Goal: Feedback & Contribution: Leave review/rating

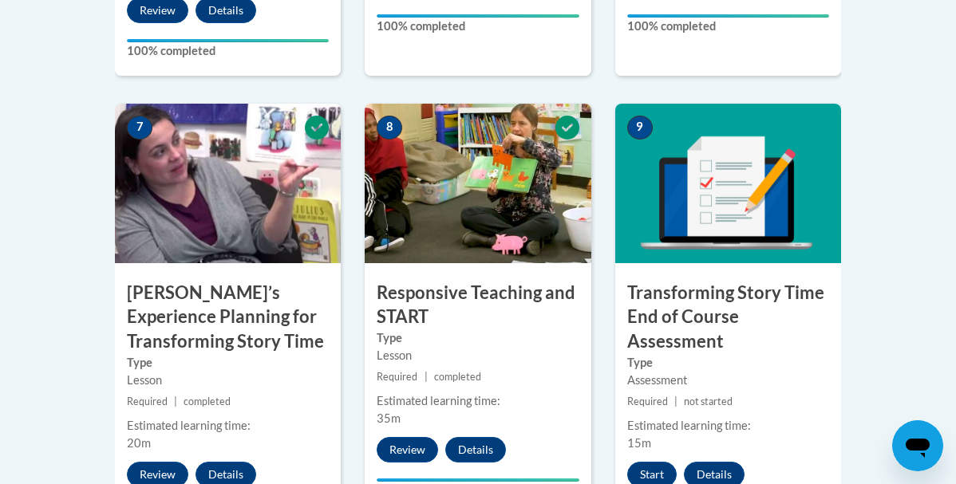
scroll to position [1388, 0]
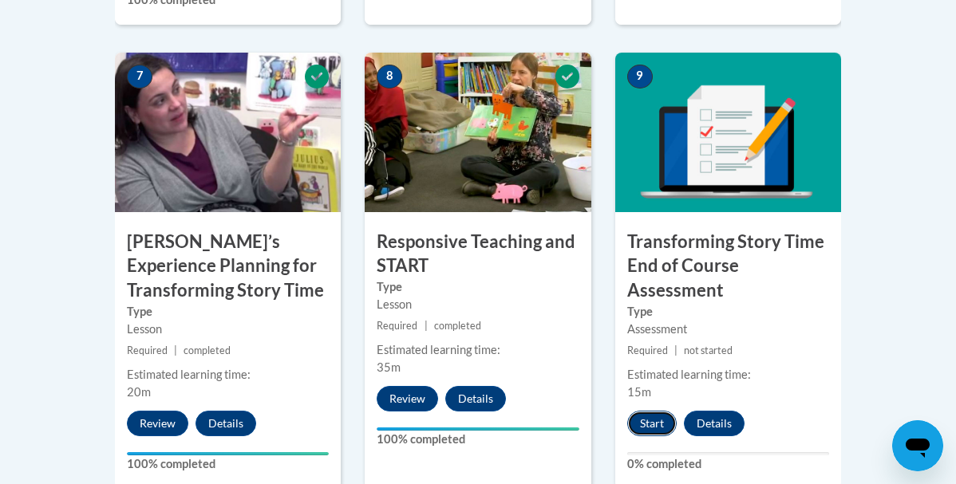
click at [654, 415] on button "Start" at bounding box center [651, 424] width 49 height 26
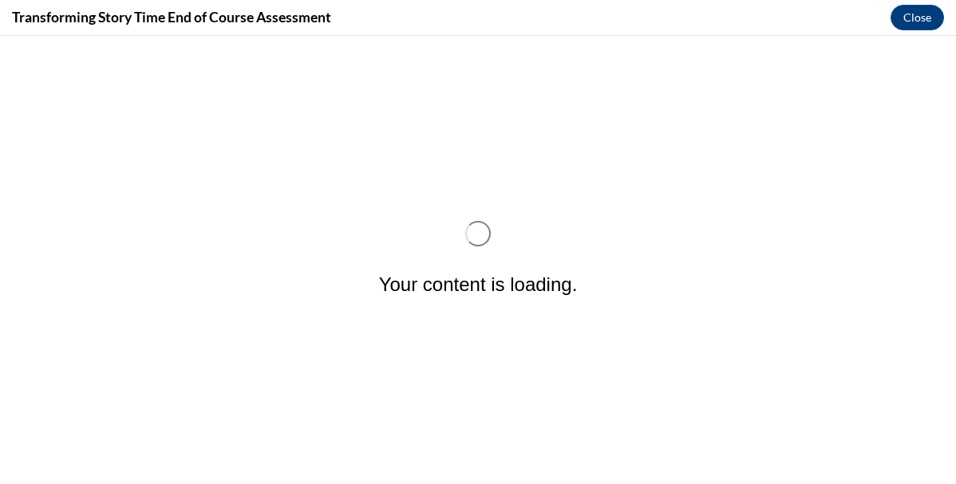
scroll to position [0, 0]
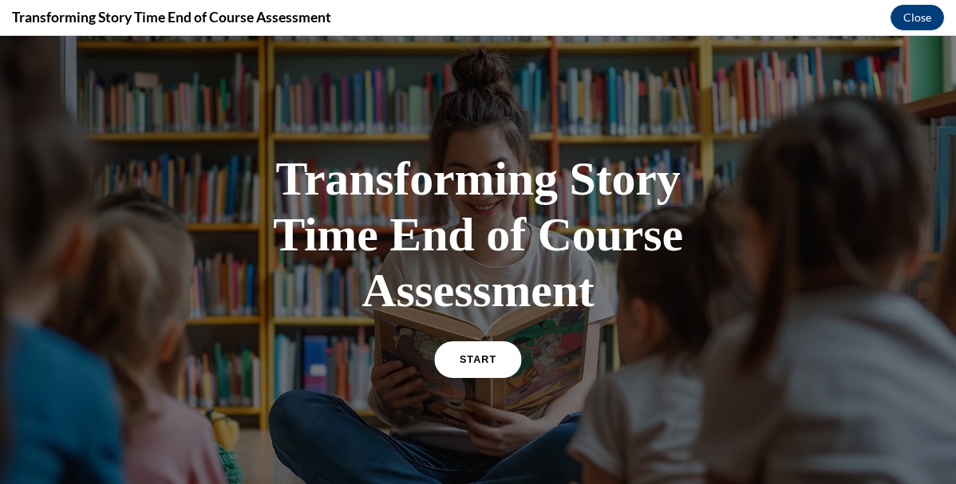
click at [488, 361] on span "START" at bounding box center [478, 360] width 37 height 12
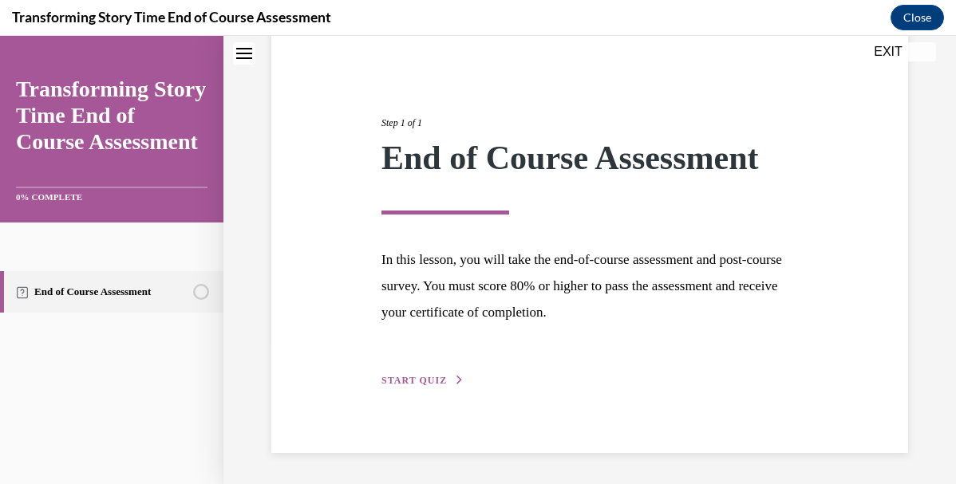
scroll to position [140, 0]
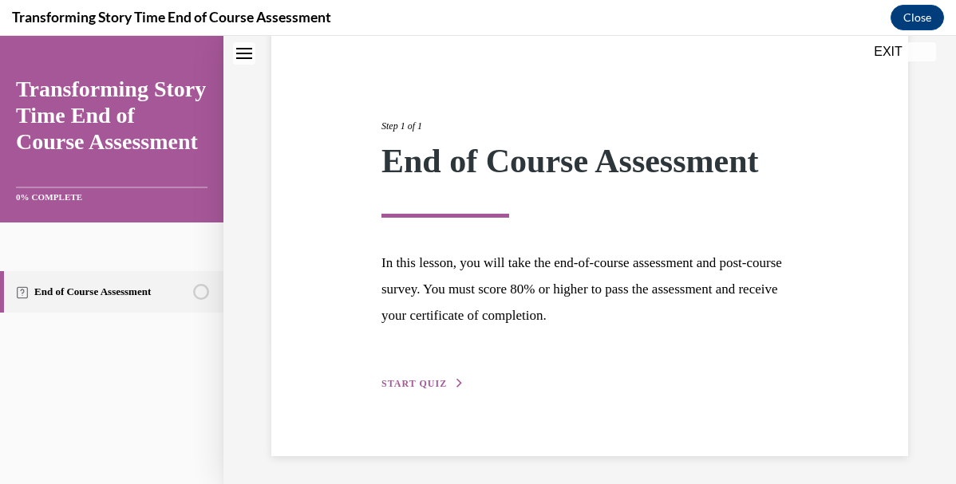
click at [408, 391] on div "Step 1 of 1 End of Course Assessment In this lesson, you will take the end-of-c…" at bounding box center [589, 237] width 440 height 310
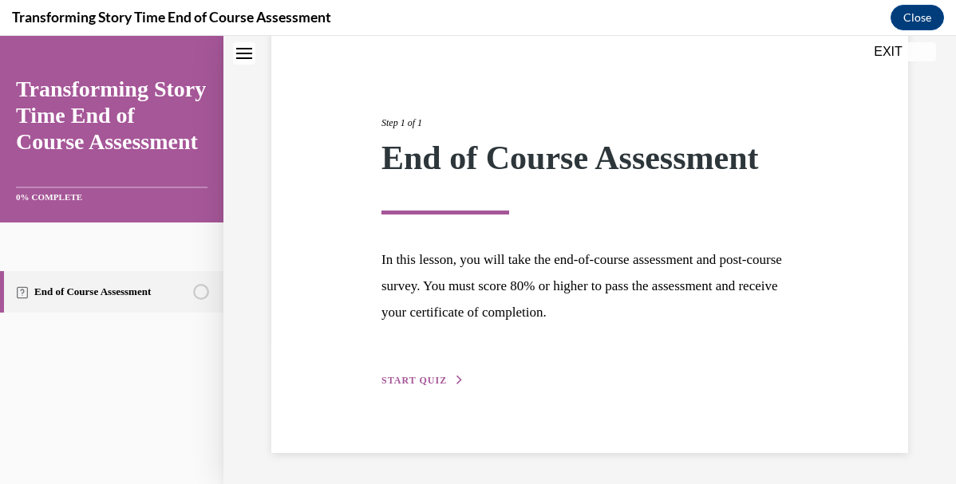
scroll to position [140, 0]
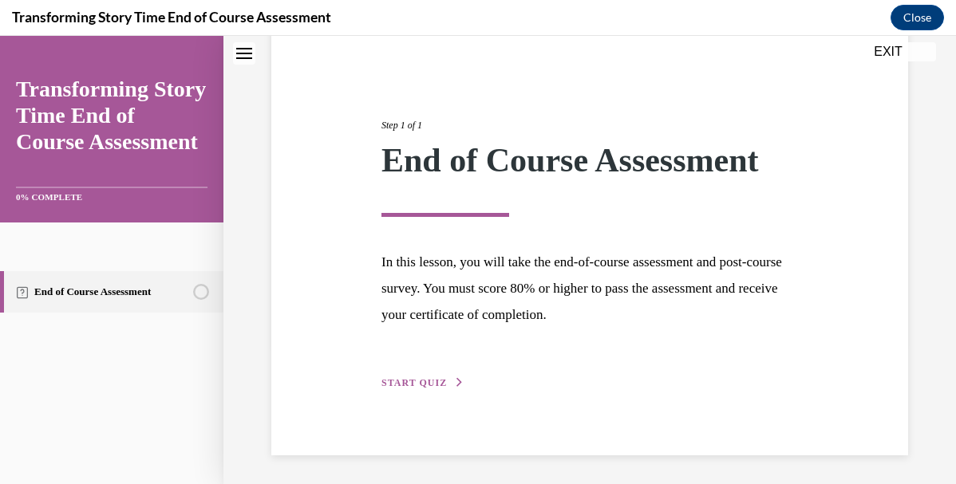
click at [430, 373] on div "Step 1 of 1 End of Course Assessment In this lesson, you will take the end-of-c…" at bounding box center [589, 236] width 440 height 310
click at [421, 379] on span "START QUIZ" at bounding box center [413, 382] width 65 height 11
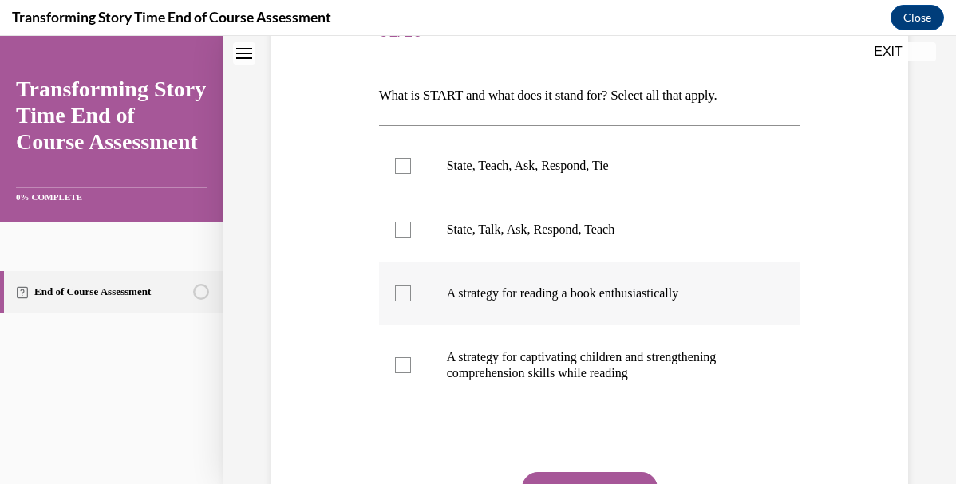
scroll to position [215, 0]
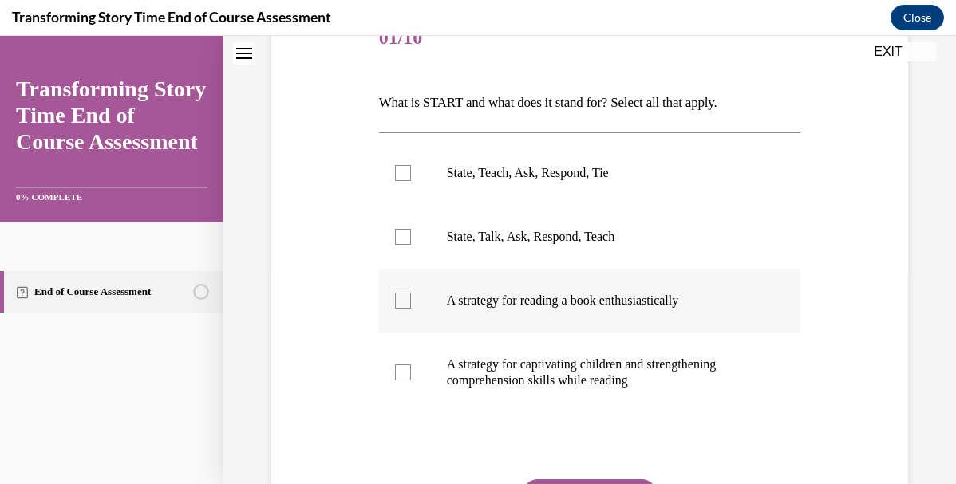
click at [482, 302] on p "A strategy for reading a book enthusiastically" at bounding box center [604, 301] width 314 height 16
click at [411, 302] on input "A strategy for reading a book enthusiastically" at bounding box center [403, 301] width 16 height 16
checkbox input "true"
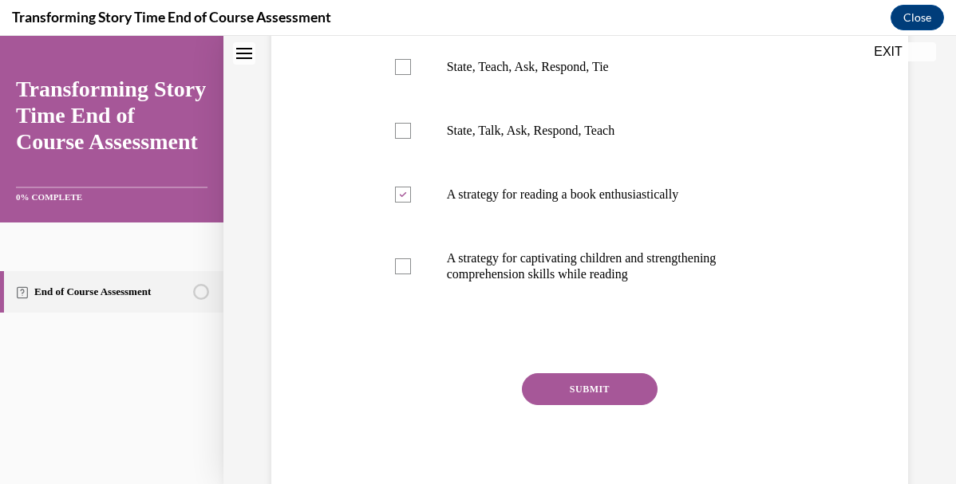
click at [571, 389] on button "SUBMIT" at bounding box center [590, 389] width 136 height 32
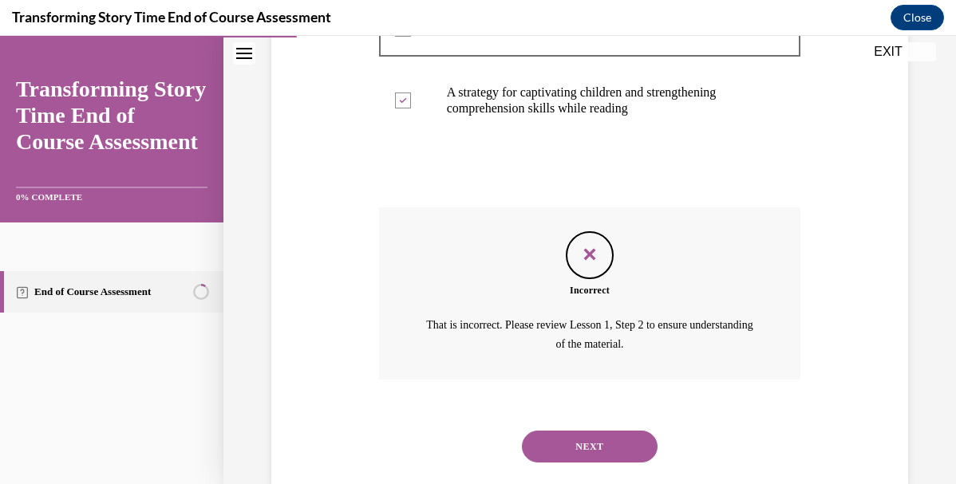
scroll to position [486, 0]
click at [591, 440] on button "NEXT" at bounding box center [590, 448] width 136 height 32
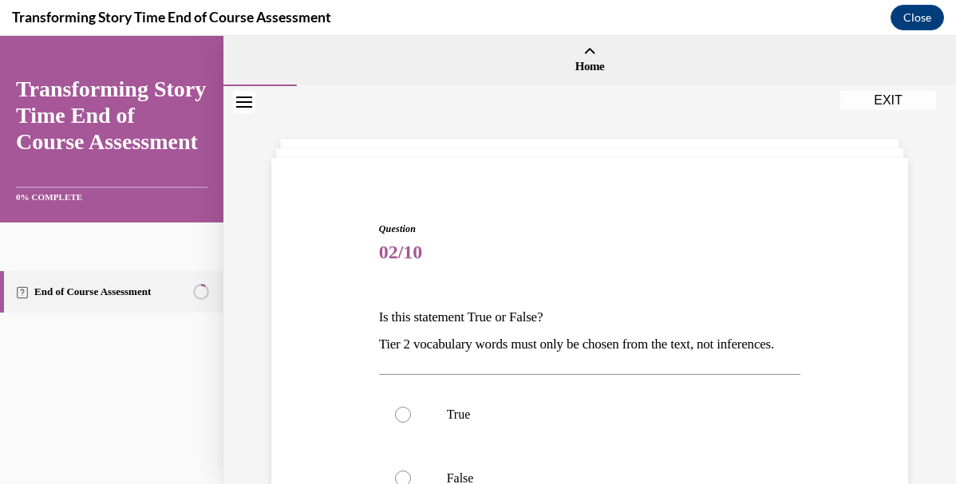
click at [591, 423] on p "True" at bounding box center [604, 415] width 314 height 16
click at [411, 423] on input "True" at bounding box center [403, 415] width 16 height 16
radio input "true"
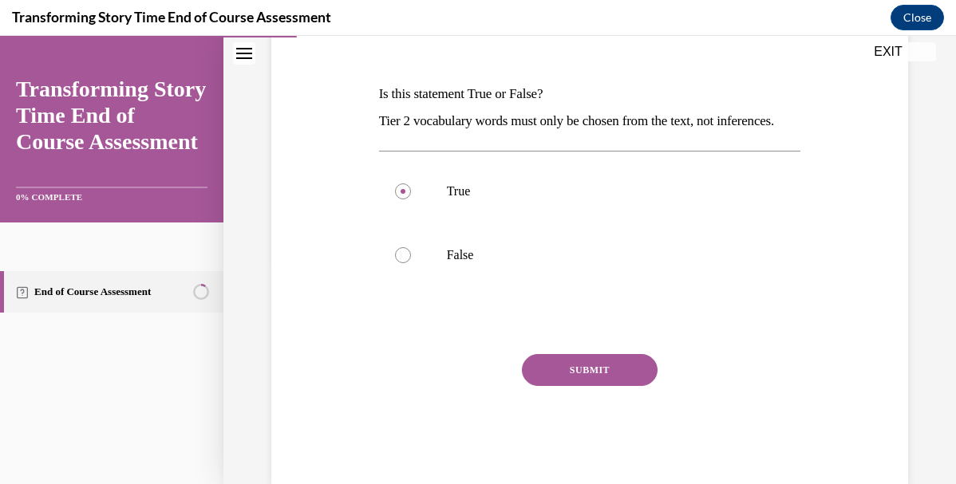
click at [591, 385] on button "SUBMIT" at bounding box center [590, 370] width 136 height 32
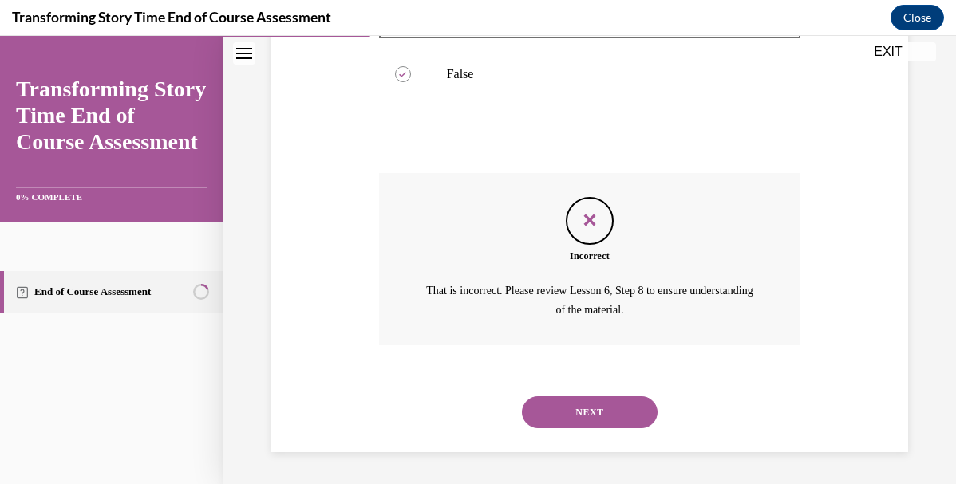
scroll to position [429, 0]
click at [601, 421] on button "NEXT" at bounding box center [590, 413] width 136 height 32
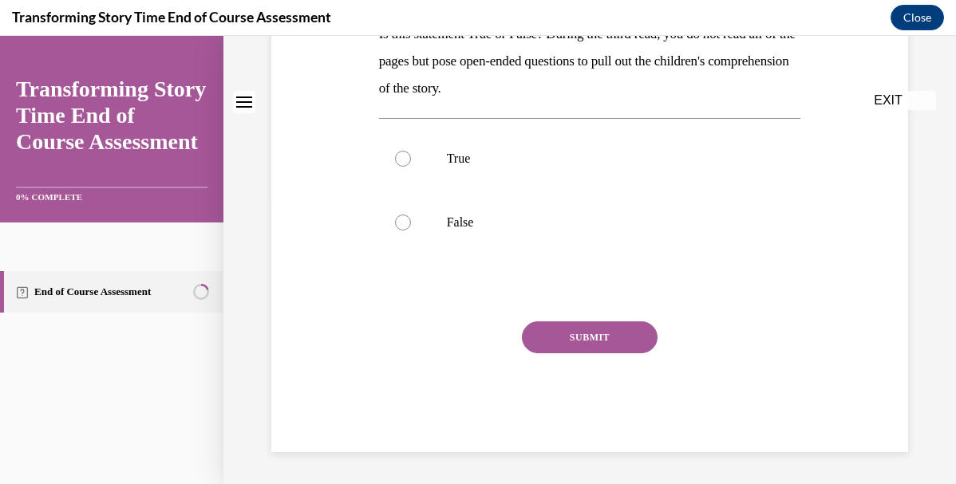
scroll to position [0, 0]
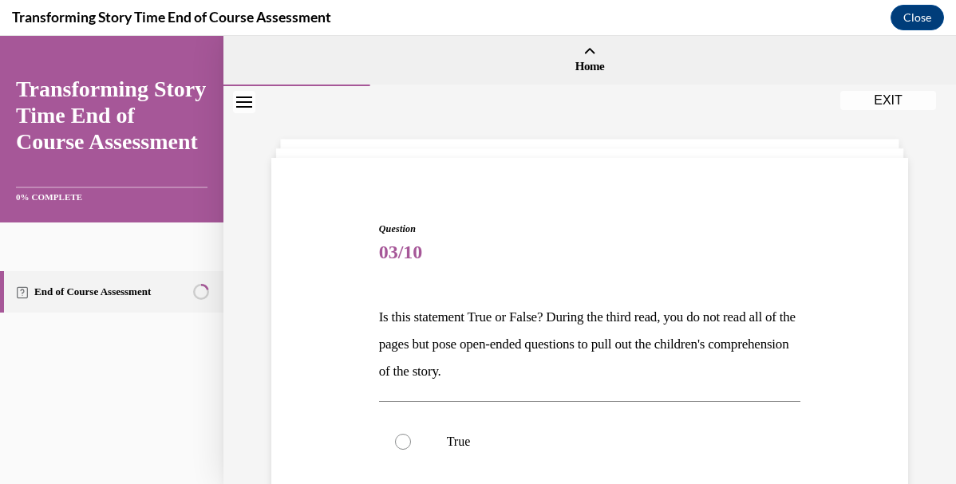
click at [601, 421] on label "True" at bounding box center [590, 442] width 422 height 64
click at [411, 434] on input "True" at bounding box center [403, 442] width 16 height 16
radio input "true"
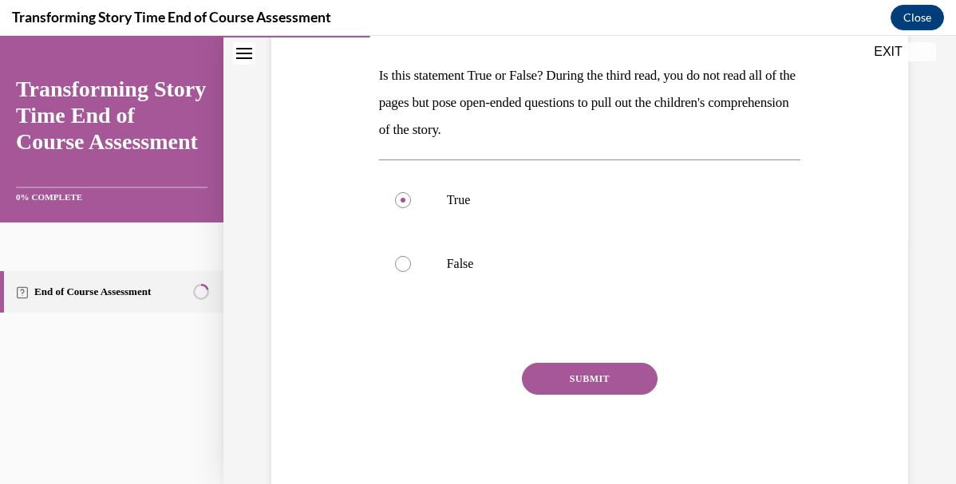
click at [586, 363] on button "SUBMIT" at bounding box center [590, 379] width 136 height 32
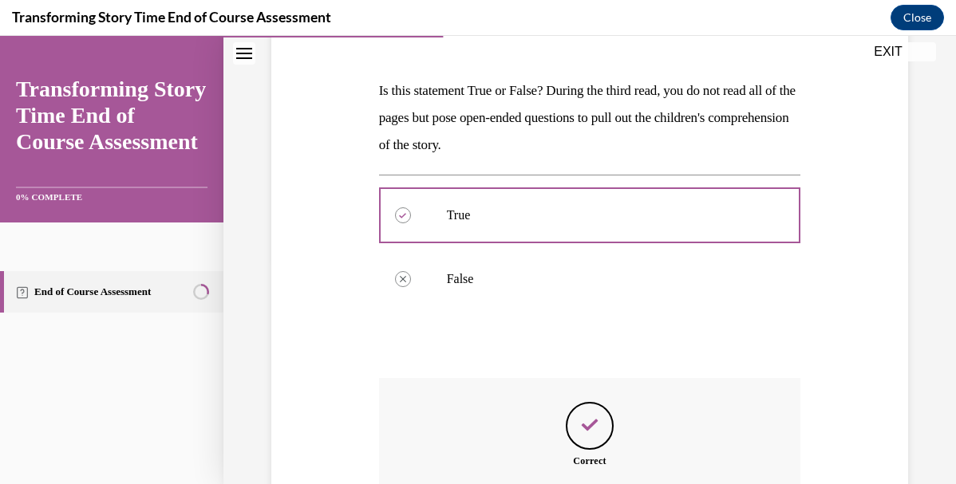
scroll to position [413, 0]
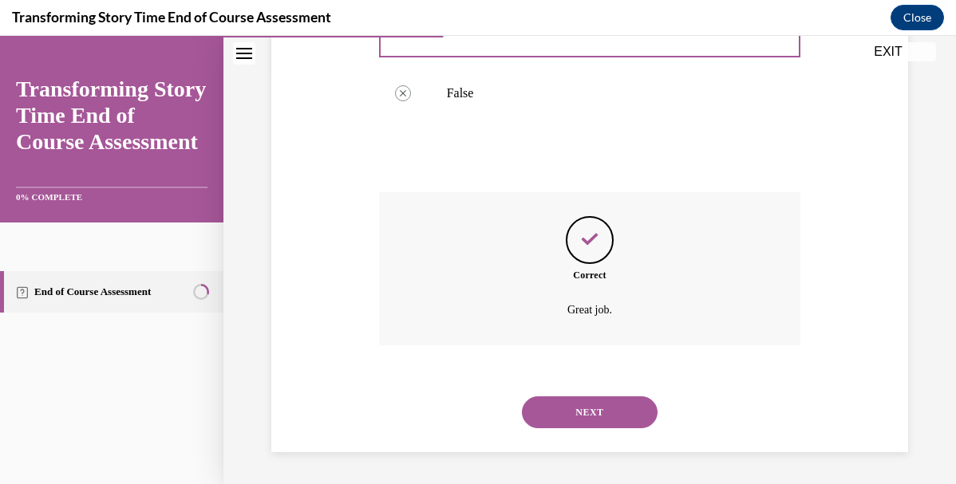
click at [590, 425] on button "NEXT" at bounding box center [590, 413] width 136 height 32
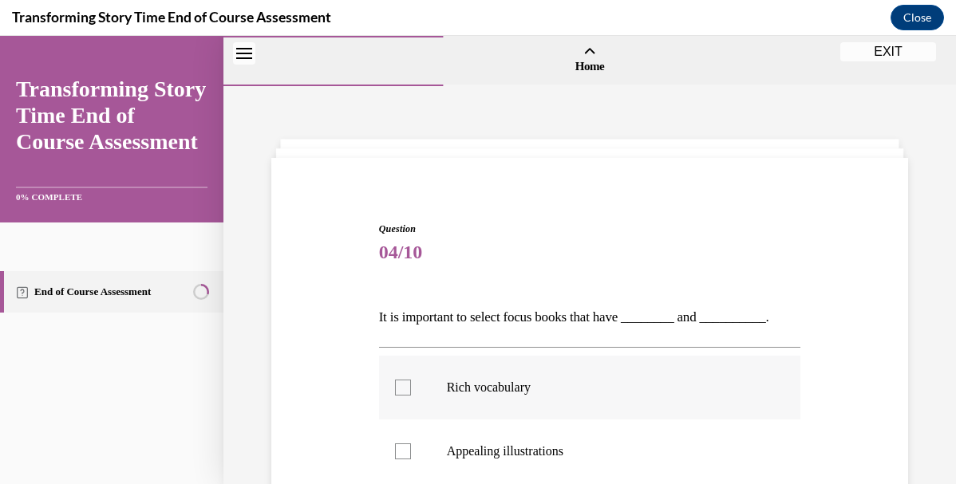
scroll to position [137, 0]
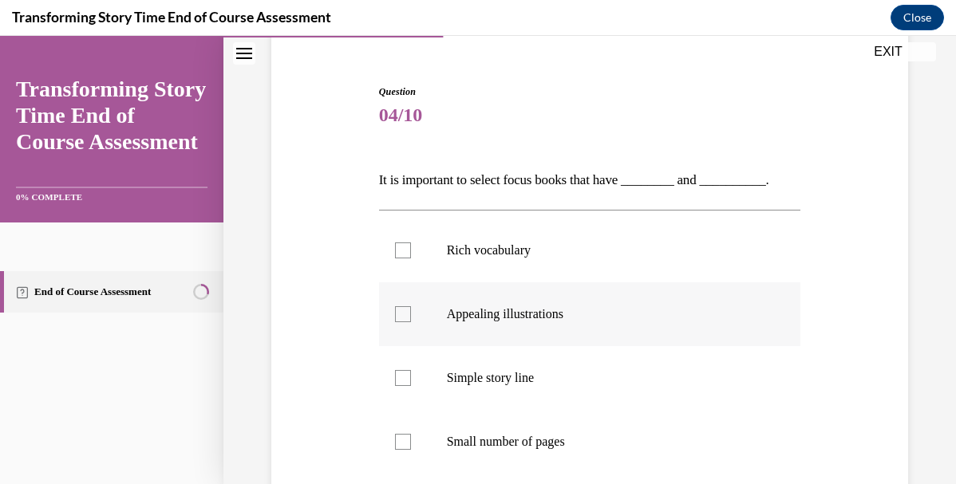
click at [559, 331] on label "Appealing illustrations" at bounding box center [590, 314] width 422 height 64
click at [411, 322] on input "Appealing illustrations" at bounding box center [403, 314] width 16 height 16
checkbox input "true"
click at [547, 355] on label "Simple story line" at bounding box center [590, 378] width 422 height 64
click at [411, 370] on input "Simple story line" at bounding box center [403, 378] width 16 height 16
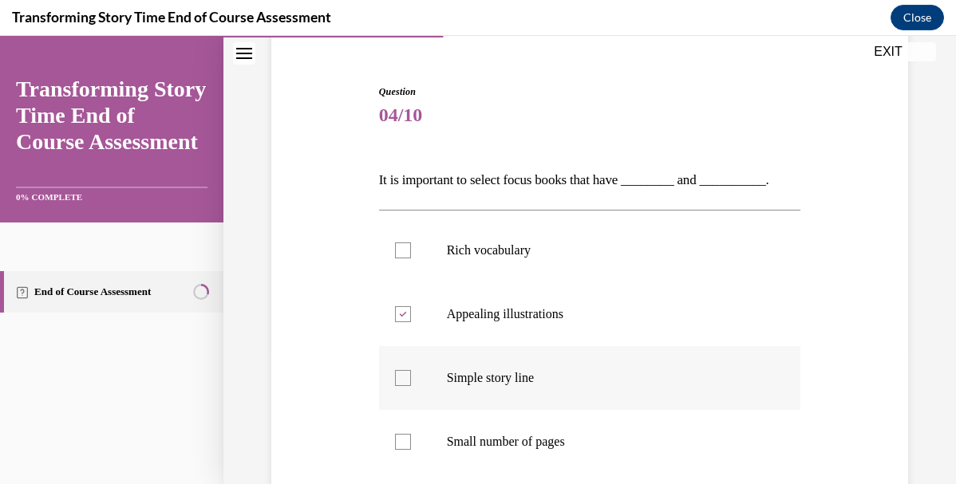
checkbox input "true"
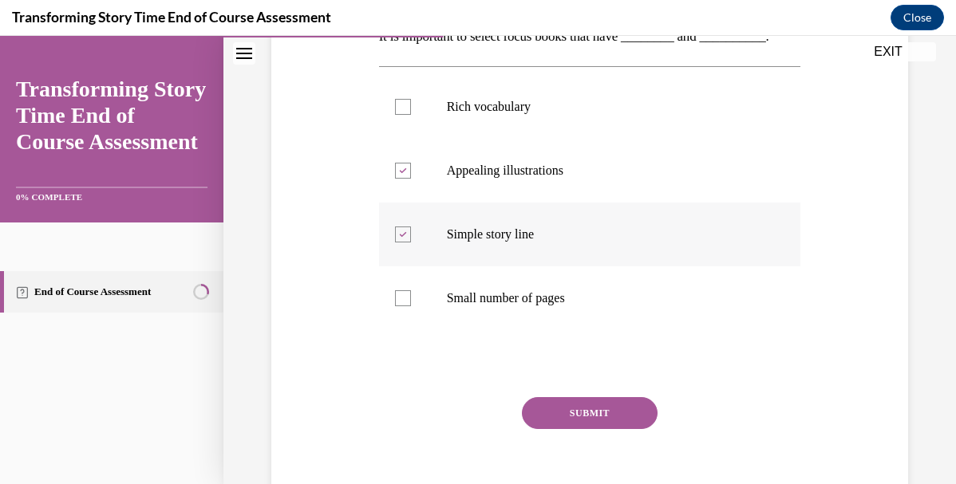
scroll to position [282, 0]
click at [496, 118] on label "Rich vocabulary" at bounding box center [590, 106] width 422 height 64
click at [411, 114] on input "Rich vocabulary" at bounding box center [403, 106] width 16 height 16
checkbox input "true"
click at [503, 235] on p "Simple story line" at bounding box center [604, 234] width 314 height 16
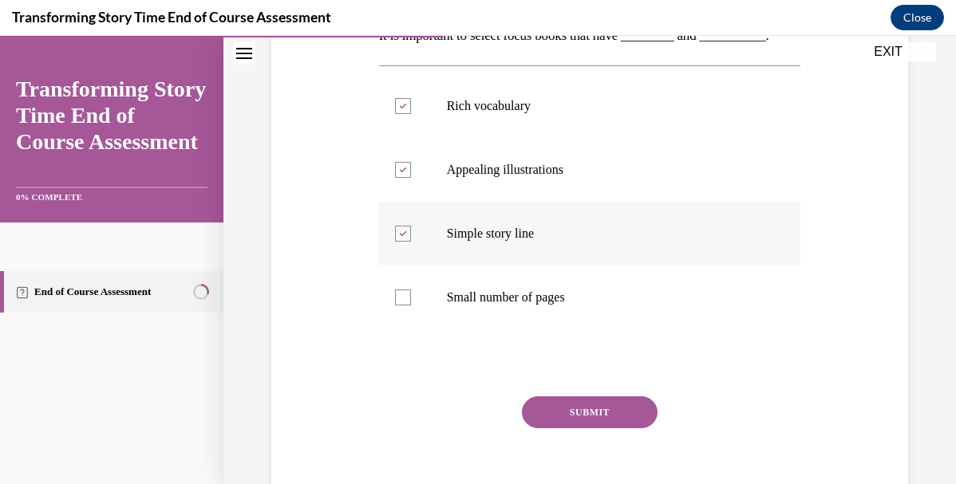
click at [411, 235] on input "Simple story line" at bounding box center [403, 234] width 16 height 16
checkbox input "false"
click at [542, 406] on button "SUBMIT" at bounding box center [590, 413] width 136 height 32
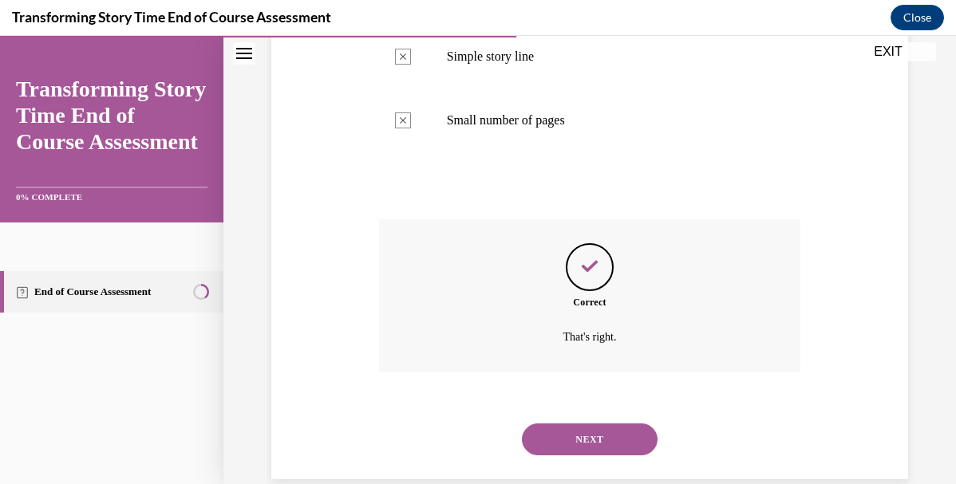
scroll to position [462, 0]
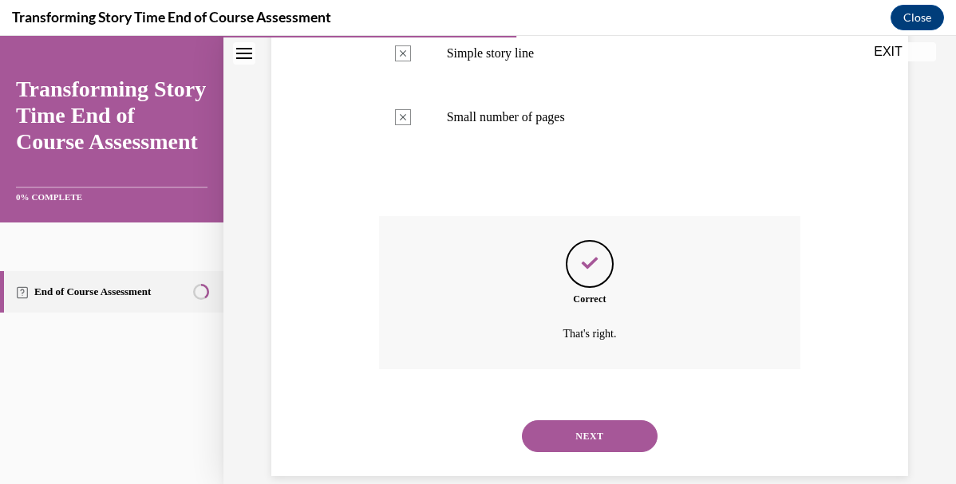
click at [544, 423] on button "NEXT" at bounding box center [590, 436] width 136 height 32
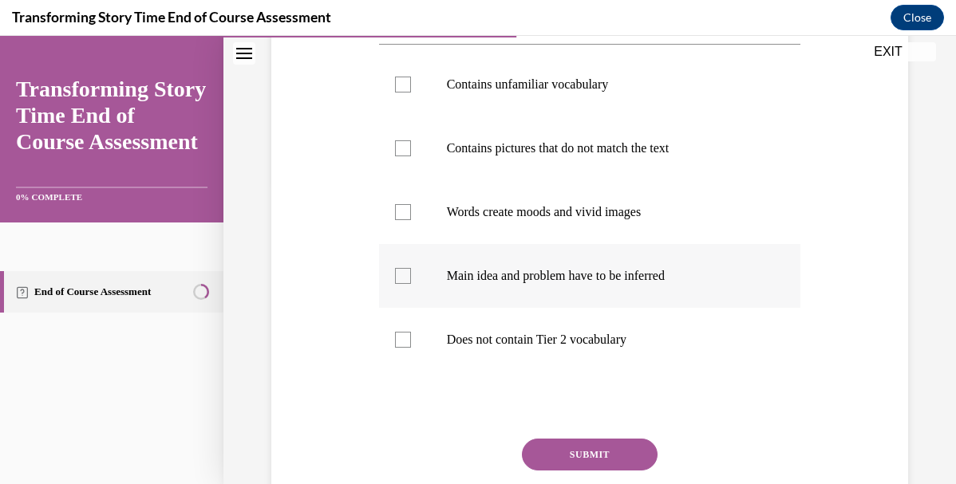
scroll to position [304, 0]
click at [526, 283] on p "Main idea and problem have to be inferred" at bounding box center [604, 275] width 314 height 16
click at [411, 283] on input "Main idea and problem have to be inferred" at bounding box center [403, 275] width 16 height 16
checkbox input "true"
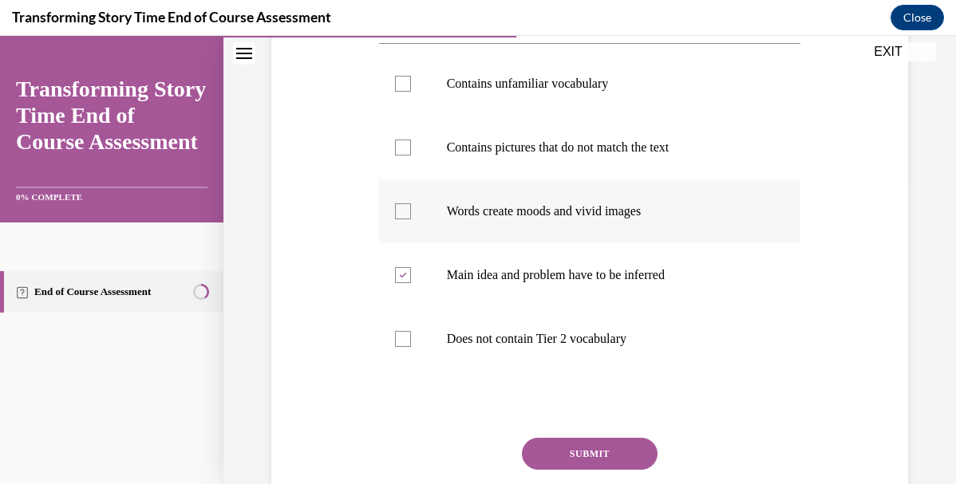
click at [541, 243] on label "Words create moods and vivid images" at bounding box center [590, 212] width 422 height 64
click at [411, 219] on input "Words create moods and vivid images" at bounding box center [403, 211] width 16 height 16
checkbox input "true"
click at [572, 470] on button "SUBMIT" at bounding box center [590, 454] width 136 height 32
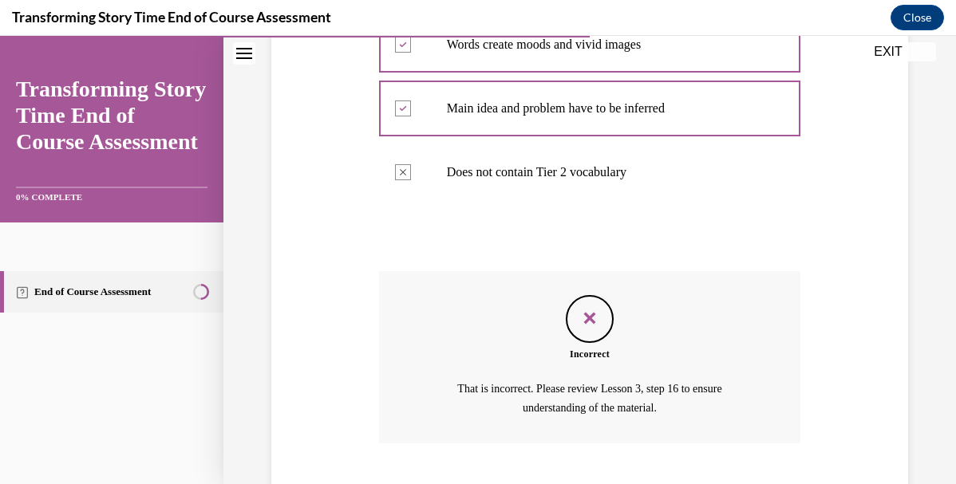
scroll to position [595, 0]
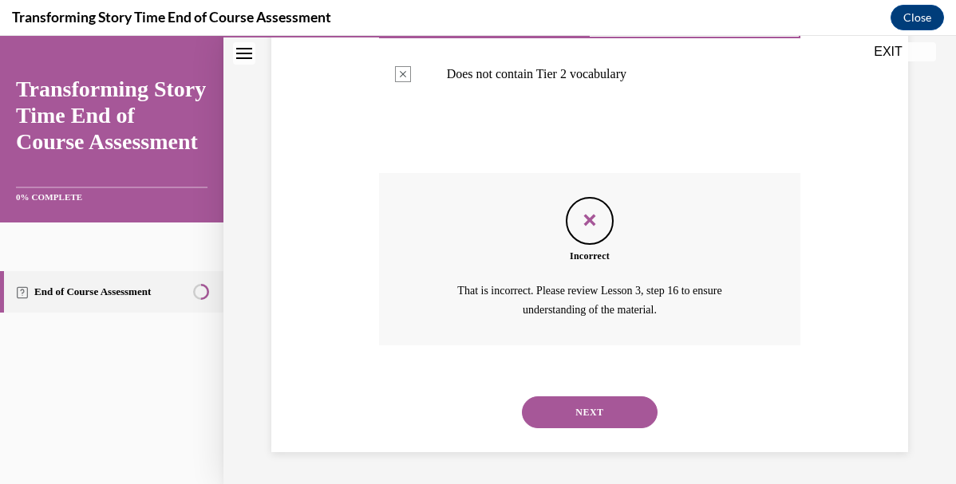
click at [594, 408] on button "NEXT" at bounding box center [590, 413] width 136 height 32
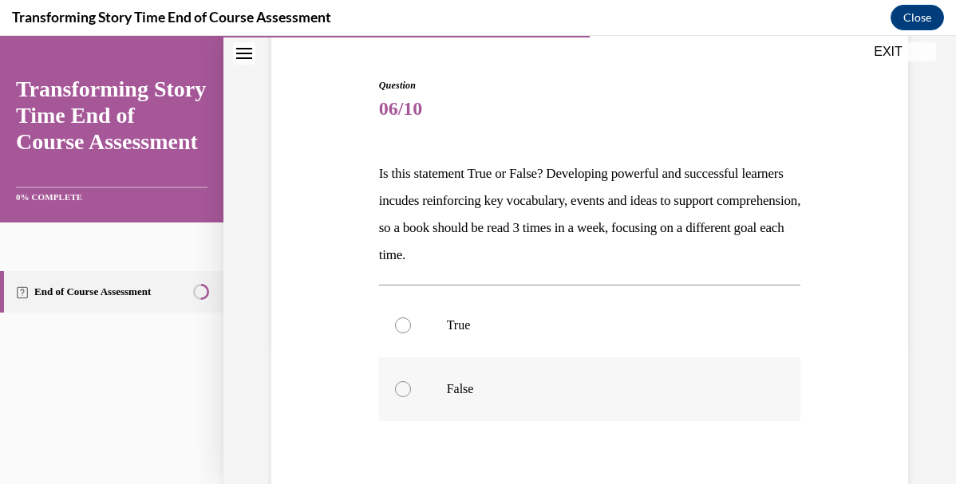
click at [541, 401] on label "False" at bounding box center [590, 389] width 422 height 64
click at [411, 397] on input "False" at bounding box center [403, 389] width 16 height 16
radio input "true"
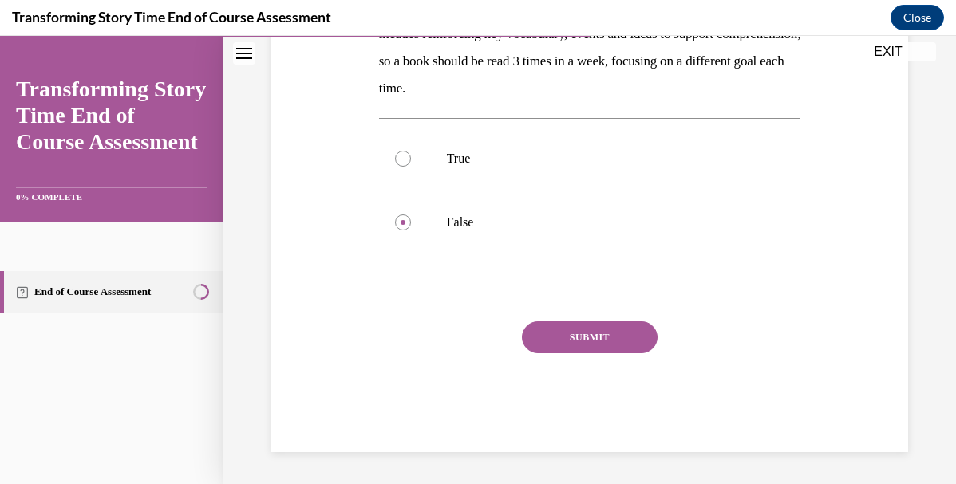
click at [608, 336] on button "SUBMIT" at bounding box center [590, 338] width 136 height 32
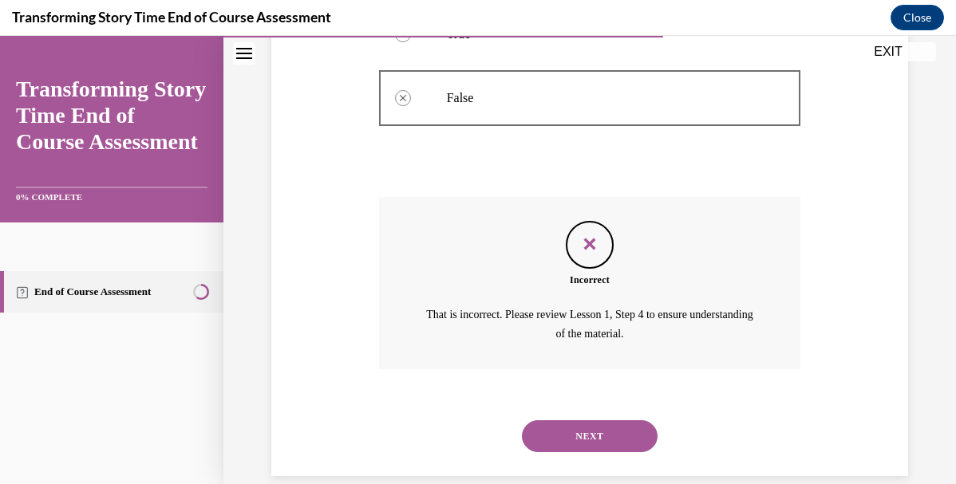
scroll to position [458, 0]
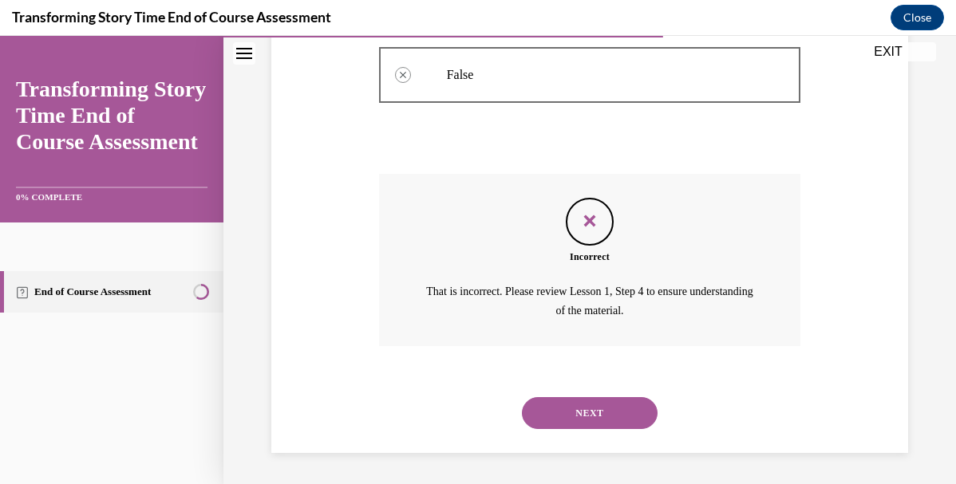
click at [587, 409] on button "NEXT" at bounding box center [590, 413] width 136 height 32
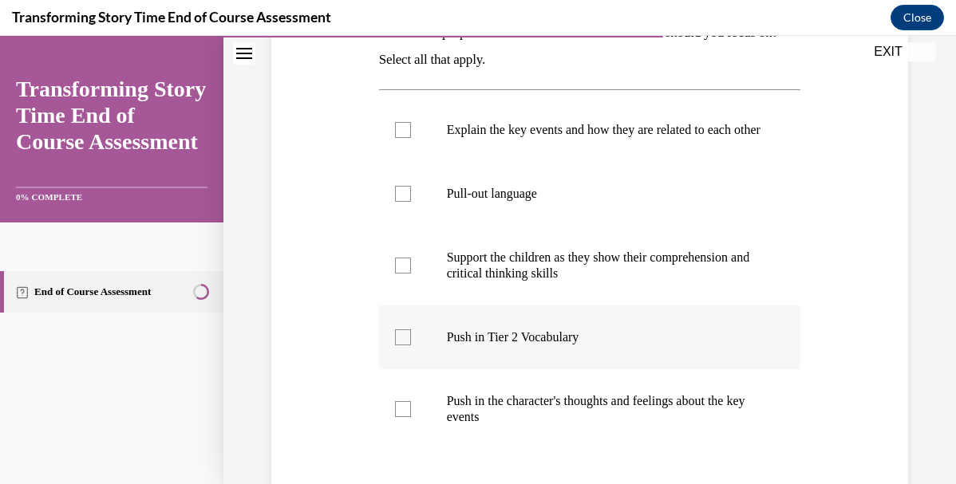
scroll to position [278, 0]
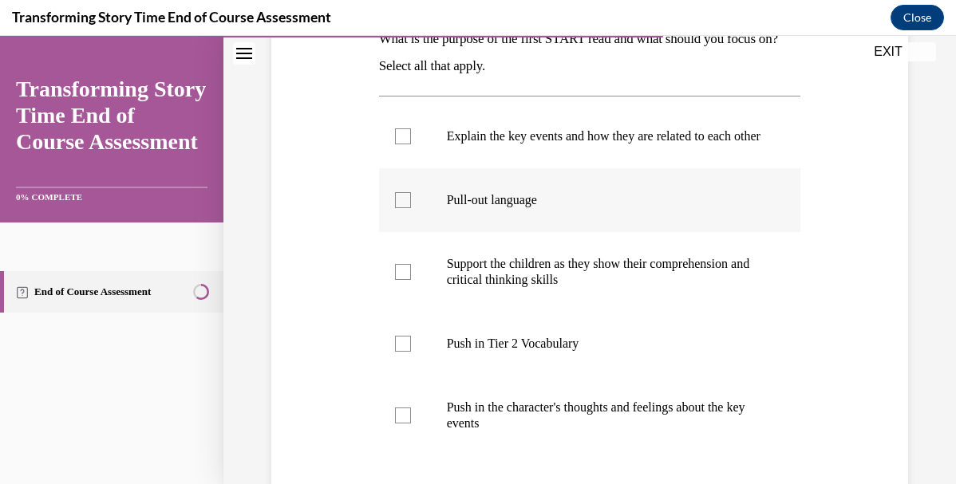
click at [568, 230] on label "Pull-out language" at bounding box center [590, 200] width 422 height 64
click at [411, 208] on input "Pull-out language" at bounding box center [403, 200] width 16 height 16
checkbox input "true"
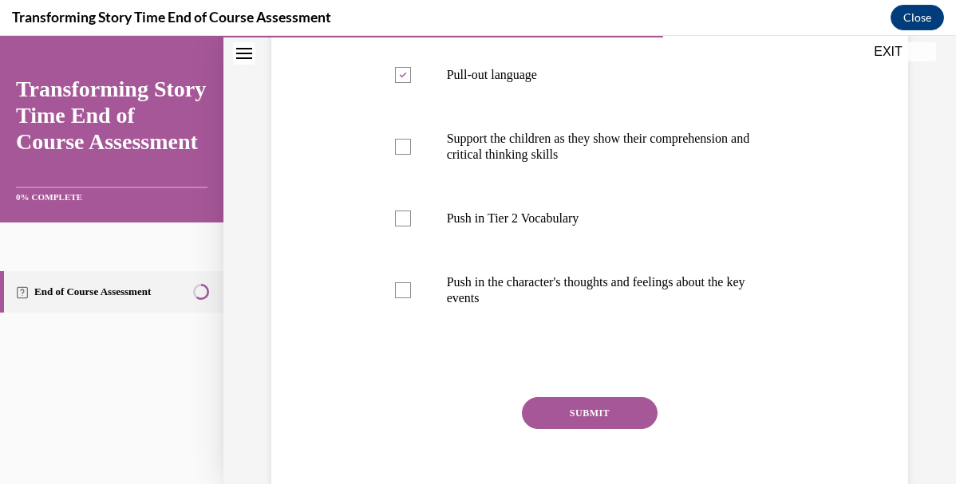
click at [559, 424] on button "SUBMIT" at bounding box center [590, 413] width 136 height 32
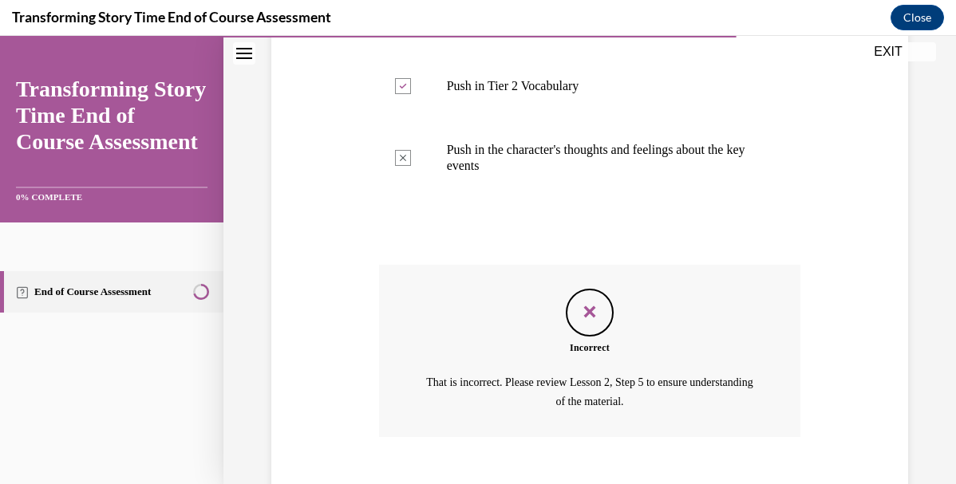
scroll to position [643, 0]
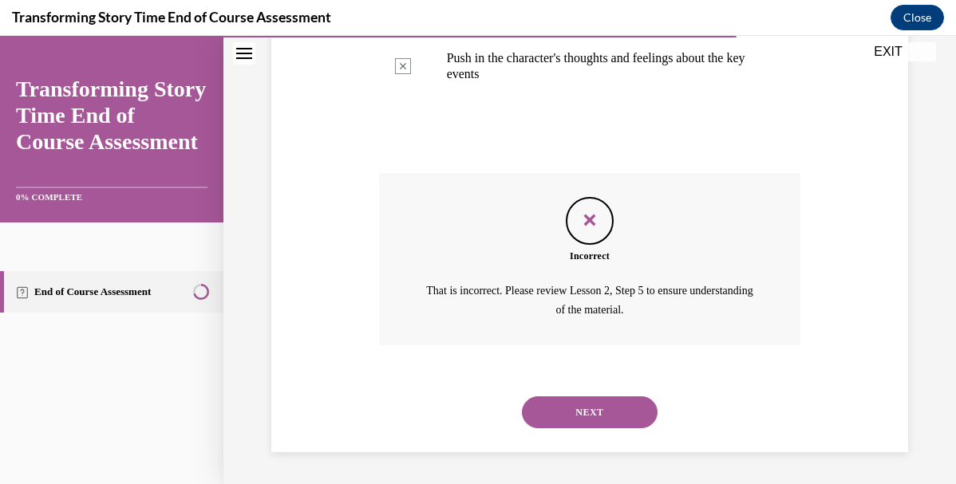
click at [595, 411] on button "NEXT" at bounding box center [590, 413] width 136 height 32
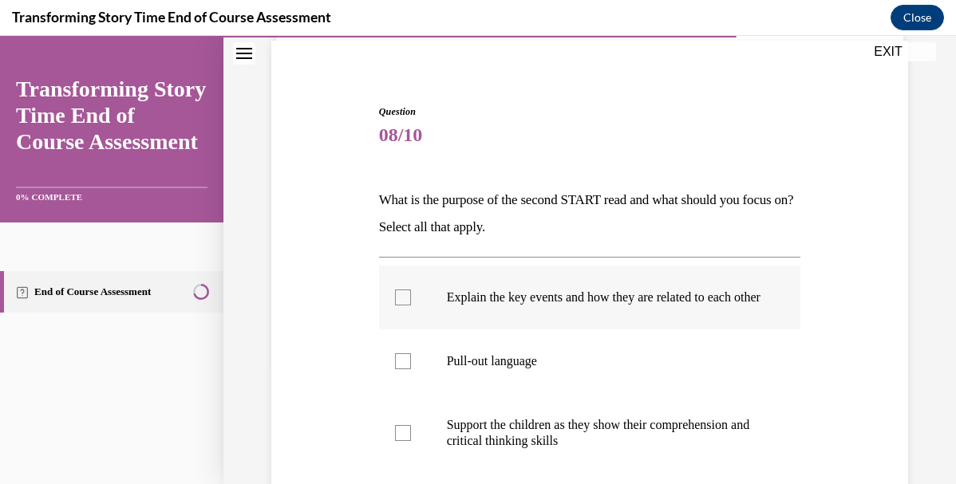
click at [604, 327] on label "Explain the key events and how they are related to each other" at bounding box center [590, 298] width 422 height 64
click at [411, 306] on input "Explain the key events and how they are related to each other" at bounding box center [403, 298] width 16 height 16
checkbox input "true"
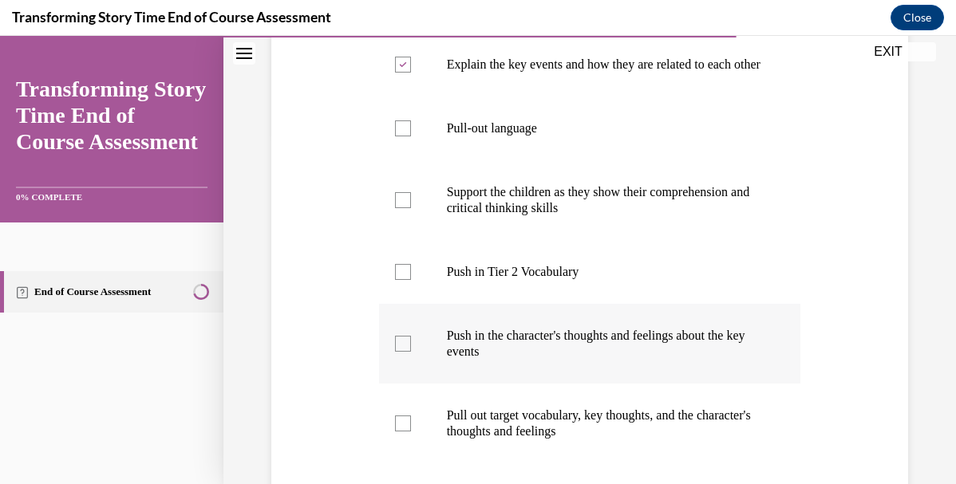
scroll to position [523, 0]
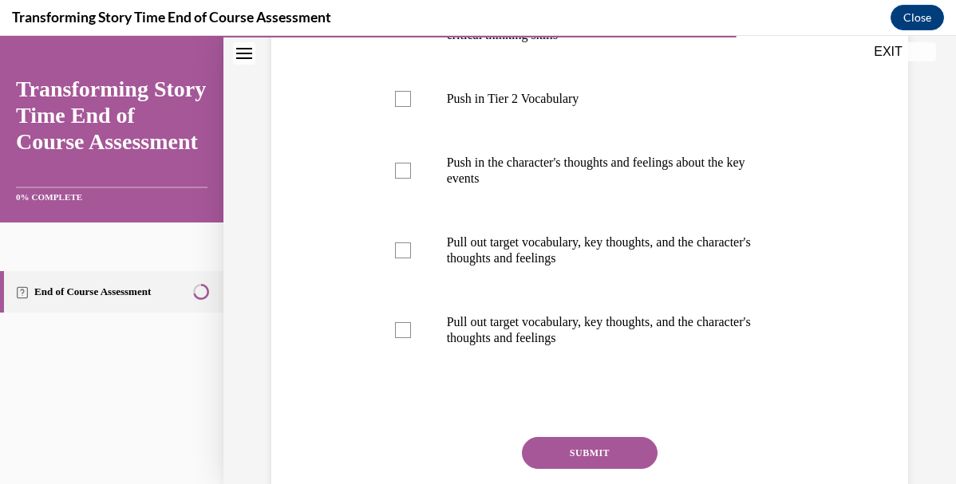
click at [571, 468] on button "SUBMIT" at bounding box center [590, 453] width 136 height 32
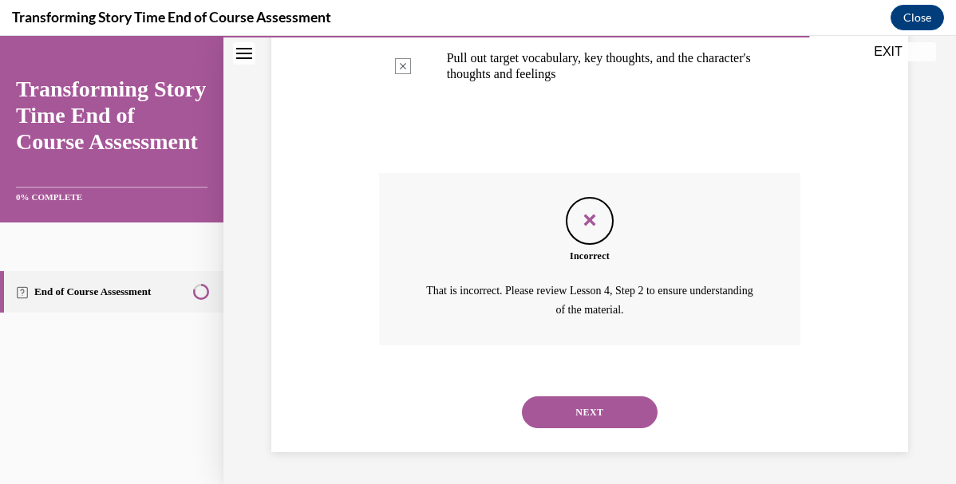
scroll to position [803, 0]
click at [617, 392] on div "NEXT" at bounding box center [590, 413] width 422 height 64
click at [614, 403] on button "NEXT" at bounding box center [590, 413] width 136 height 32
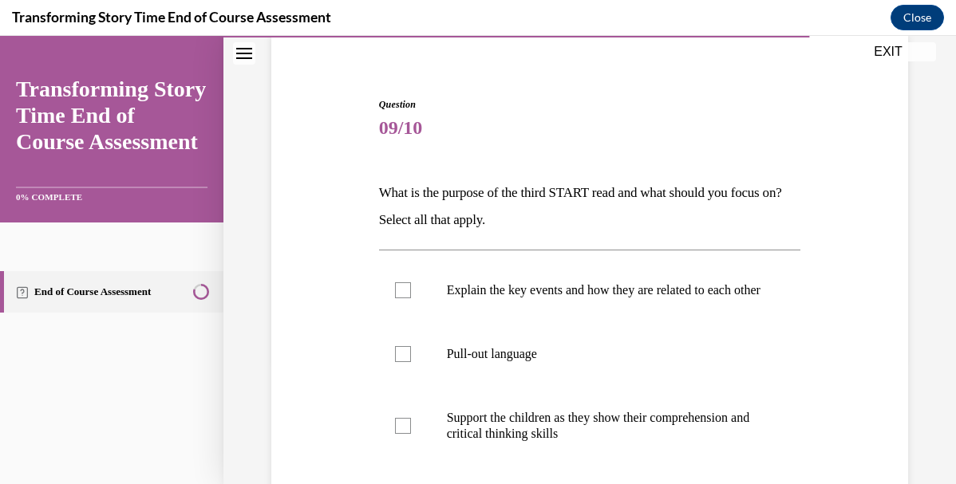
scroll to position [146, 0]
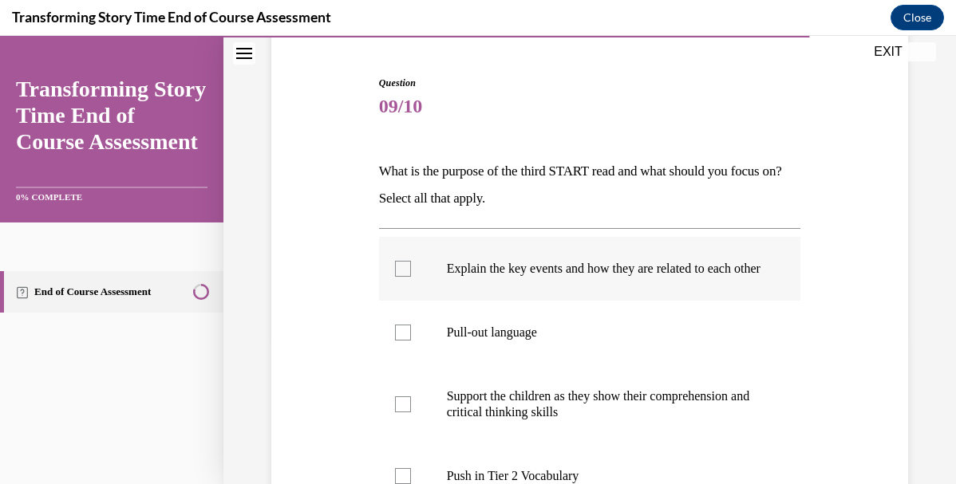
click at [602, 272] on p "Explain the key events and how they are related to each other" at bounding box center [604, 269] width 314 height 16
click at [411, 272] on input "Explain the key events and how they are related to each other" at bounding box center [403, 269] width 16 height 16
checkbox input "true"
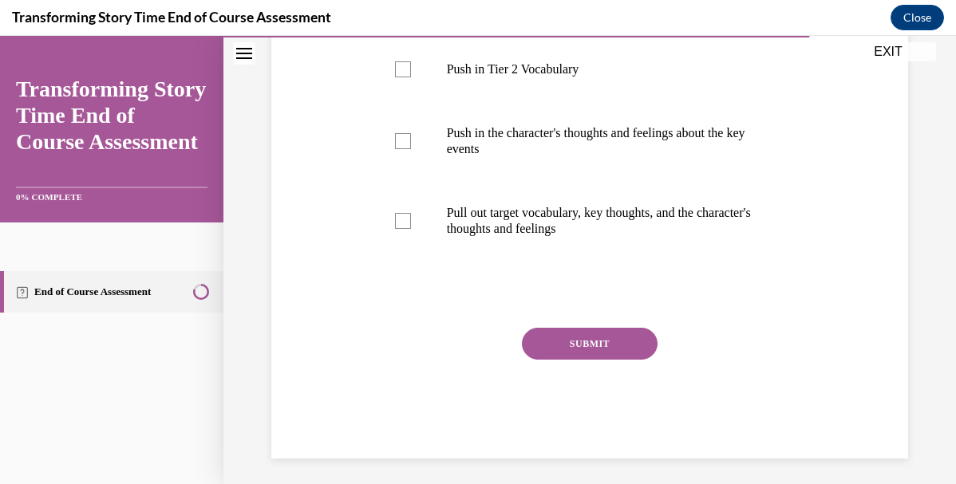
click at [562, 360] on button "SUBMIT" at bounding box center [590, 344] width 136 height 32
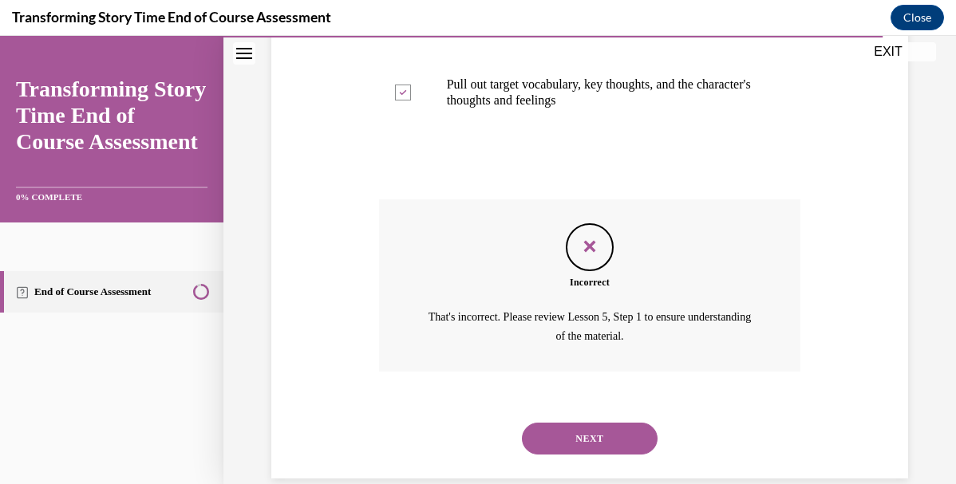
scroll to position [723, 0]
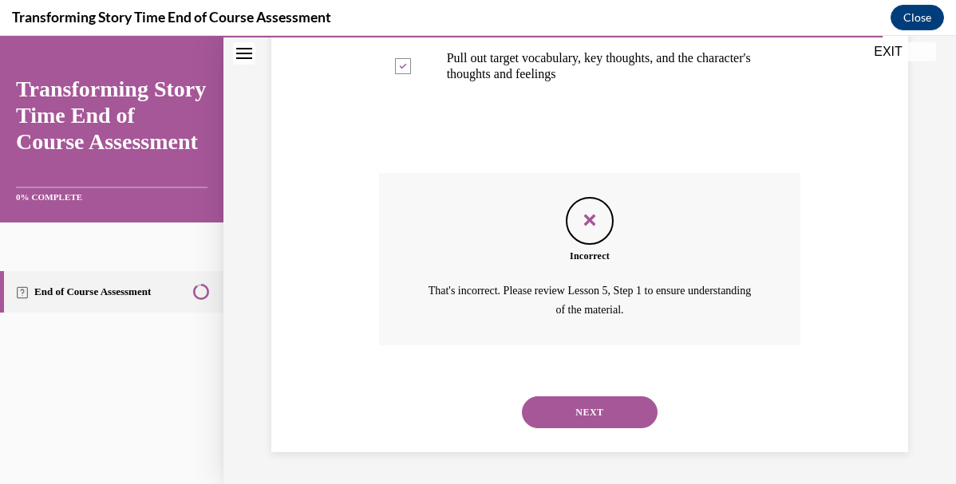
click at [559, 417] on button "NEXT" at bounding box center [590, 413] width 136 height 32
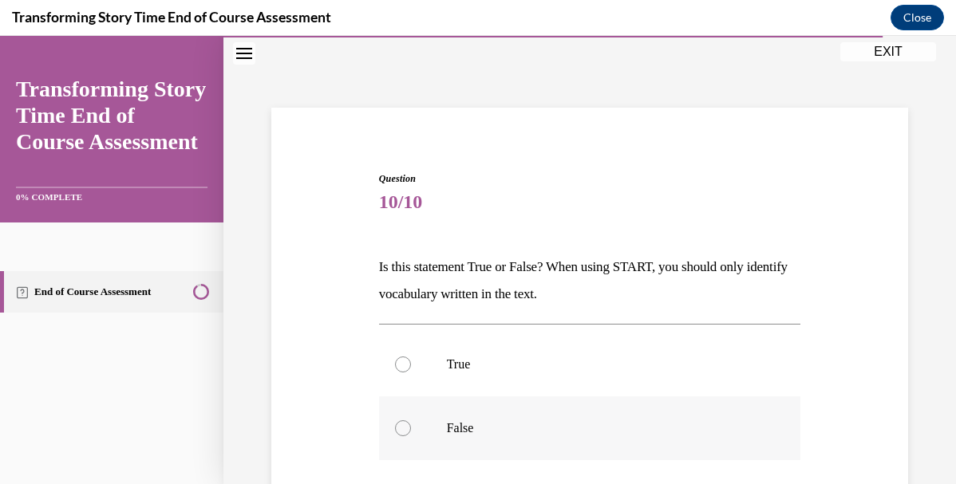
click at [558, 416] on label "False" at bounding box center [590, 429] width 422 height 64
click at [411, 420] on input "False" at bounding box center [403, 428] width 16 height 16
radio input "true"
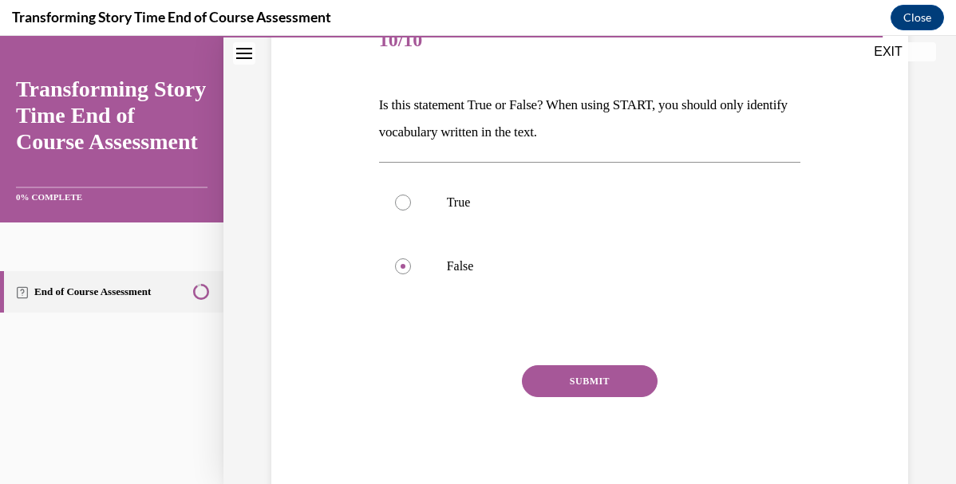
click at [579, 390] on button "SUBMIT" at bounding box center [590, 381] width 136 height 32
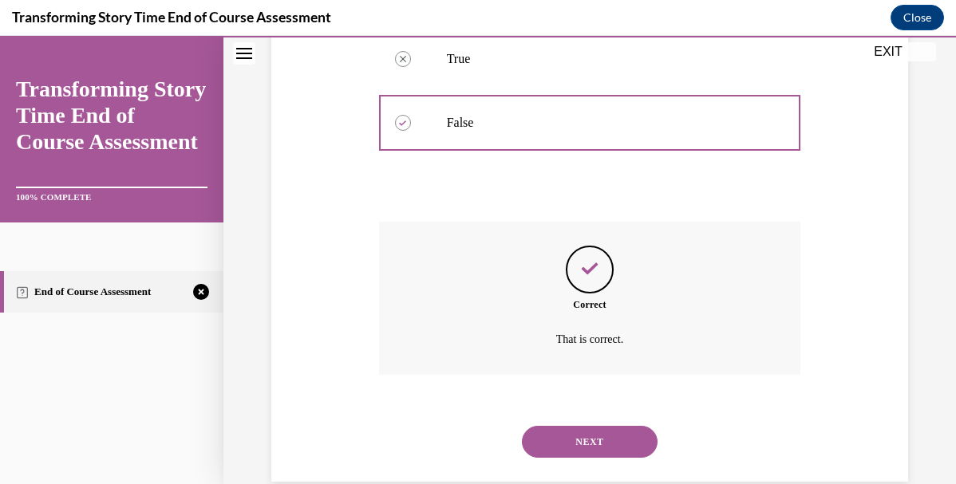
scroll to position [370, 0]
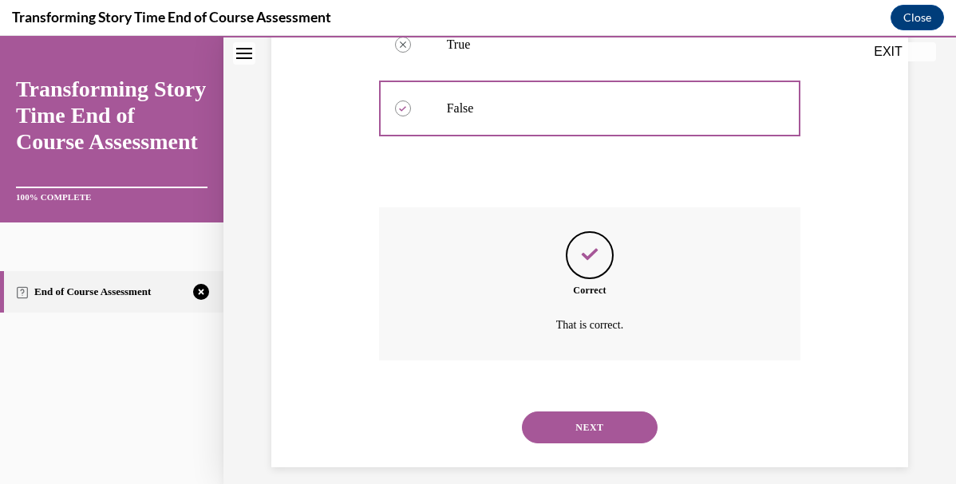
click at [596, 424] on button "NEXT" at bounding box center [590, 428] width 136 height 32
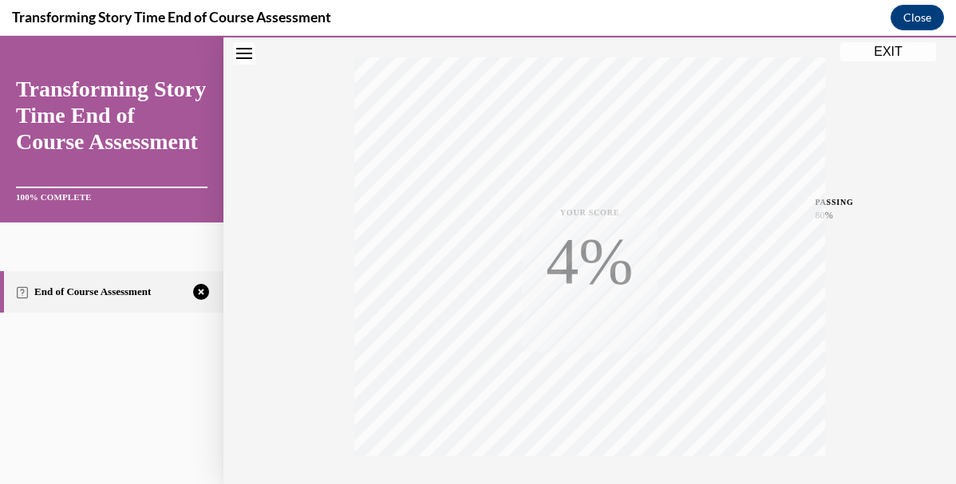
scroll to position [369, 0]
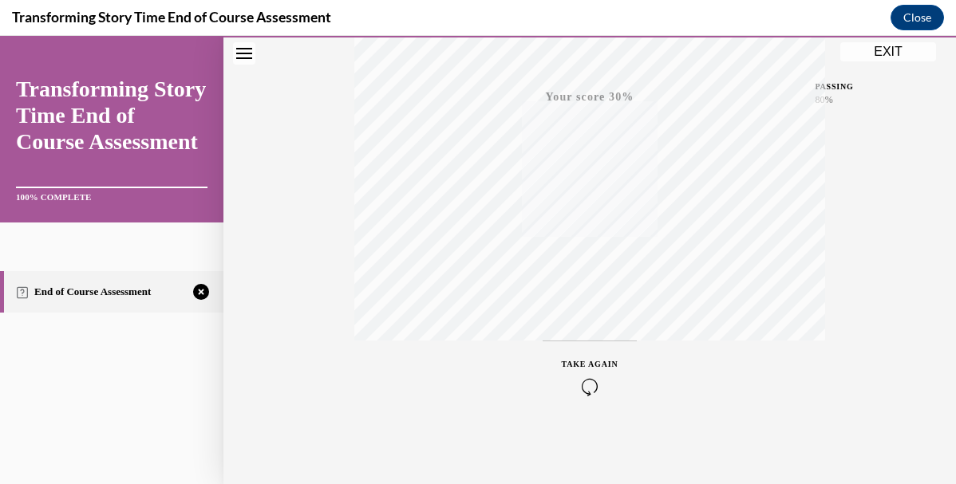
click at [588, 386] on icon "button" at bounding box center [590, 387] width 57 height 18
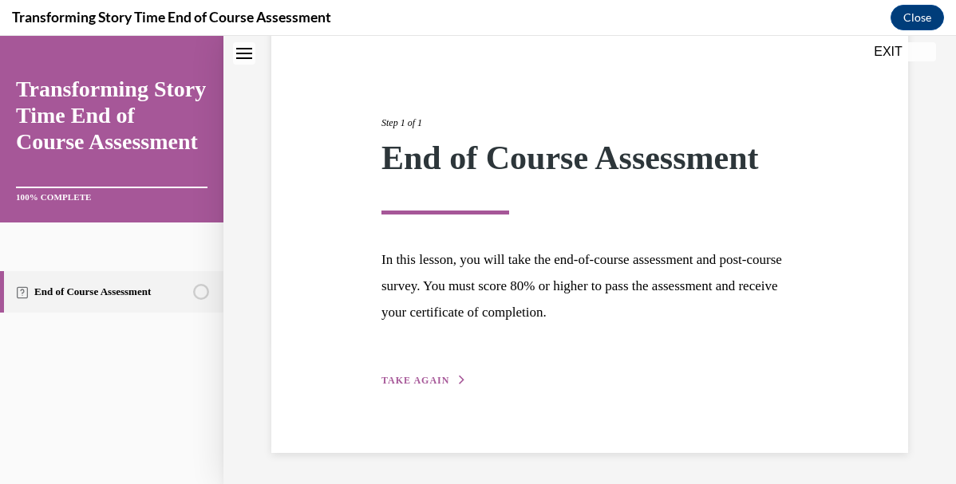
click at [444, 386] on button "TAKE AGAIN" at bounding box center [423, 380] width 85 height 14
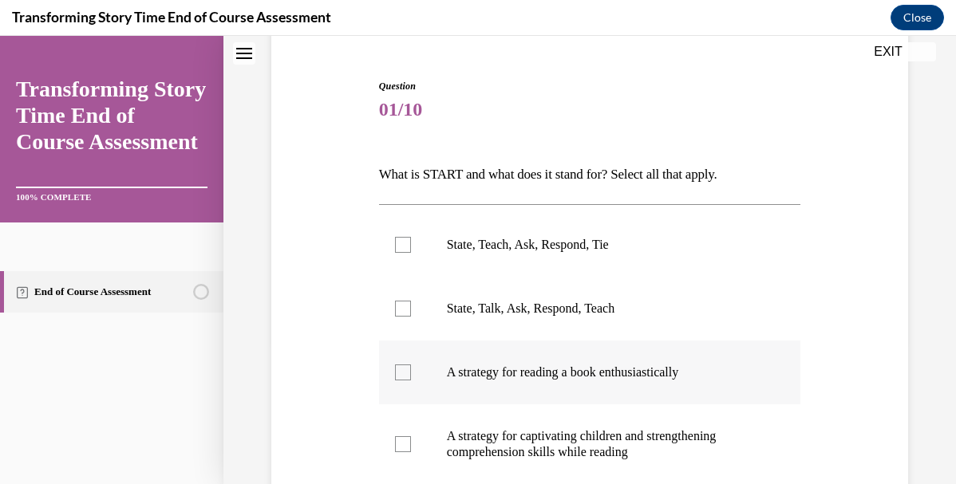
click at [505, 365] on p "A strategy for reading a book enthusiastically" at bounding box center [604, 373] width 314 height 16
click at [411, 365] on input "A strategy for reading a book enthusiastically" at bounding box center [403, 373] width 16 height 16
checkbox input "true"
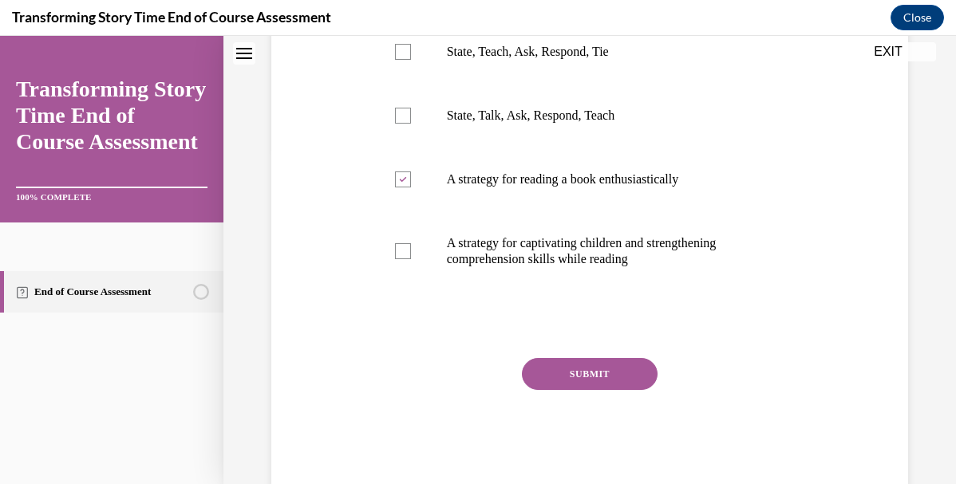
click at [565, 372] on button "SUBMIT" at bounding box center [590, 374] width 136 height 32
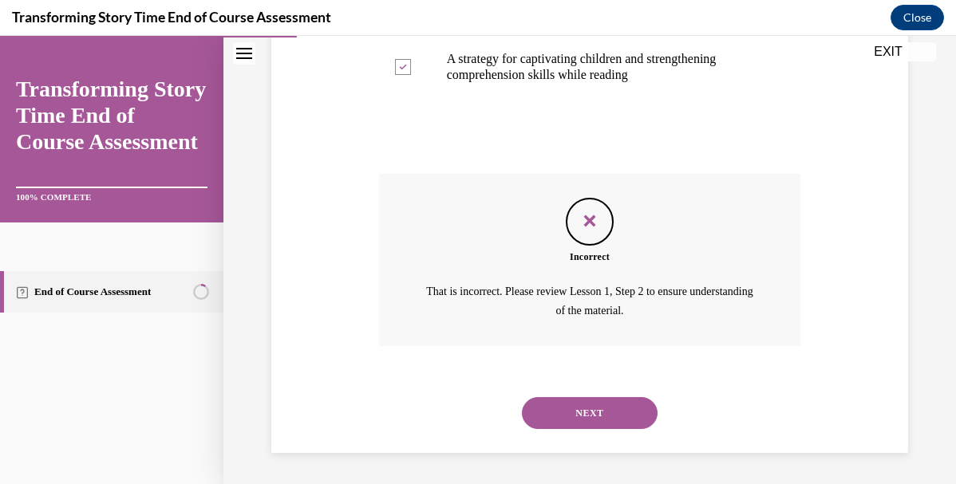
scroll to position [520, 0]
click at [567, 396] on div "NEXT" at bounding box center [590, 413] width 422 height 64
click at [567, 405] on button "NEXT" at bounding box center [590, 413] width 136 height 32
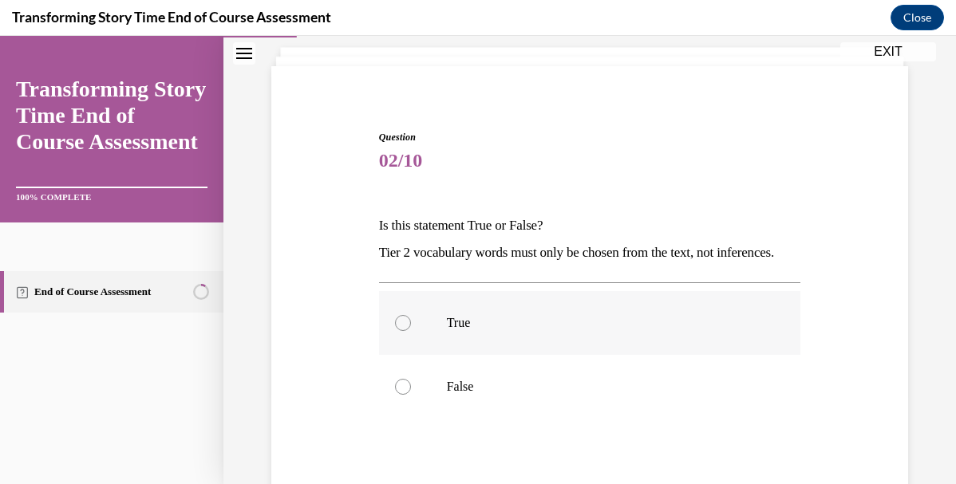
scroll to position [96, 0]
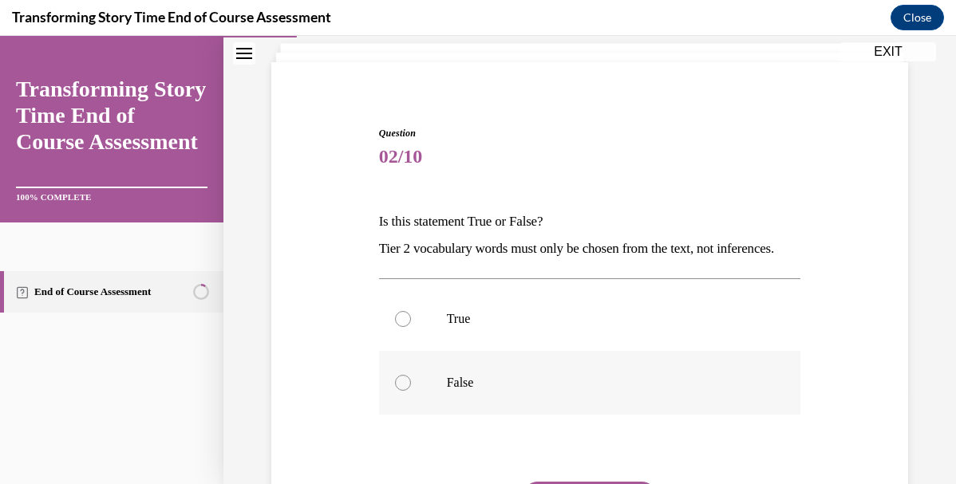
click at [519, 391] on p "False" at bounding box center [604, 383] width 314 height 16
click at [411, 391] on input "False" at bounding box center [403, 383] width 16 height 16
radio input "true"
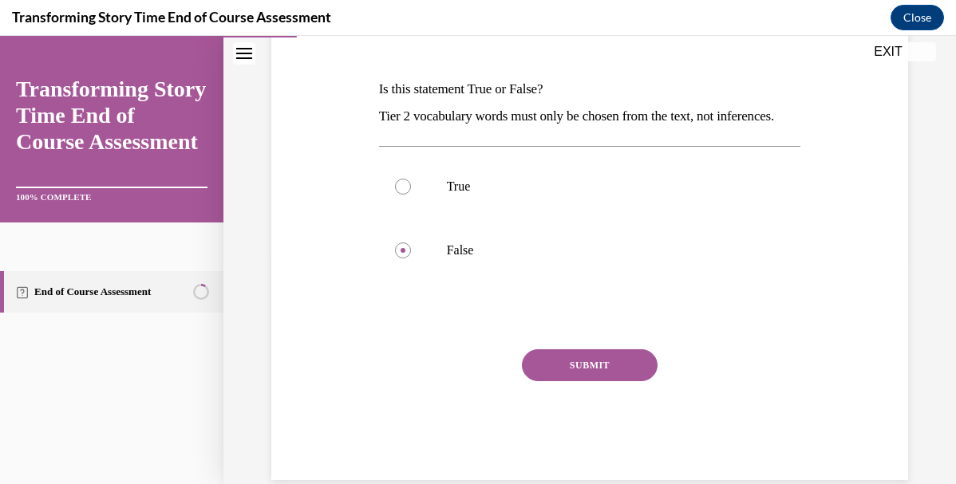
click at [537, 381] on button "SUBMIT" at bounding box center [590, 365] width 136 height 32
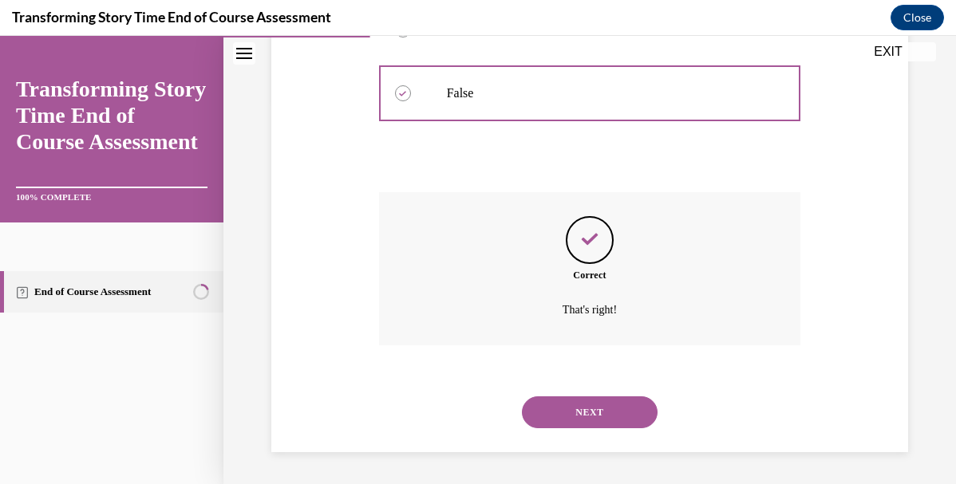
scroll to position [413, 0]
click at [562, 411] on button "NEXT" at bounding box center [590, 413] width 136 height 32
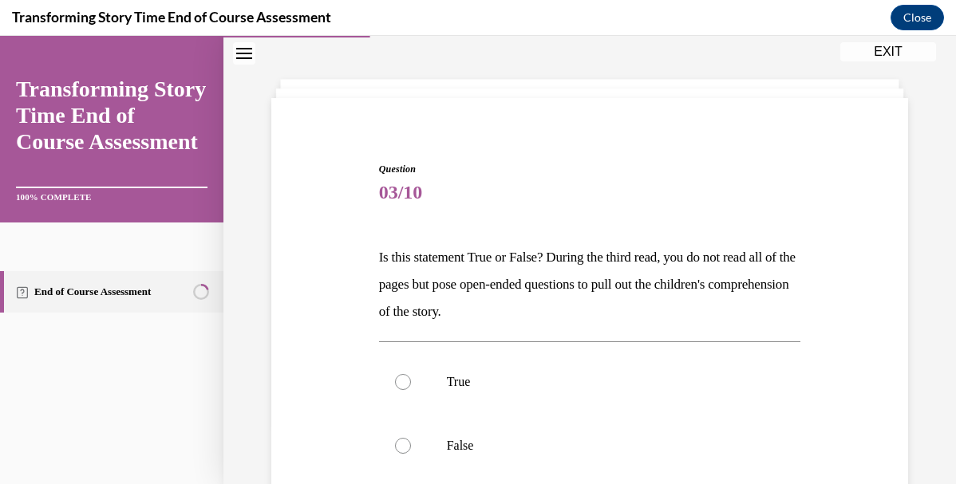
scroll to position [62, 0]
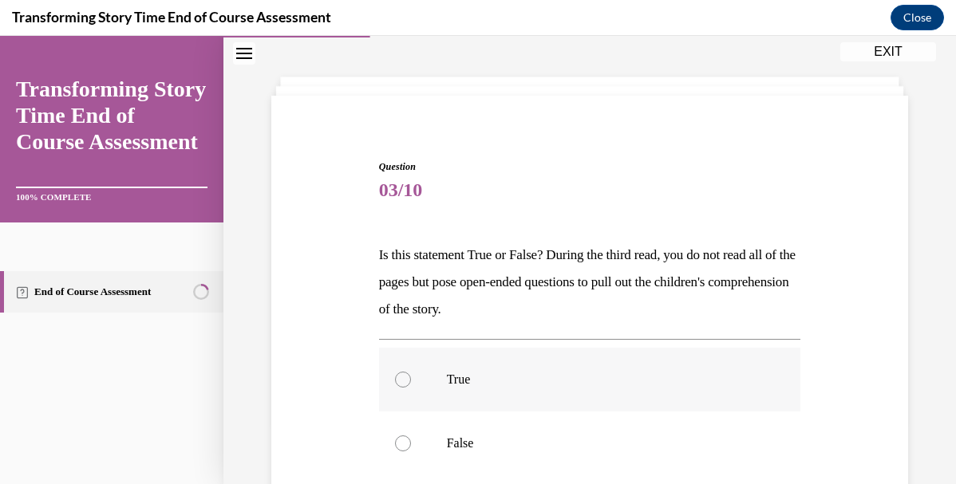
click at [570, 366] on label "True" at bounding box center [590, 380] width 422 height 64
click at [411, 372] on input "True" at bounding box center [403, 380] width 16 height 16
radio input "true"
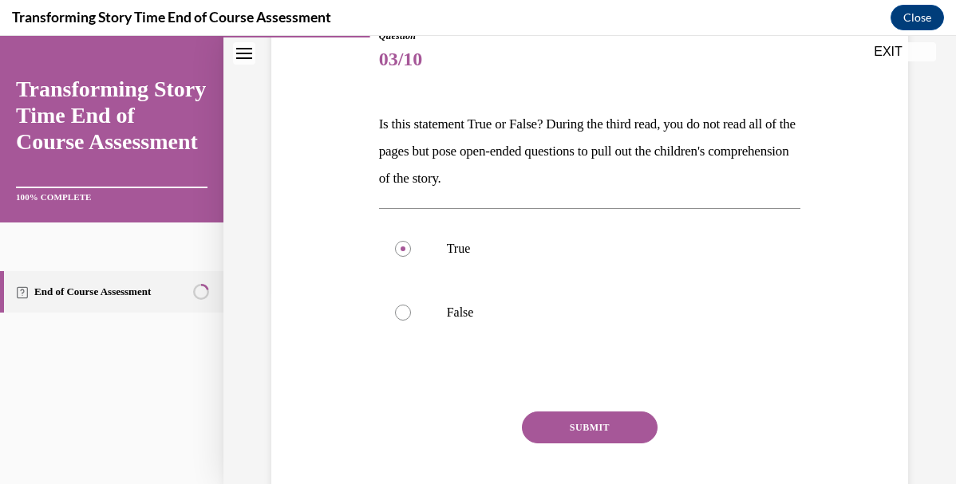
click at [565, 434] on button "SUBMIT" at bounding box center [590, 428] width 136 height 32
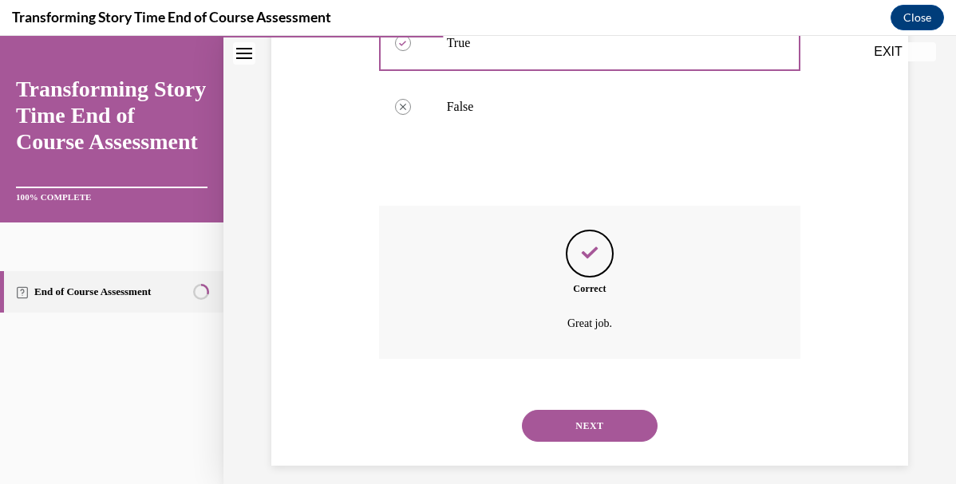
scroll to position [413, 0]
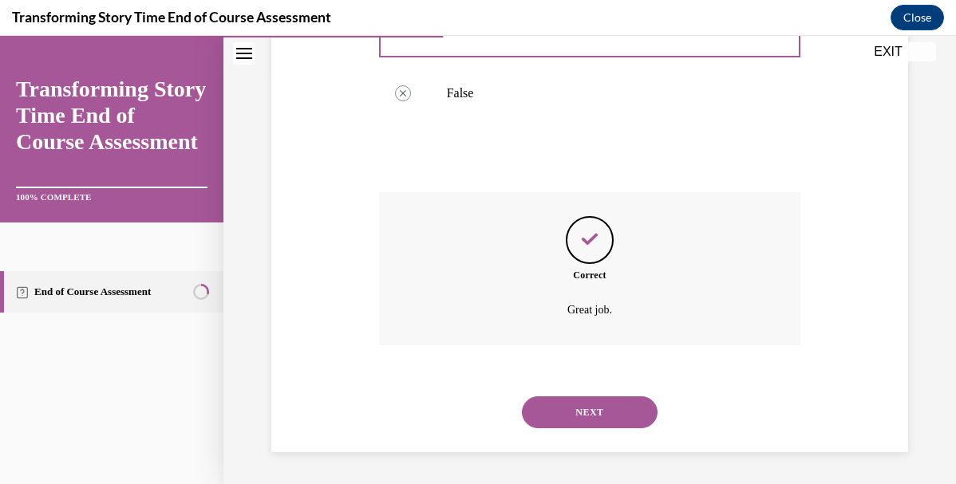
click at [579, 423] on button "NEXT" at bounding box center [590, 413] width 136 height 32
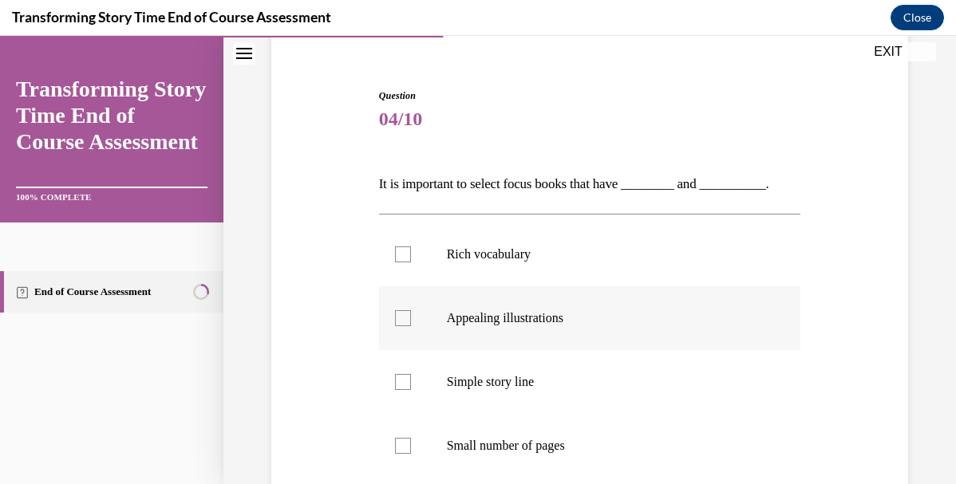
scroll to position [152, 0]
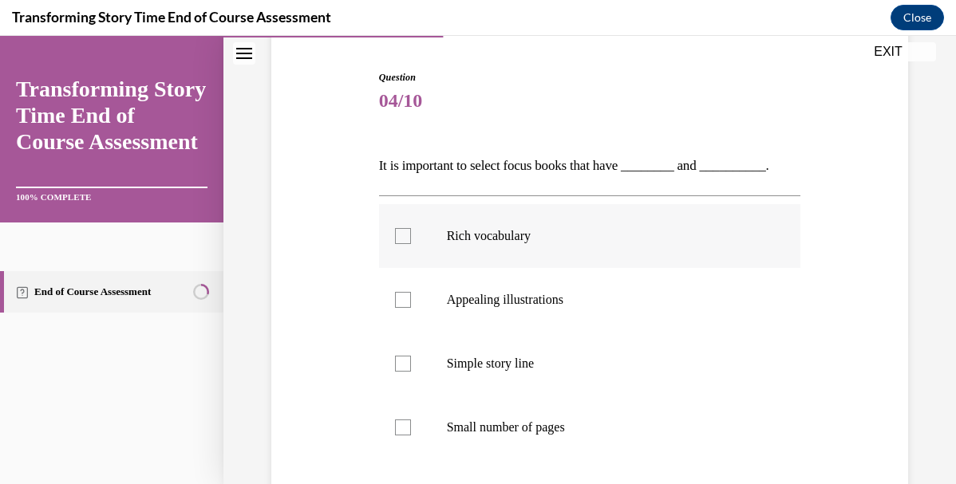
click at [560, 243] on p "Rich vocabulary" at bounding box center [604, 236] width 314 height 16
click at [411, 243] on input "Rich vocabulary" at bounding box center [403, 236] width 16 height 16
checkbox input "true"
click at [558, 288] on label "Appealing illustrations" at bounding box center [590, 300] width 422 height 64
click at [411, 292] on input "Appealing illustrations" at bounding box center [403, 300] width 16 height 16
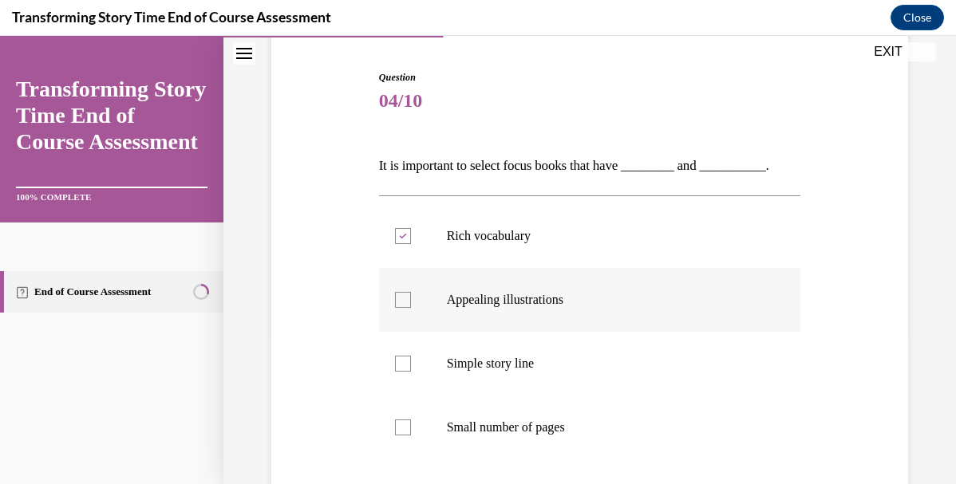
checkbox input "true"
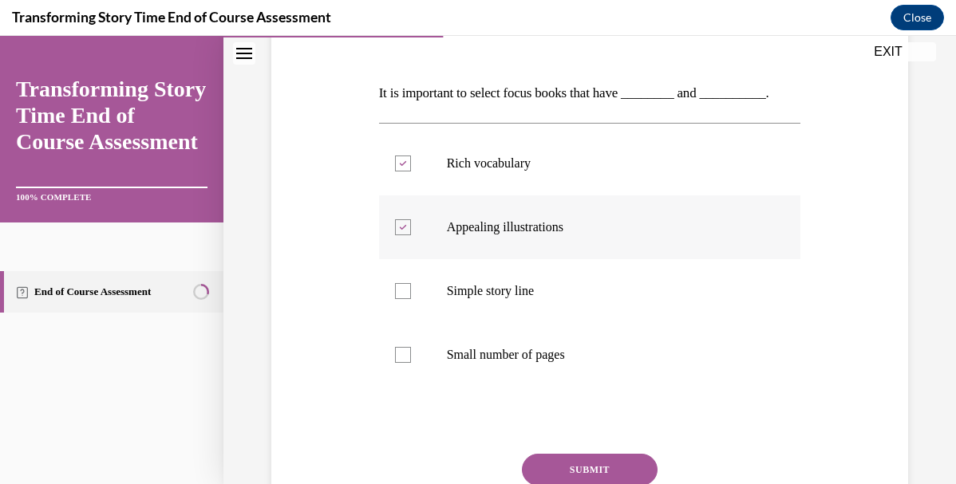
scroll to position [237, 0]
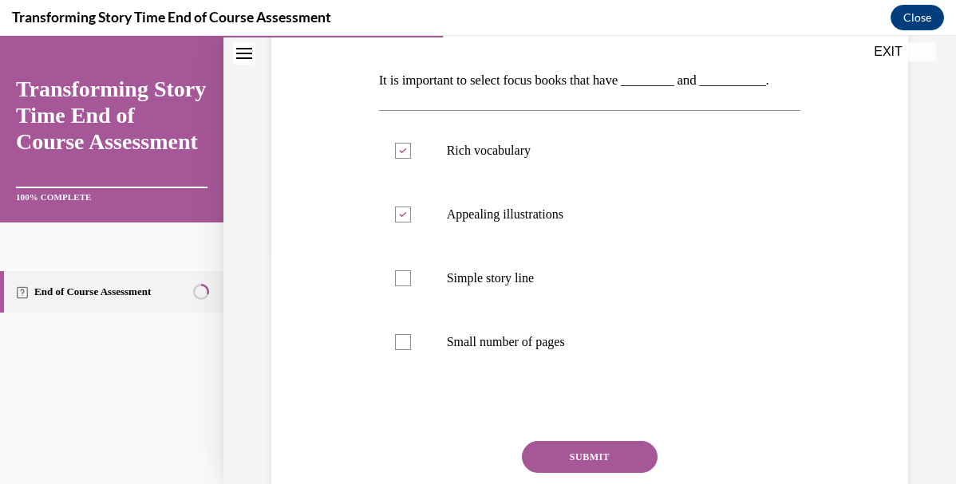
click at [577, 459] on button "SUBMIT" at bounding box center [590, 457] width 136 height 32
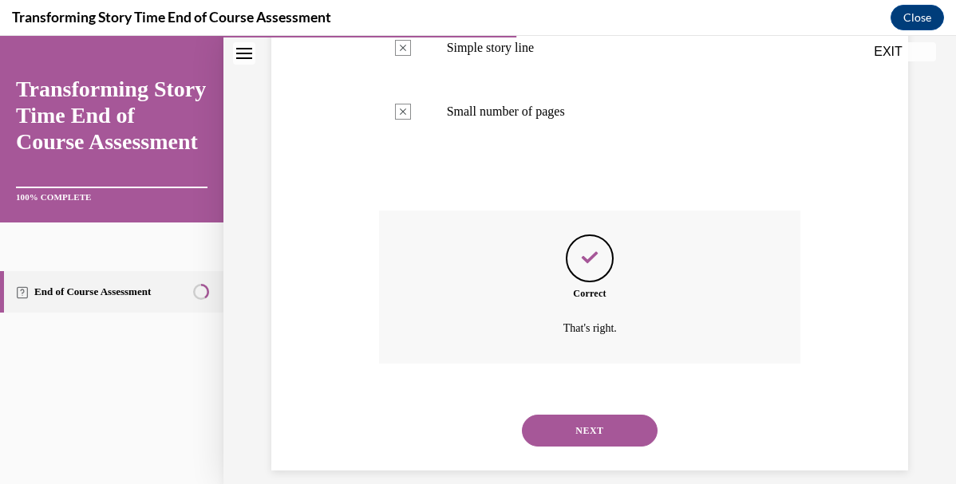
scroll to position [486, 0]
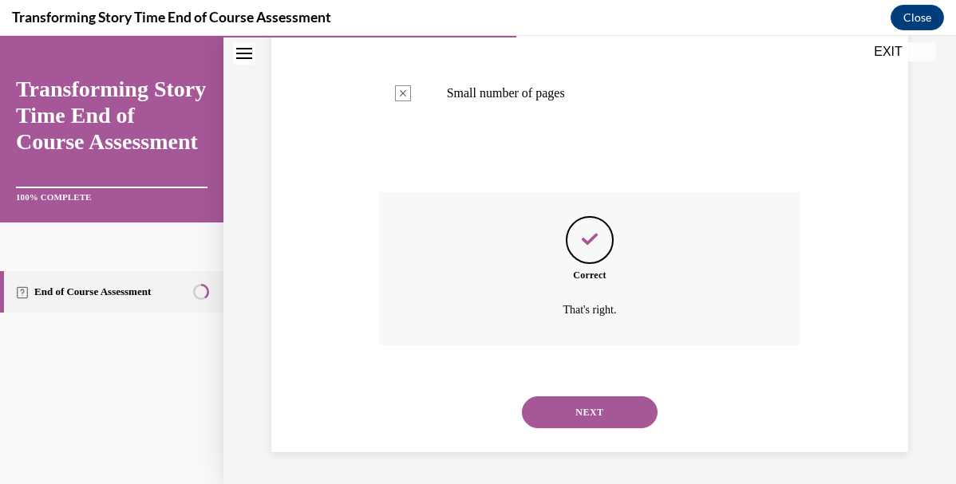
click at [594, 402] on button "NEXT" at bounding box center [590, 413] width 136 height 32
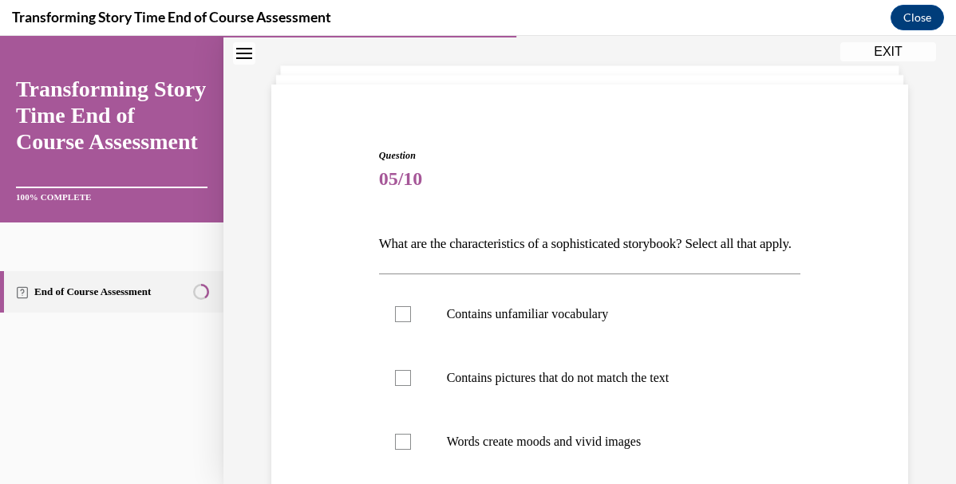
scroll to position [75, 0]
click at [594, 345] on label "Contains unfamiliar vocabulary" at bounding box center [590, 313] width 422 height 64
click at [411, 321] on input "Contains unfamiliar vocabulary" at bounding box center [403, 313] width 16 height 16
checkbox input "true"
click at [583, 409] on label "Contains pictures that do not match the text" at bounding box center [590, 377] width 422 height 64
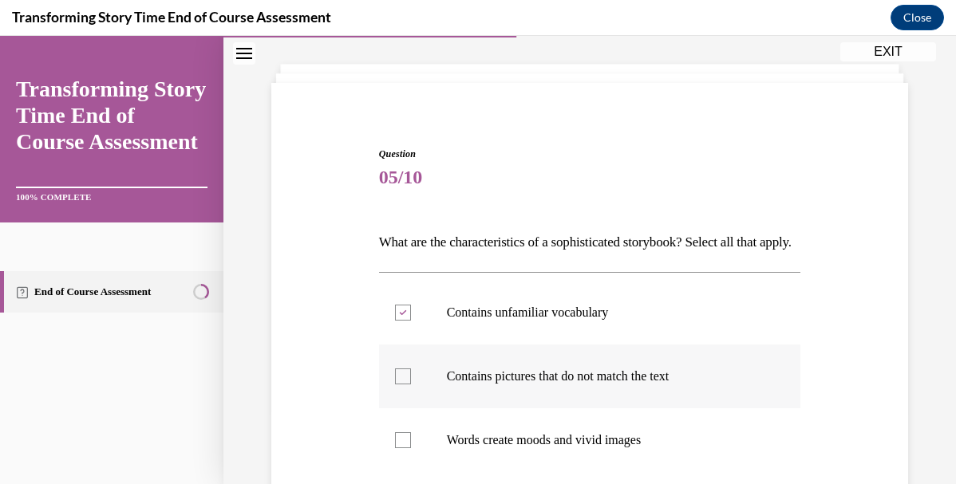
click at [411, 385] on input "Contains pictures that do not match the text" at bounding box center [403, 377] width 16 height 16
checkbox input "true"
click at [569, 448] on p "Words create moods and vivid images" at bounding box center [604, 440] width 314 height 16
click at [411, 448] on input "Words create moods and vivid images" at bounding box center [403, 440] width 16 height 16
checkbox input "true"
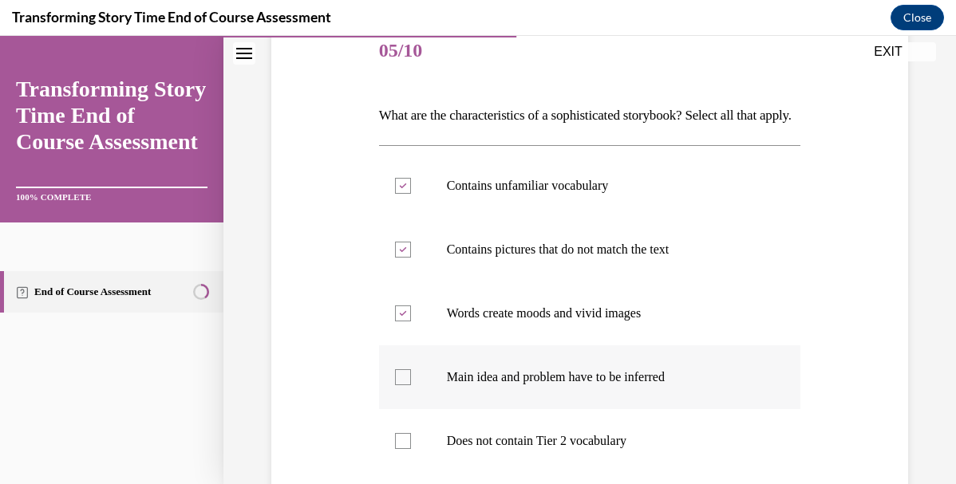
click at [575, 409] on label "Main idea and problem have to be inferred" at bounding box center [590, 377] width 422 height 64
click at [411, 385] on input "Main idea and problem have to be inferred" at bounding box center [403, 377] width 16 height 16
checkbox input "true"
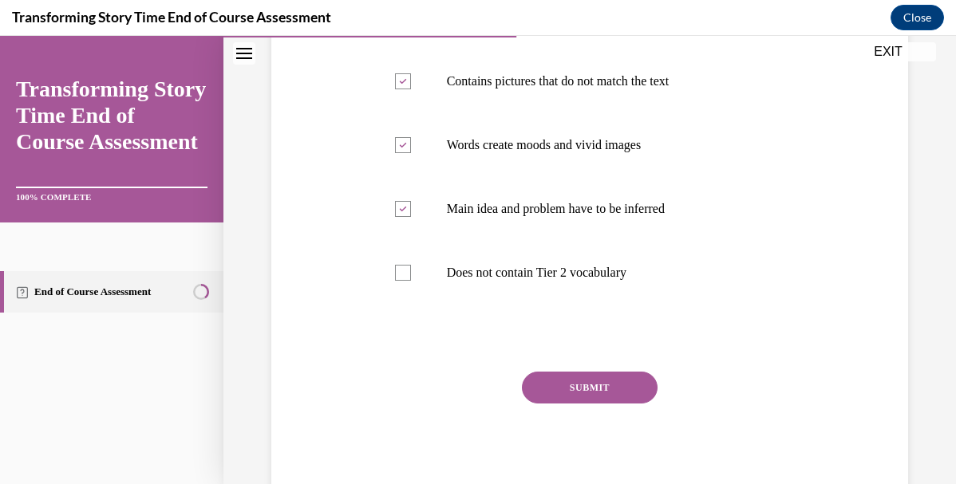
click at [583, 404] on button "SUBMIT" at bounding box center [590, 388] width 136 height 32
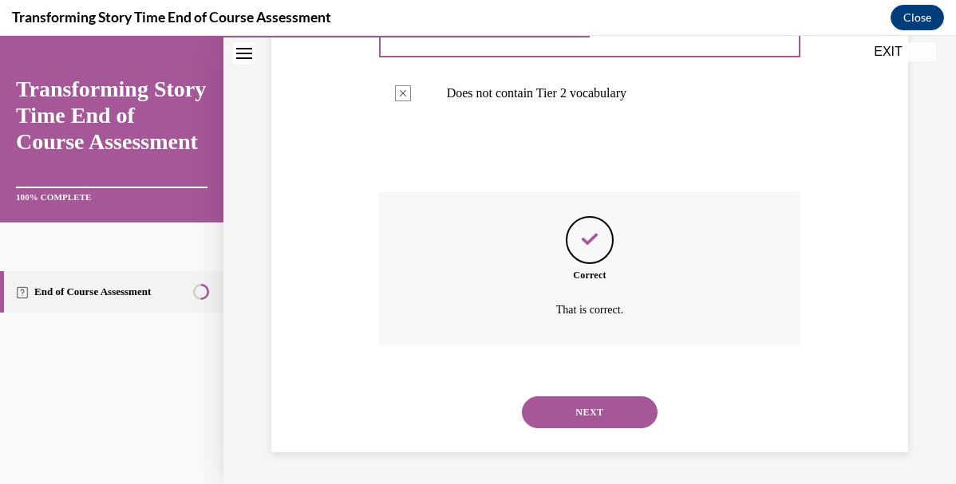
scroll to position [577, 0]
click at [578, 416] on button "NEXT" at bounding box center [590, 413] width 136 height 32
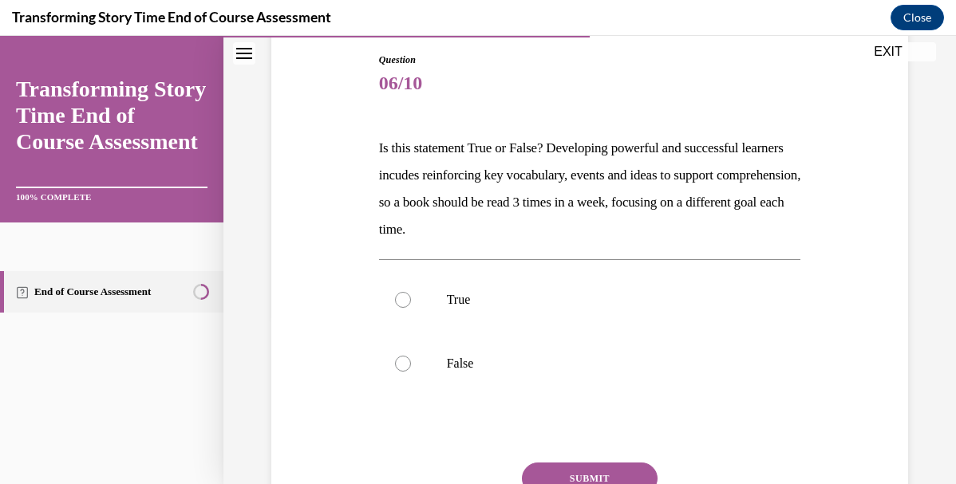
scroll to position [171, 0]
click at [525, 377] on label "False" at bounding box center [590, 362] width 422 height 64
click at [411, 370] on input "False" at bounding box center [403, 362] width 16 height 16
radio input "true"
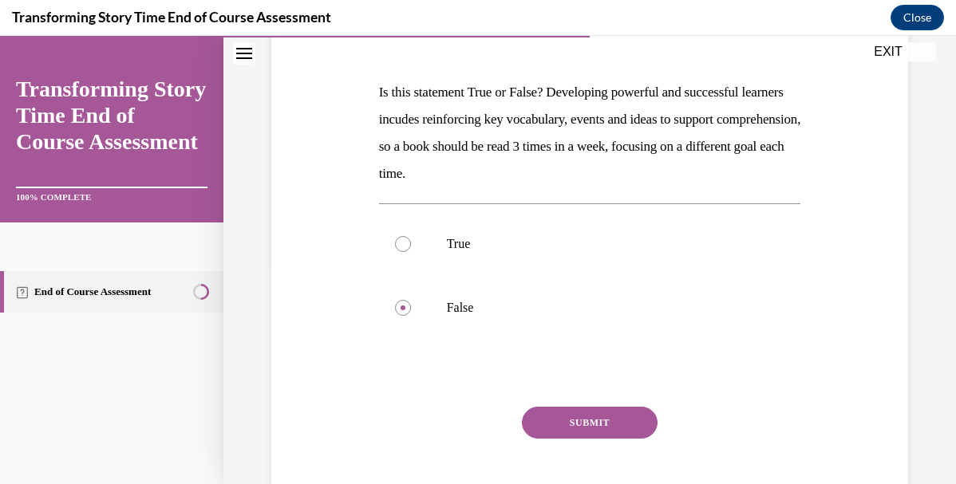
click at [555, 409] on button "SUBMIT" at bounding box center [590, 423] width 136 height 32
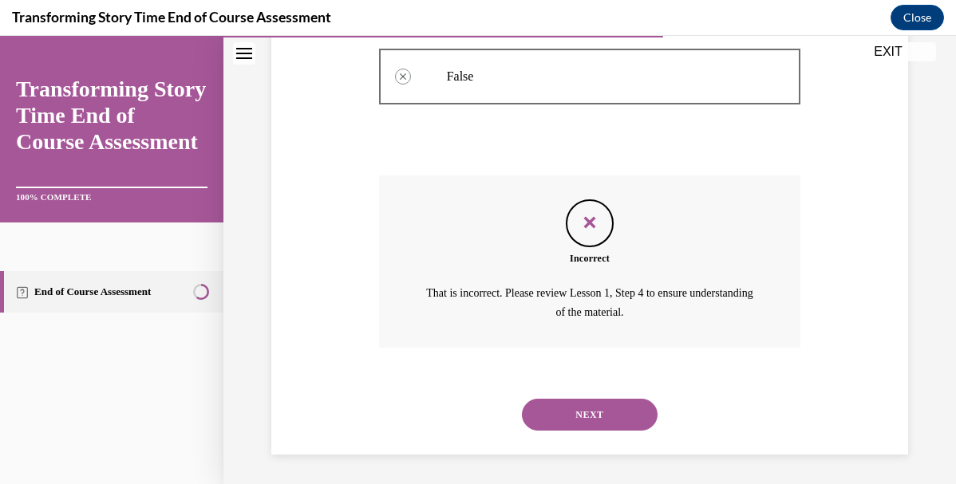
scroll to position [458, 0]
click at [576, 417] on button "NEXT" at bounding box center [590, 413] width 136 height 32
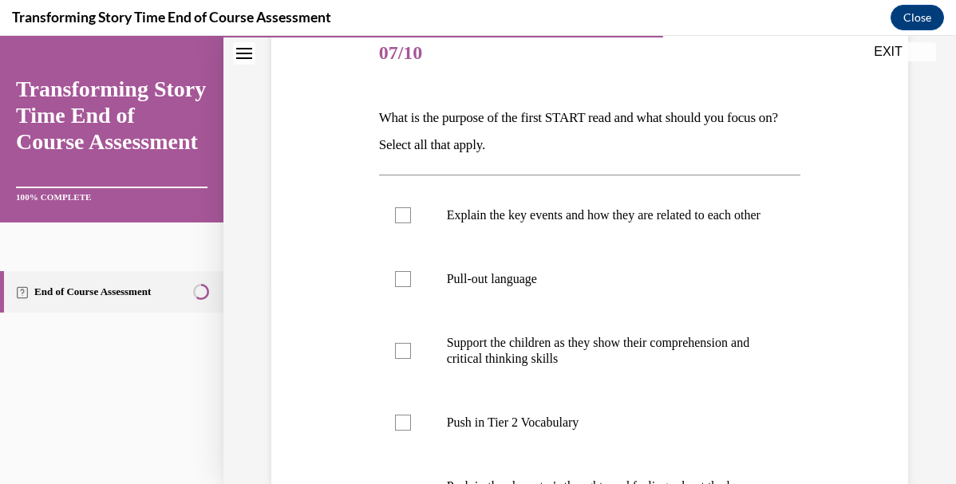
scroll to position [195, 0]
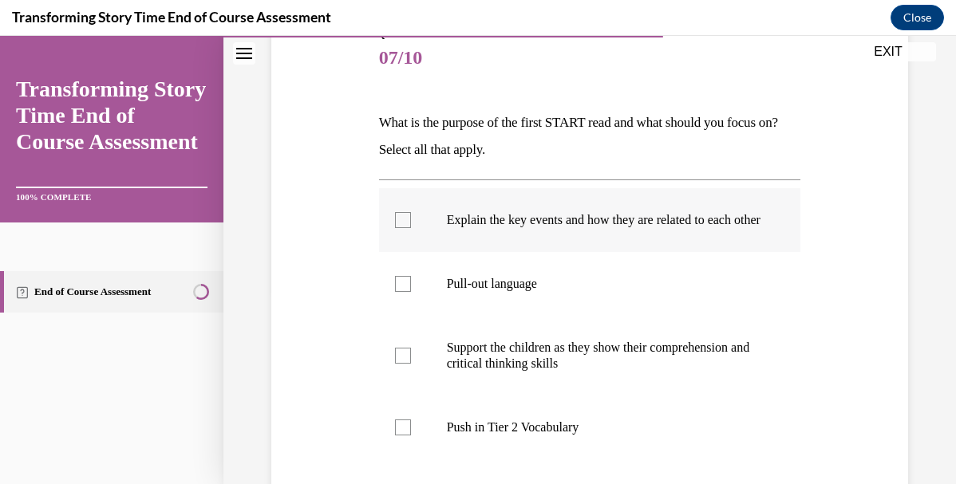
click at [557, 228] on p "Explain the key events and how they are related to each other" at bounding box center [604, 220] width 314 height 16
click at [411, 228] on input "Explain the key events and how they are related to each other" at bounding box center [403, 220] width 16 height 16
checkbox input "true"
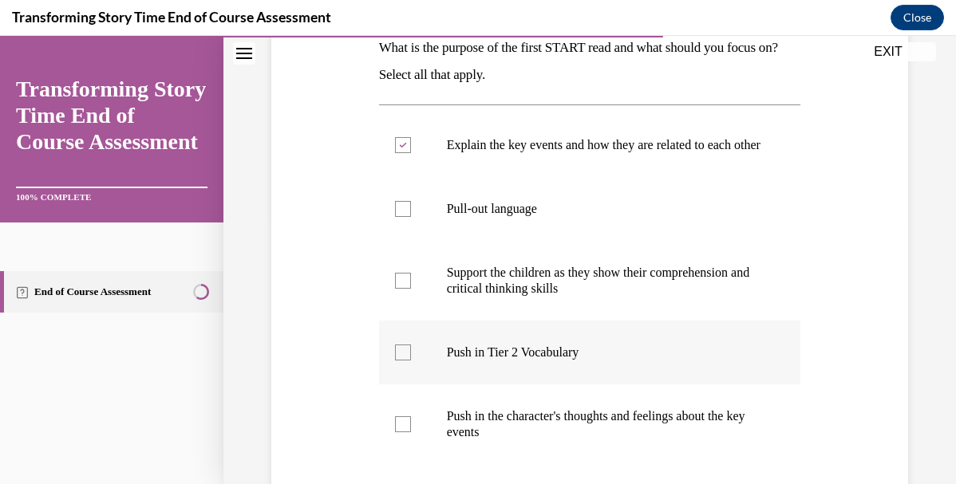
click at [536, 352] on label "Push in Tier 2 Vocabulary" at bounding box center [590, 353] width 422 height 64
click at [411, 352] on input "Push in Tier 2 Vocabulary" at bounding box center [403, 353] width 16 height 16
checkbox input "true"
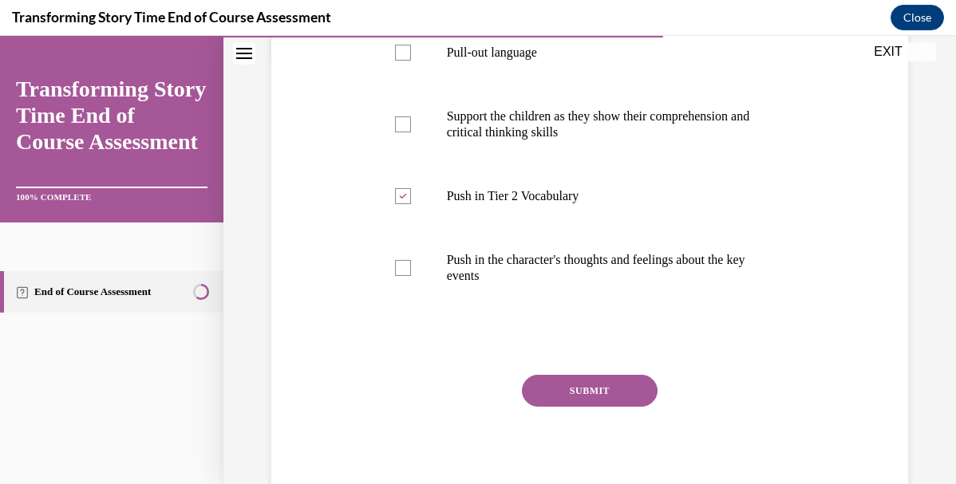
click at [562, 407] on button "SUBMIT" at bounding box center [590, 391] width 136 height 32
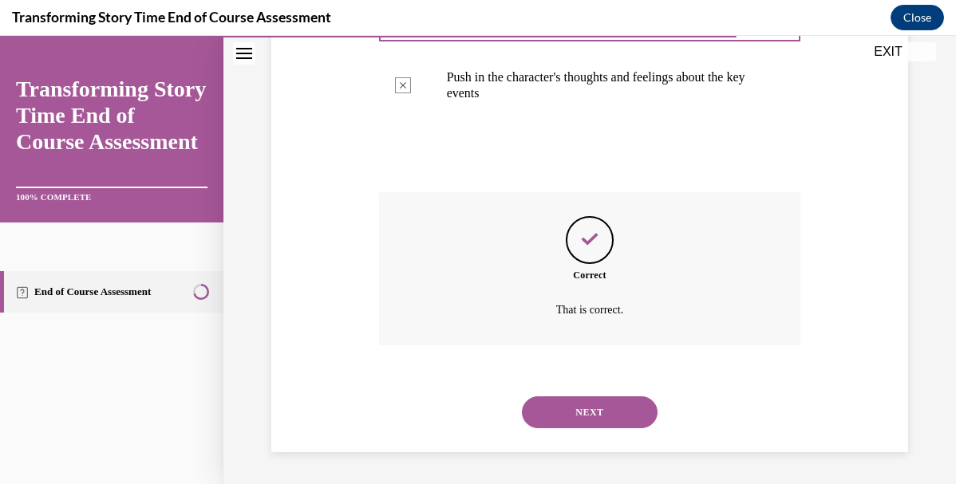
scroll to position [625, 0]
click at [573, 420] on button "NEXT" at bounding box center [590, 413] width 136 height 32
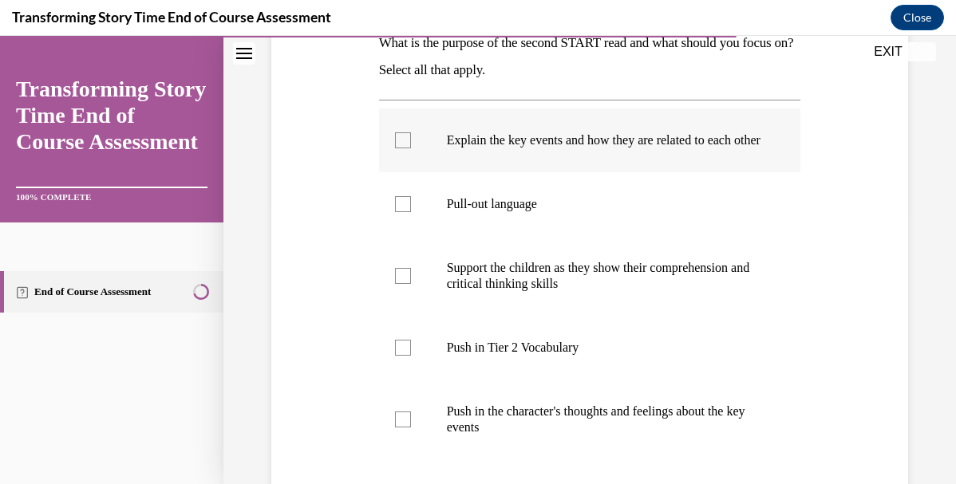
scroll to position [275, 0]
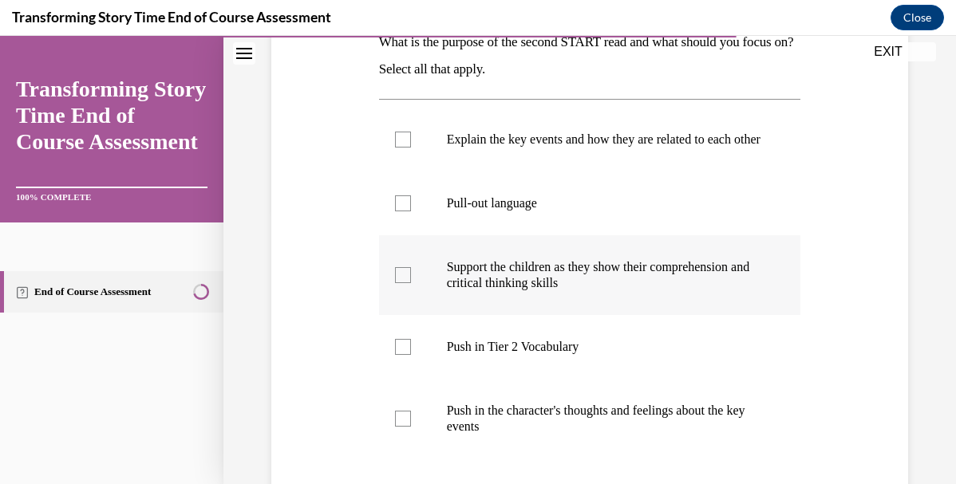
click at [551, 291] on p "Support the children as they show their comprehension and critical thinking ski…" at bounding box center [604, 275] width 314 height 32
click at [411, 283] on input "Support the children as they show their comprehension and critical thinking ski…" at bounding box center [403, 275] width 16 height 16
checkbox input "true"
click at [544, 355] on p "Push in Tier 2 Vocabulary" at bounding box center [604, 347] width 314 height 16
click at [411, 355] on input "Push in Tier 2 Vocabulary" at bounding box center [403, 347] width 16 height 16
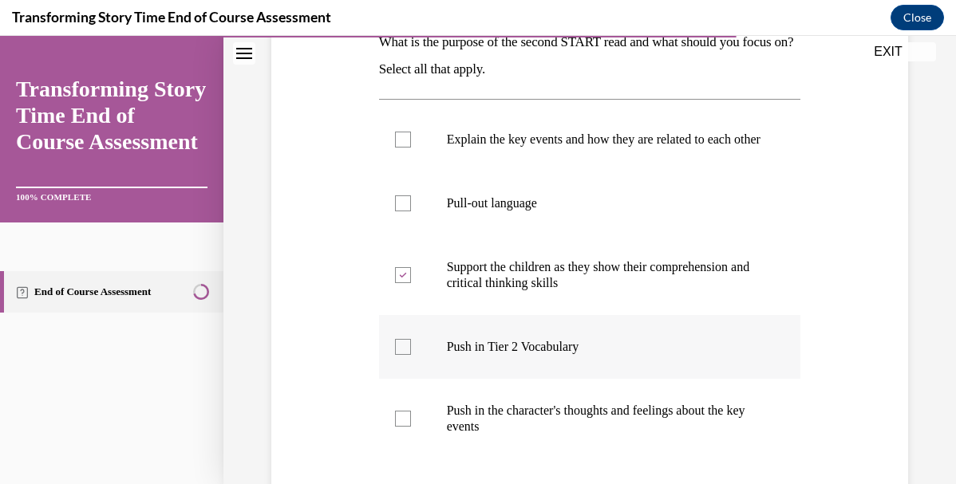
checkbox input "true"
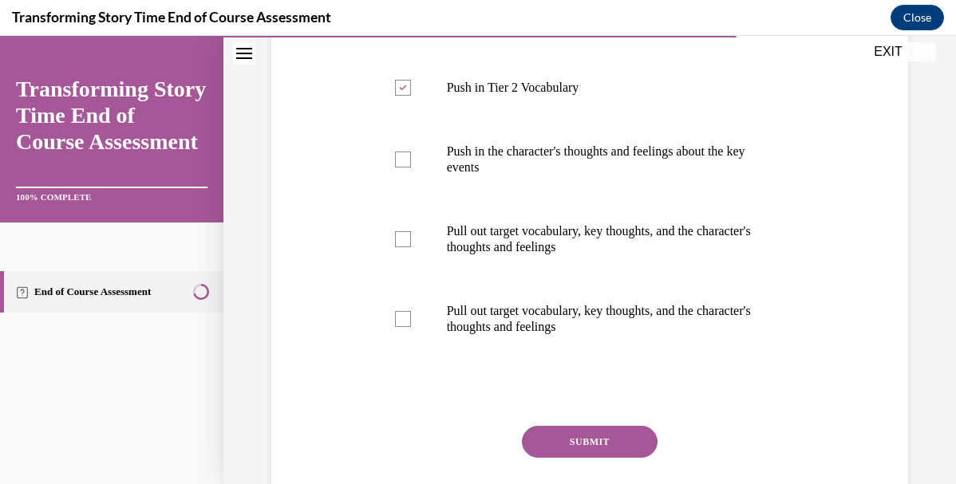
click at [566, 458] on button "SUBMIT" at bounding box center [590, 442] width 136 height 32
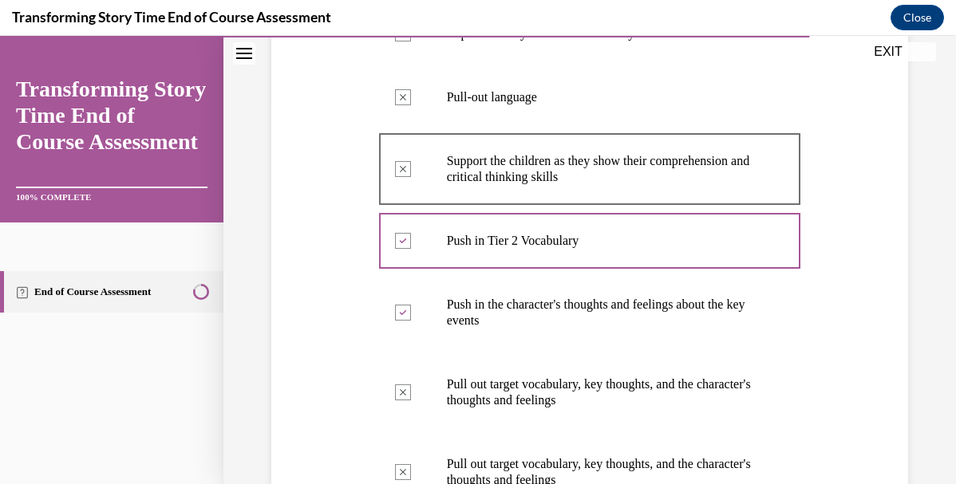
scroll to position [384, 0]
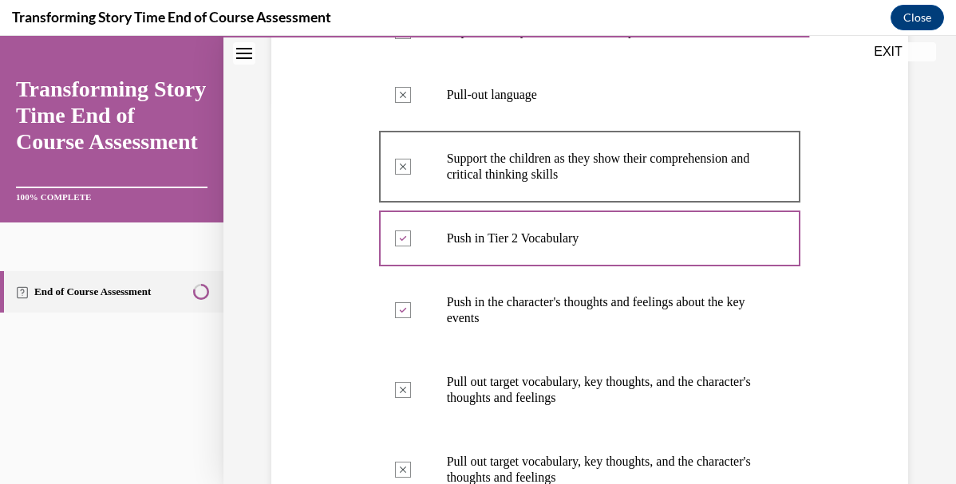
click at [644, 183] on p "Support the children as they show their comprehension and critical thinking ski…" at bounding box center [604, 167] width 314 height 32
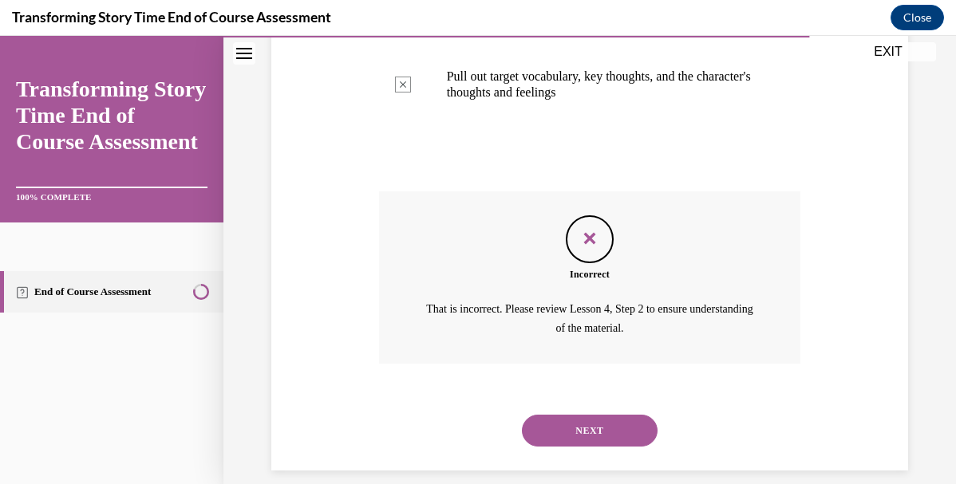
scroll to position [803, 0]
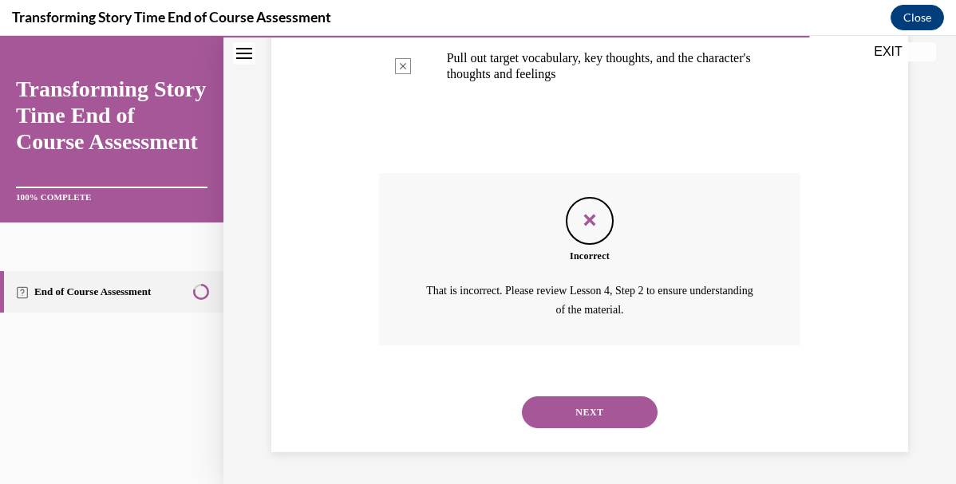
click at [604, 401] on button "NEXT" at bounding box center [590, 413] width 136 height 32
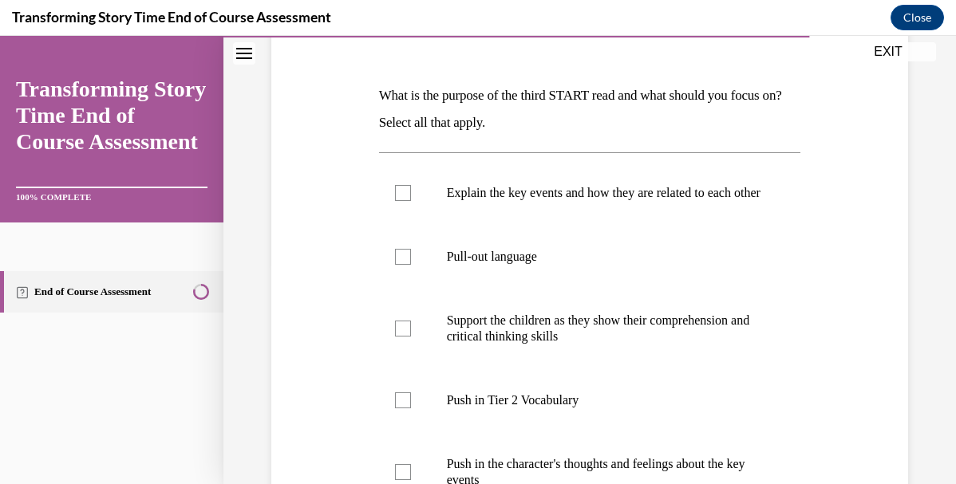
scroll to position [230, 0]
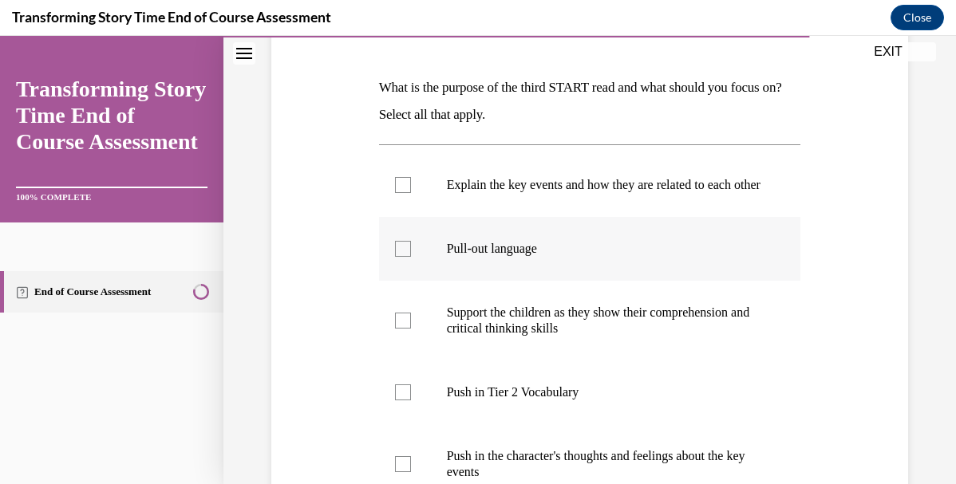
click at [588, 281] on label "Pull-out language" at bounding box center [590, 249] width 422 height 64
click at [411, 257] on input "Pull-out language" at bounding box center [403, 249] width 16 height 16
checkbox input "true"
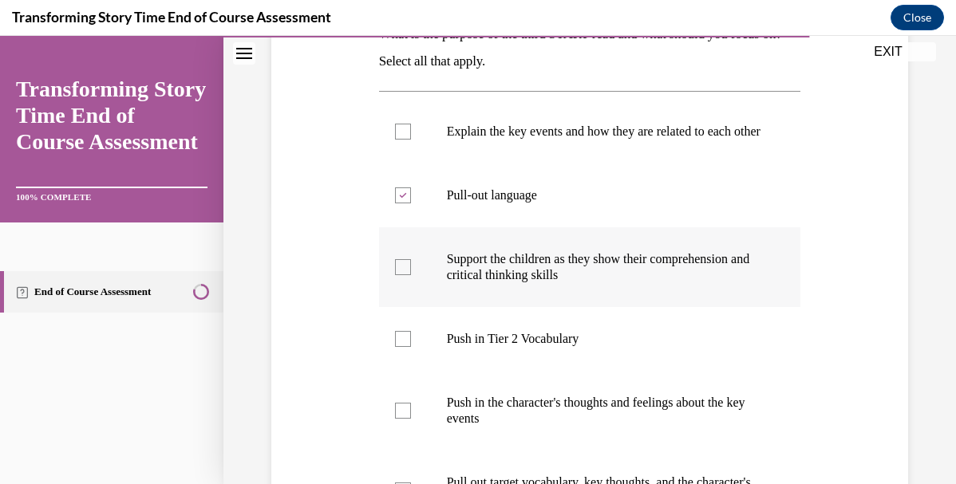
scroll to position [292, 0]
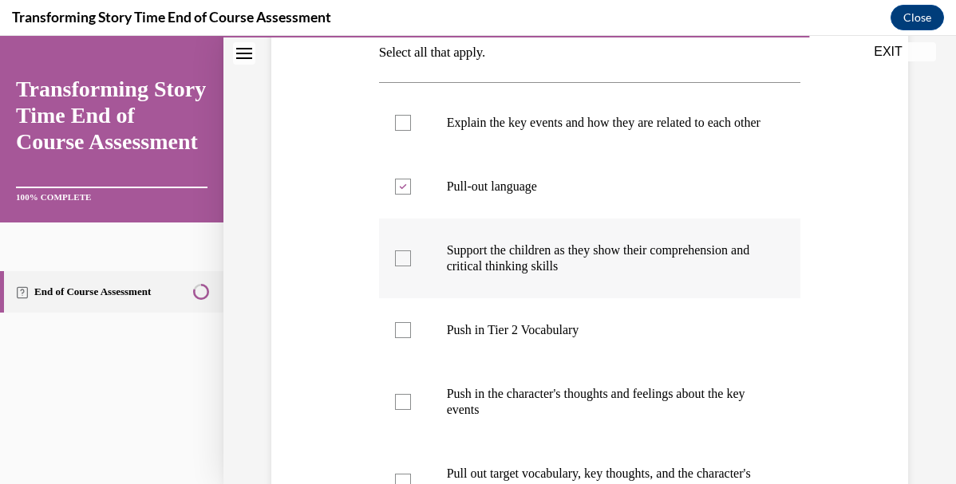
click at [587, 293] on label "Support the children as they show their comprehension and critical thinking ski…" at bounding box center [590, 259] width 422 height 80
click at [411, 266] on input "Support the children as they show their comprehension and critical thinking ski…" at bounding box center [403, 259] width 16 height 16
checkbox input "true"
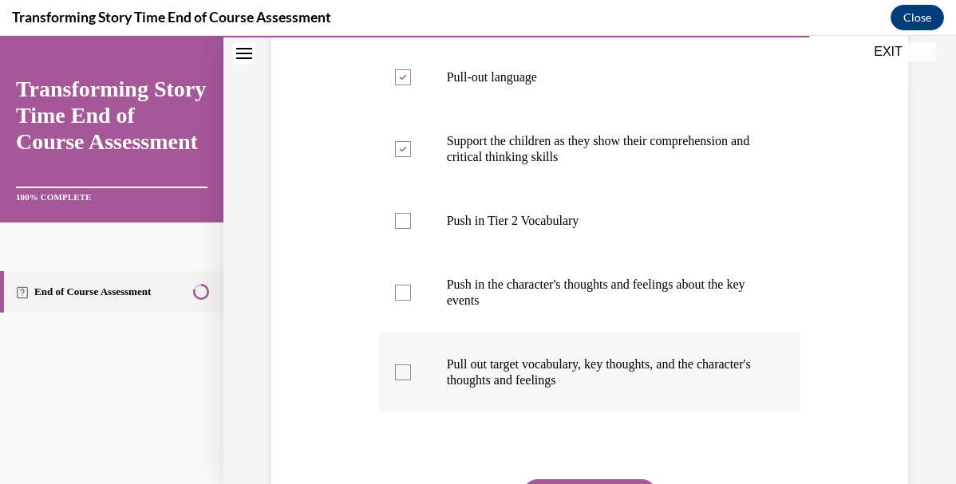
scroll to position [402, 0]
click at [561, 388] on p "Pull out target vocabulary, key thoughts, and the character's thoughts and feel…" at bounding box center [604, 372] width 314 height 32
click at [411, 380] on input "Pull out target vocabulary, key thoughts, and the character's thoughts and feel…" at bounding box center [403, 372] width 16 height 16
checkbox input "true"
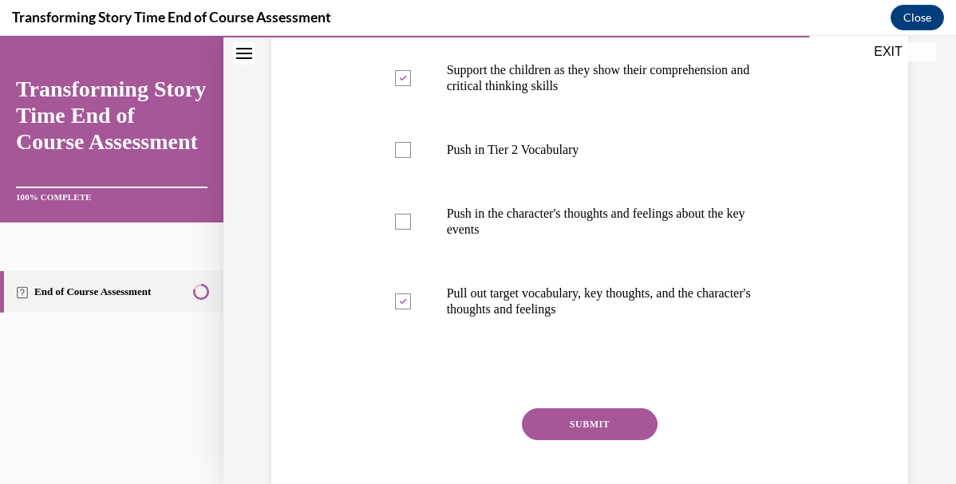
click at [568, 440] on button "SUBMIT" at bounding box center [590, 425] width 136 height 32
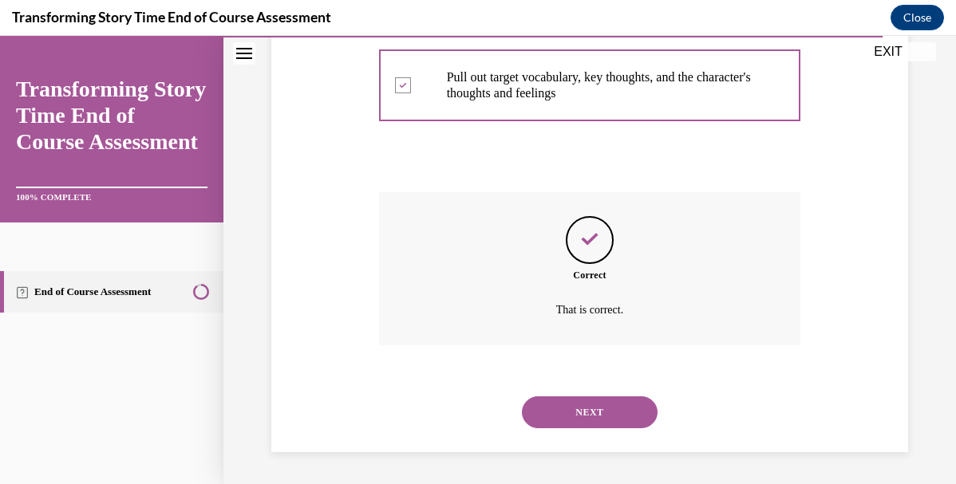
scroll to position [705, 0]
click at [586, 412] on button "NEXT" at bounding box center [590, 413] width 136 height 32
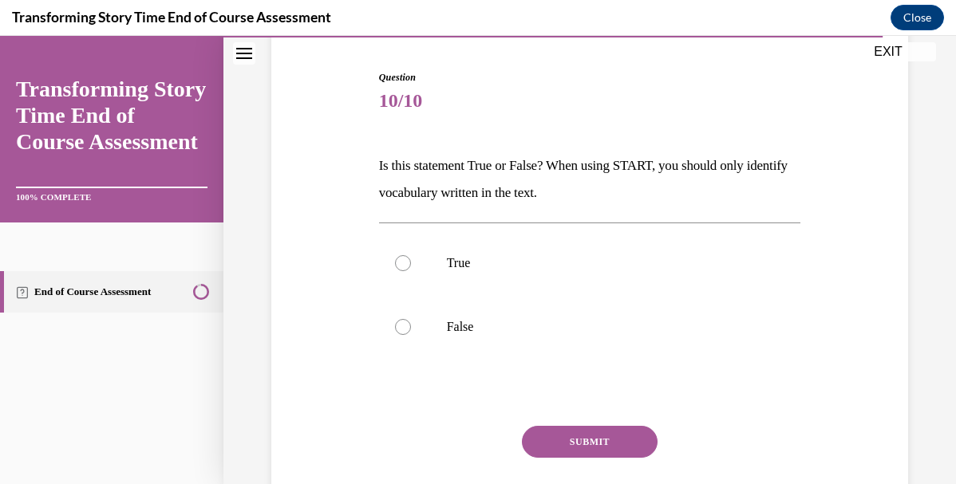
scroll to position [169, 0]
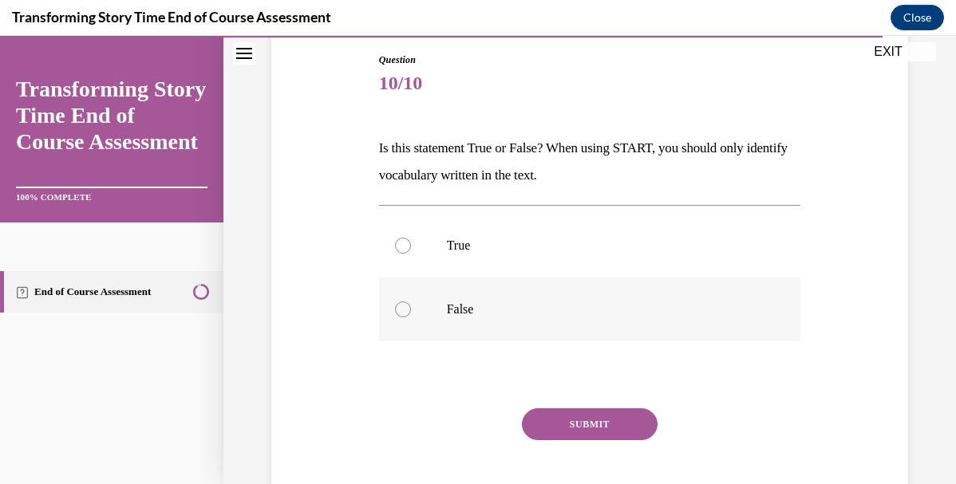
click at [558, 316] on p "False" at bounding box center [604, 310] width 314 height 16
click at [411, 316] on input "False" at bounding box center [403, 310] width 16 height 16
radio input "true"
click at [573, 429] on button "SUBMIT" at bounding box center [590, 425] width 136 height 32
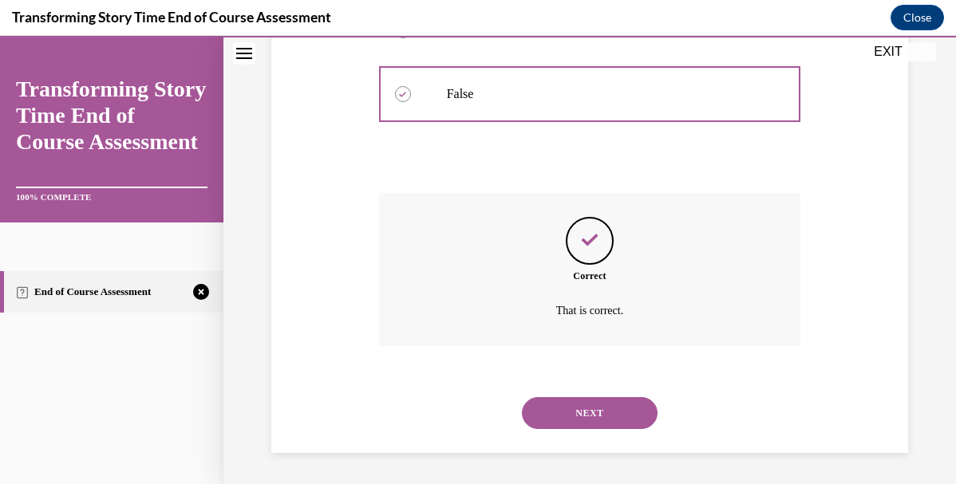
scroll to position [385, 0]
click at [604, 401] on button "NEXT" at bounding box center [590, 413] width 136 height 32
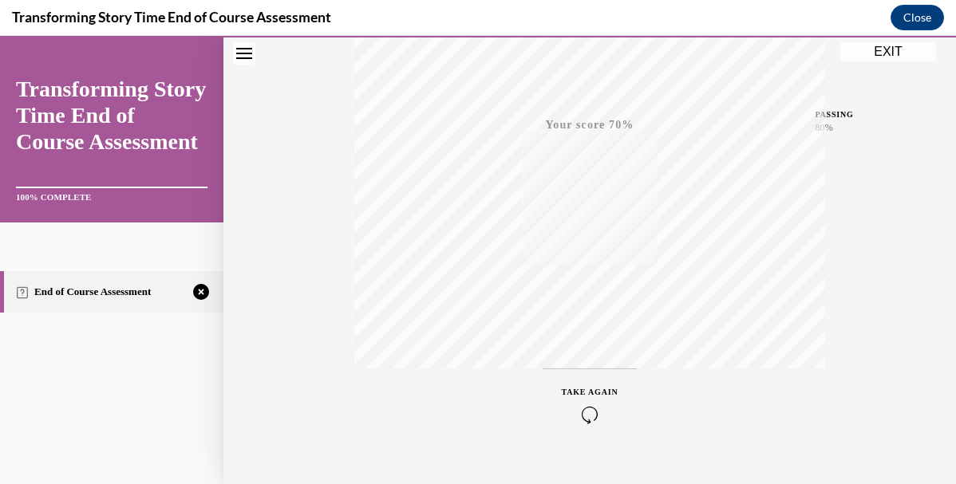
scroll to position [369, 0]
click at [591, 380] on icon "button" at bounding box center [590, 387] width 57 height 18
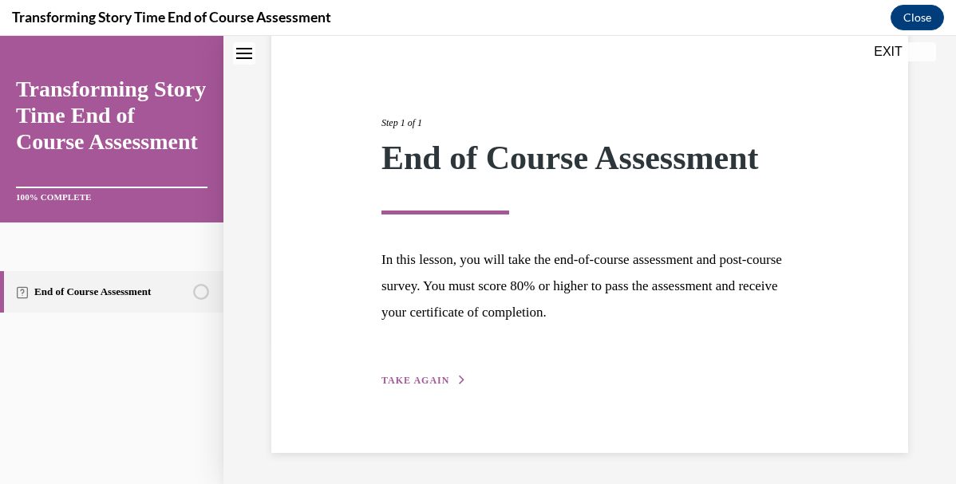
click at [432, 389] on div "Step 1 of 1 End of Course Assessment In this lesson, you will take the end-of-c…" at bounding box center [589, 234] width 637 height 438
click at [432, 386] on button "TAKE AGAIN" at bounding box center [423, 380] width 85 height 14
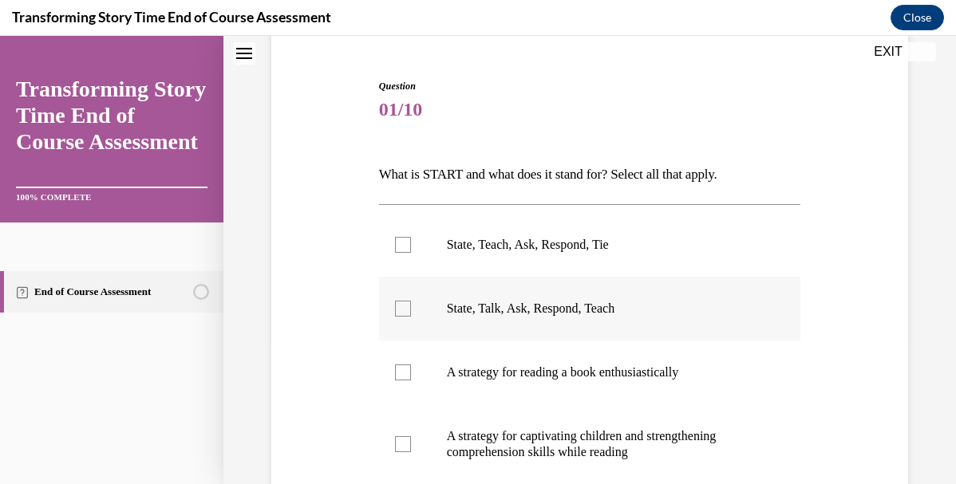
scroll to position [144, 0]
click at [507, 256] on label "State, Teach, Ask, Respond, Tie" at bounding box center [590, 244] width 422 height 64
click at [411, 252] on input "State, Teach, Ask, Respond, Tie" at bounding box center [403, 244] width 16 height 16
checkbox input "true"
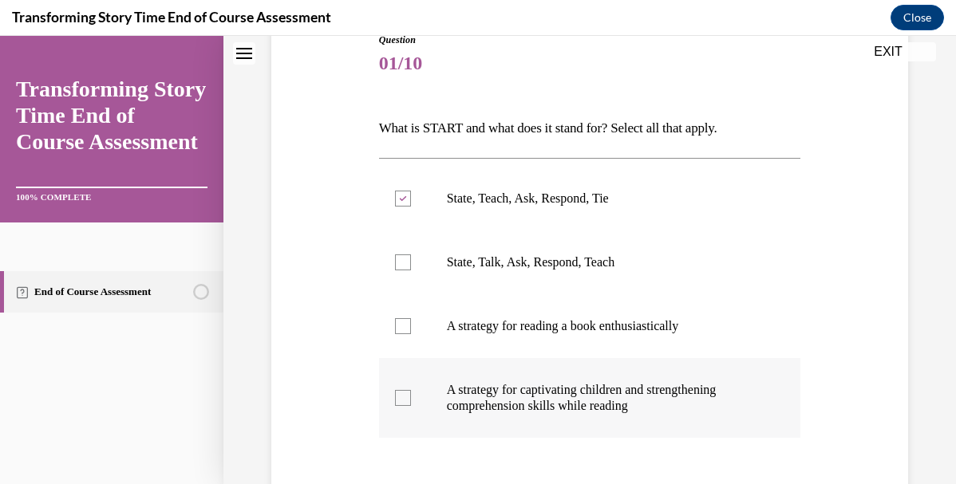
click at [498, 394] on p "A strategy for captivating children and strengthening comprehension skills whil…" at bounding box center [604, 398] width 314 height 32
click at [411, 394] on input "A strategy for captivating children and strengthening comprehension skills whil…" at bounding box center [403, 398] width 16 height 16
checkbox input "true"
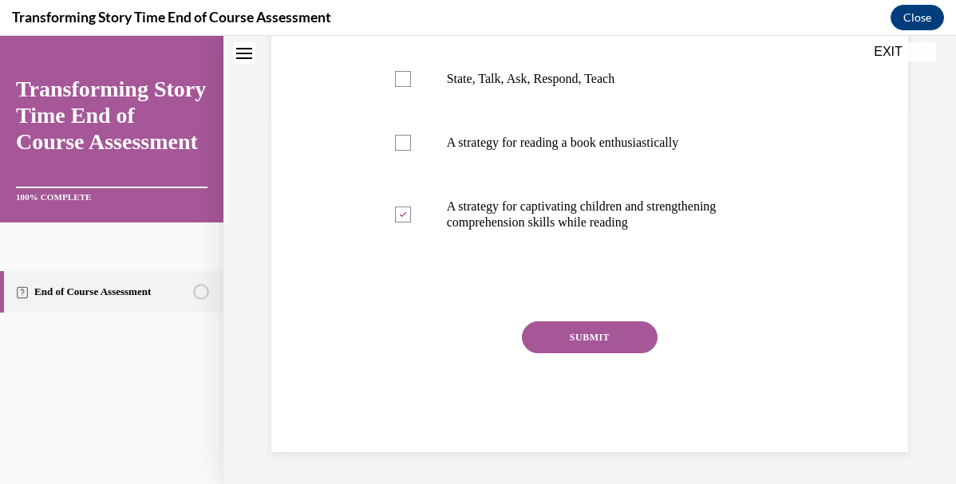
scroll to position [283, 0]
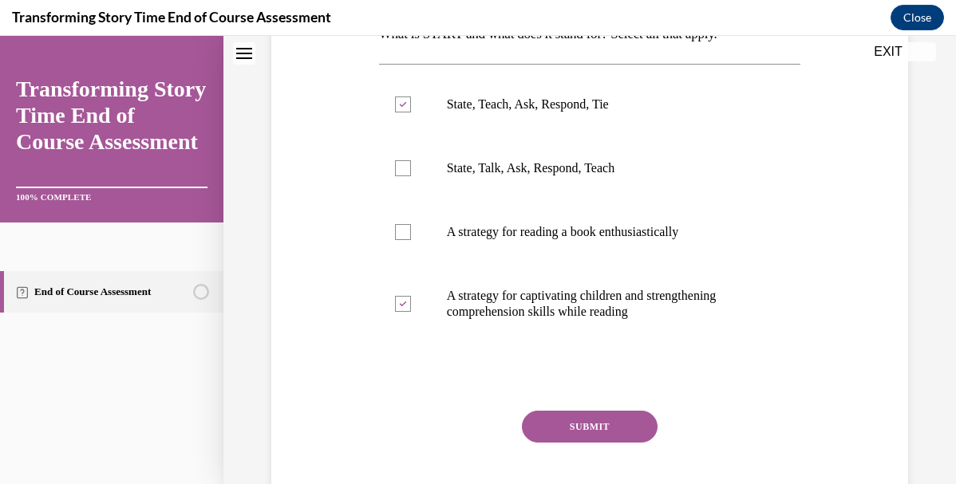
click at [567, 416] on button "SUBMIT" at bounding box center [590, 427] width 136 height 32
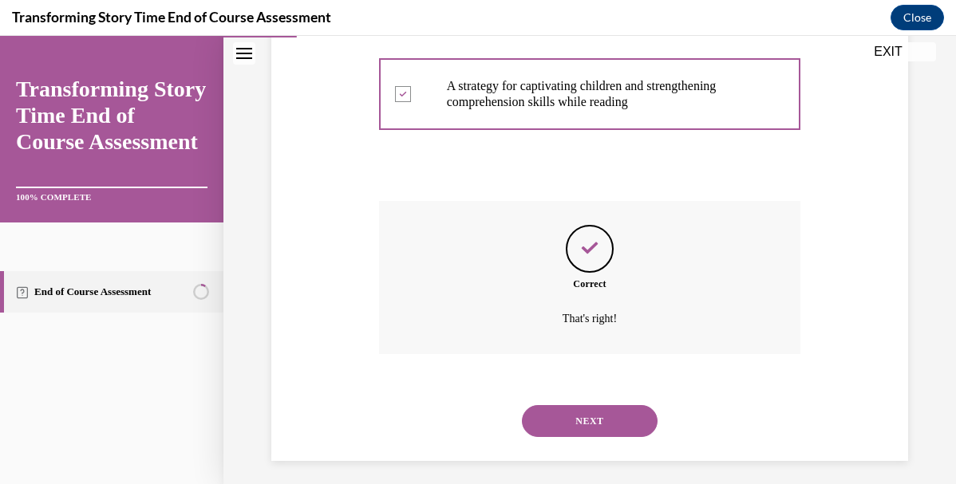
scroll to position [502, 0]
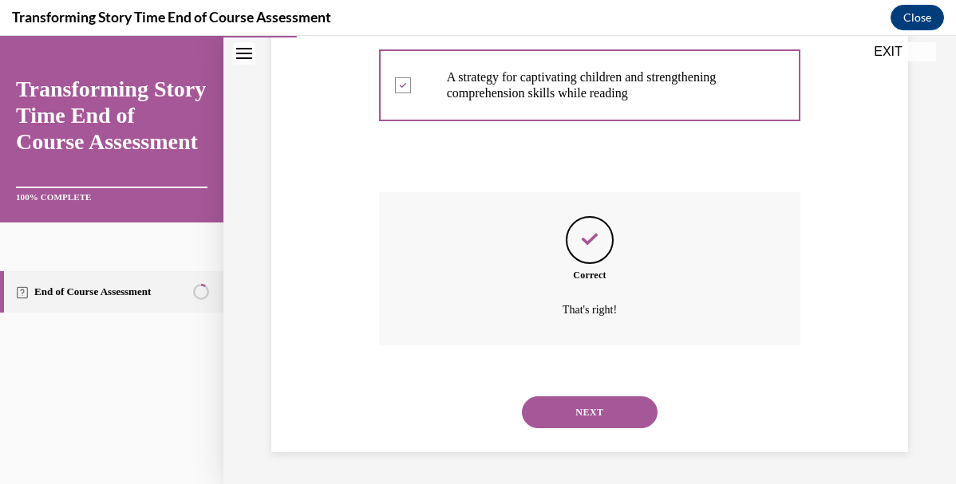
click at [567, 416] on button "NEXT" at bounding box center [590, 413] width 136 height 32
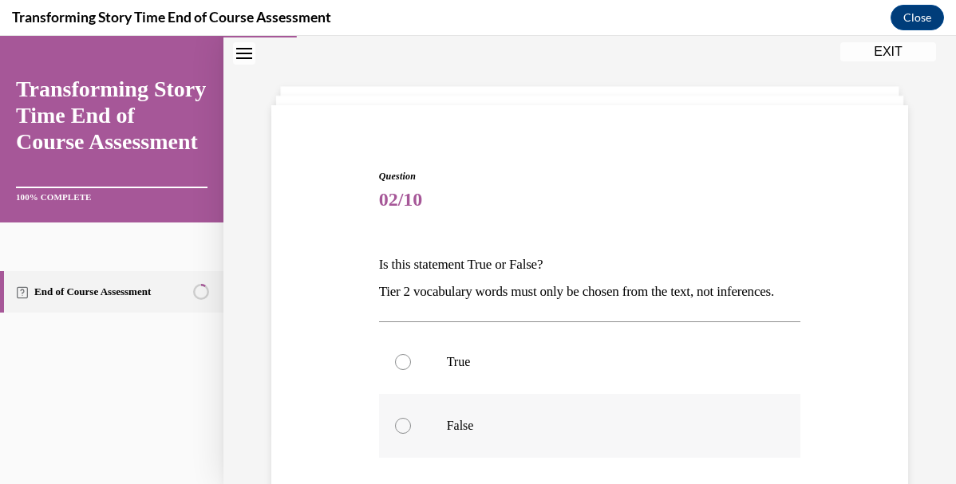
click at [539, 428] on label "False" at bounding box center [590, 426] width 422 height 64
click at [411, 428] on input "False" at bounding box center [403, 426] width 16 height 16
radio input "true"
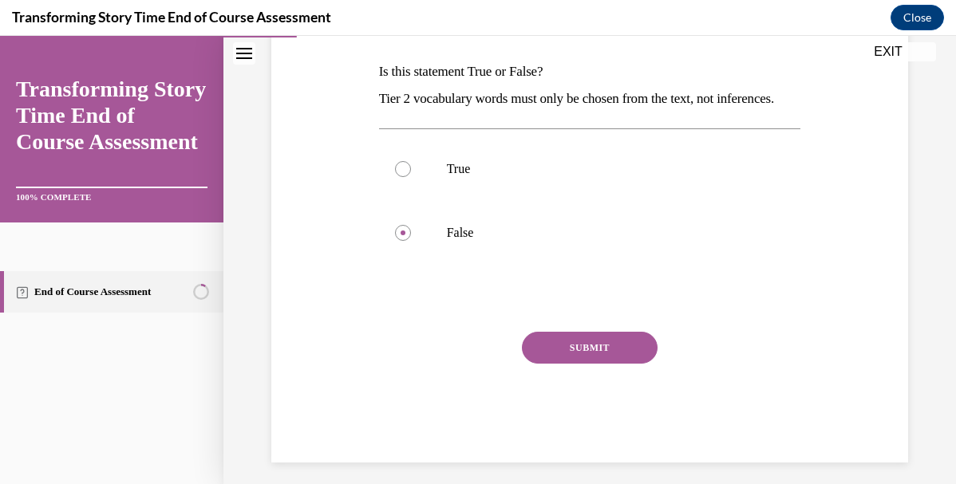
click at [570, 364] on button "SUBMIT" at bounding box center [590, 348] width 136 height 32
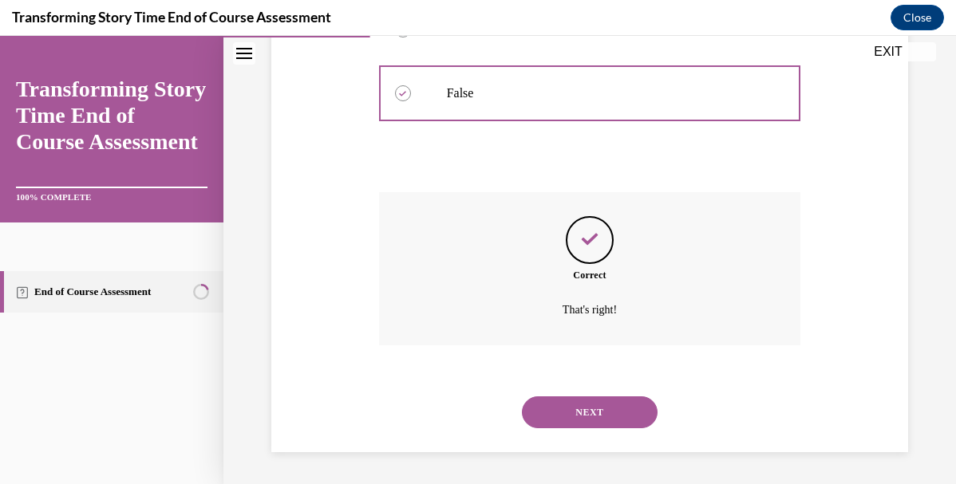
scroll to position [413, 0]
click at [578, 410] on button "NEXT" at bounding box center [590, 413] width 136 height 32
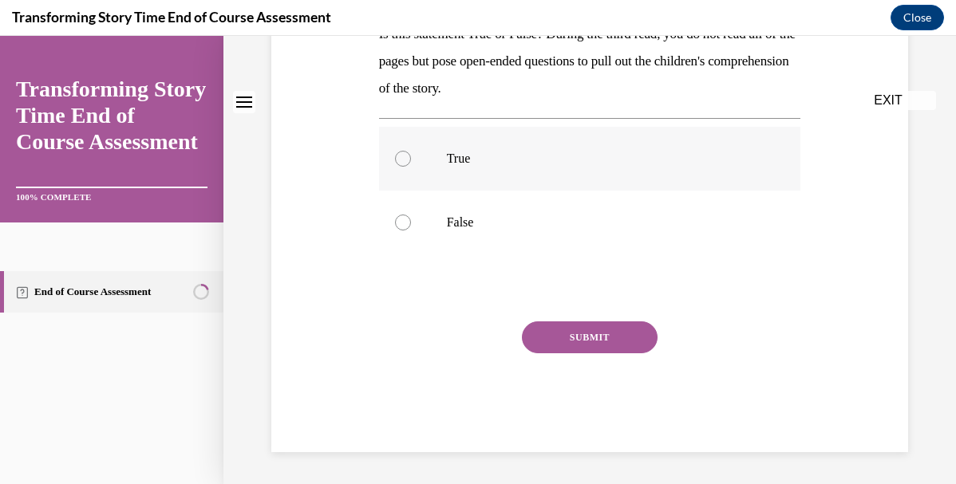
scroll to position [0, 0]
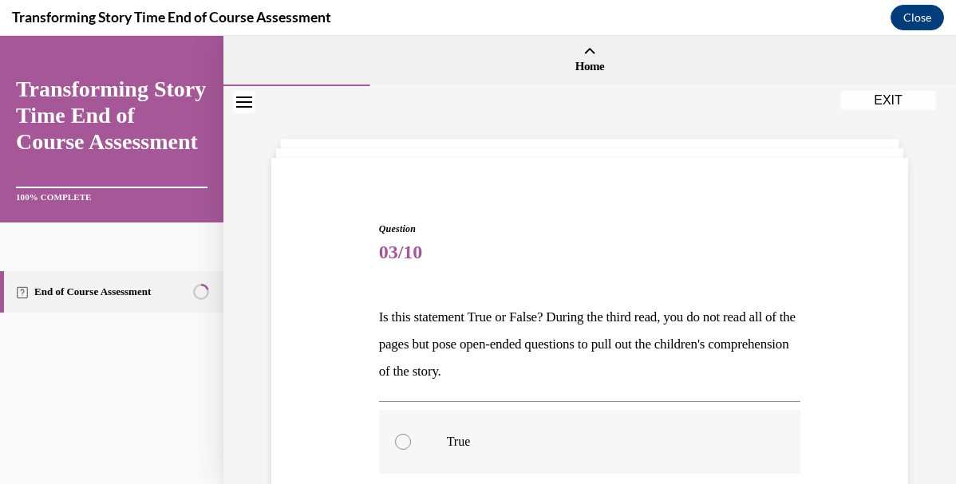
click at [481, 444] on p "True" at bounding box center [604, 442] width 314 height 16
click at [411, 444] on input "True" at bounding box center [403, 442] width 16 height 16
radio input "true"
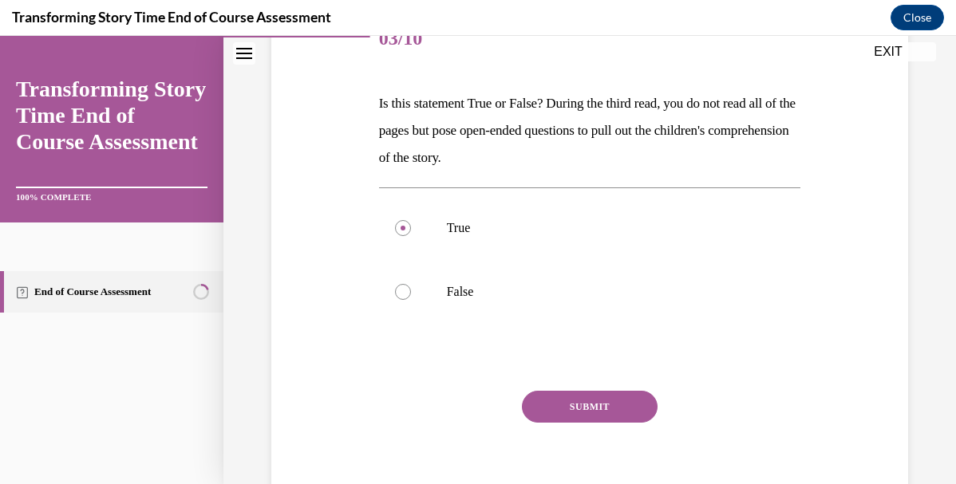
click at [554, 409] on button "SUBMIT" at bounding box center [590, 407] width 136 height 32
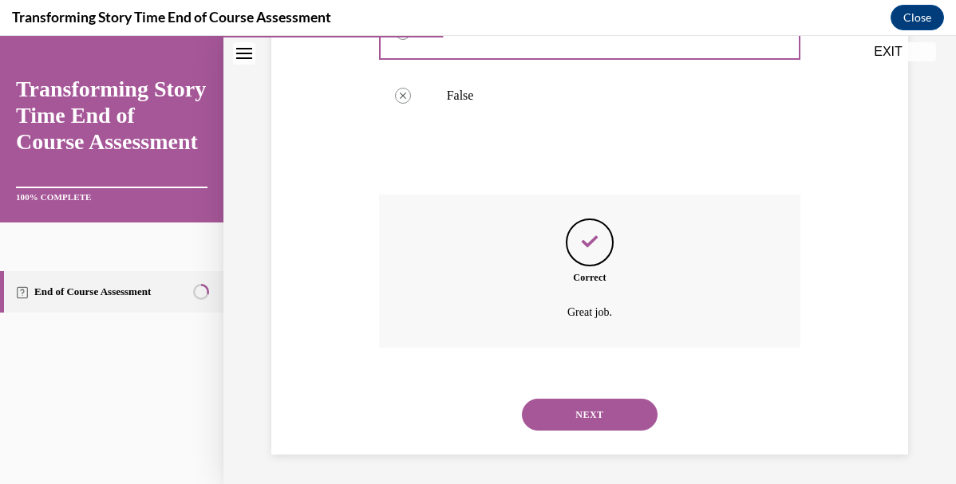
scroll to position [413, 0]
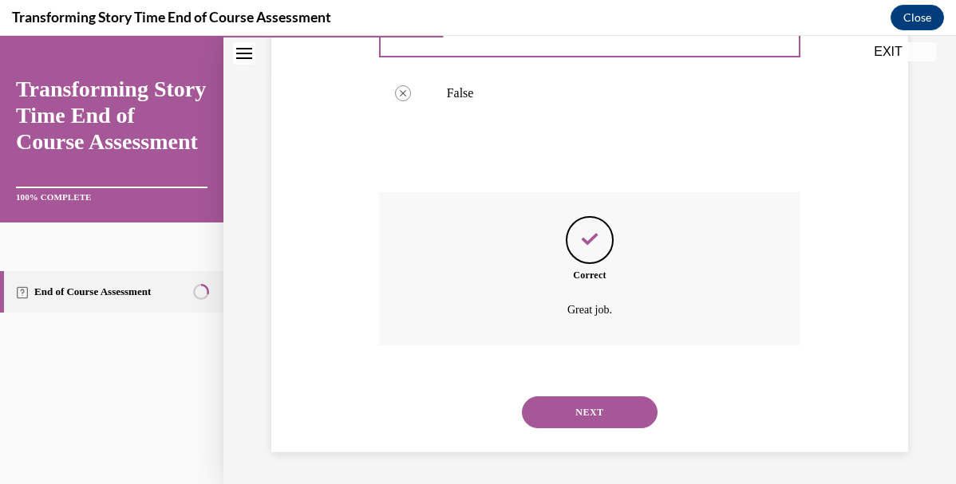
click at [554, 409] on button "NEXT" at bounding box center [590, 413] width 136 height 32
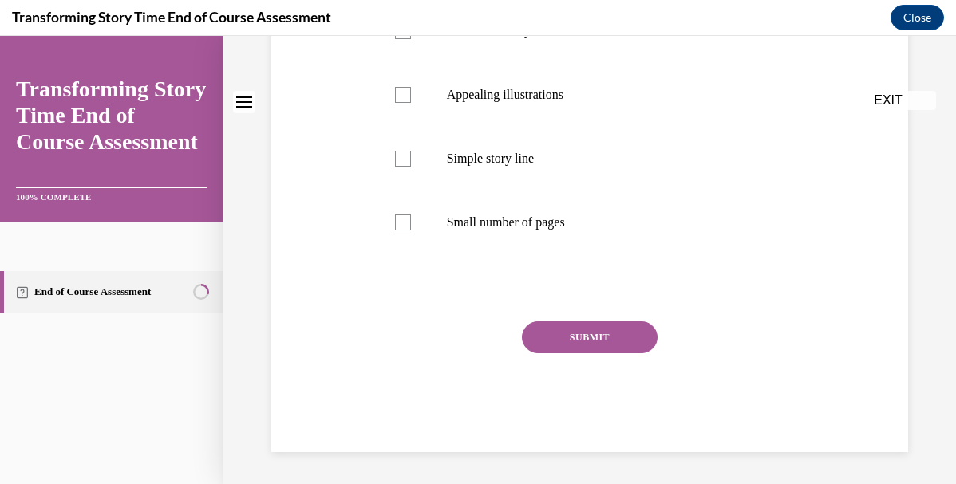
scroll to position [0, 0]
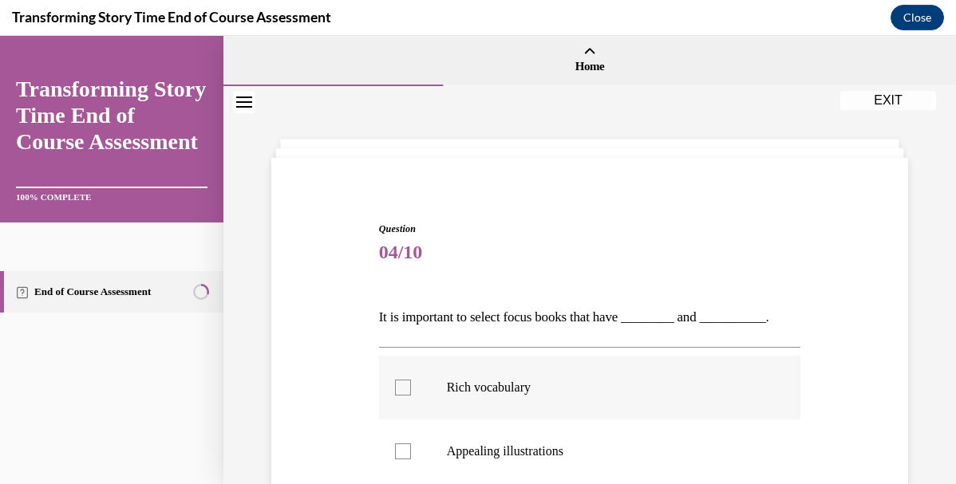
click at [523, 403] on label "Rich vocabulary" at bounding box center [590, 388] width 422 height 64
click at [411, 396] on input "Rich vocabulary" at bounding box center [403, 388] width 16 height 16
checkbox input "true"
click at [518, 446] on p "Appealing illustrations" at bounding box center [604, 452] width 314 height 16
click at [411, 446] on input "Appealing illustrations" at bounding box center [403, 452] width 16 height 16
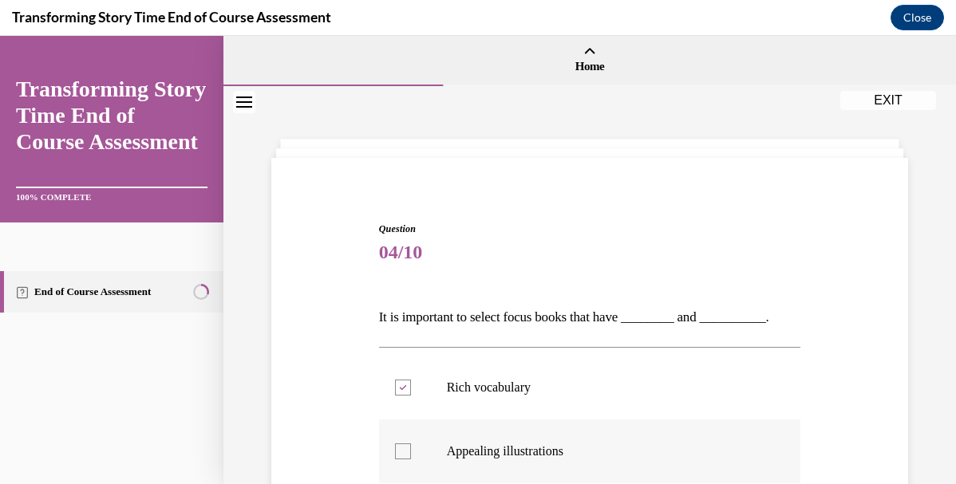
checkbox input "true"
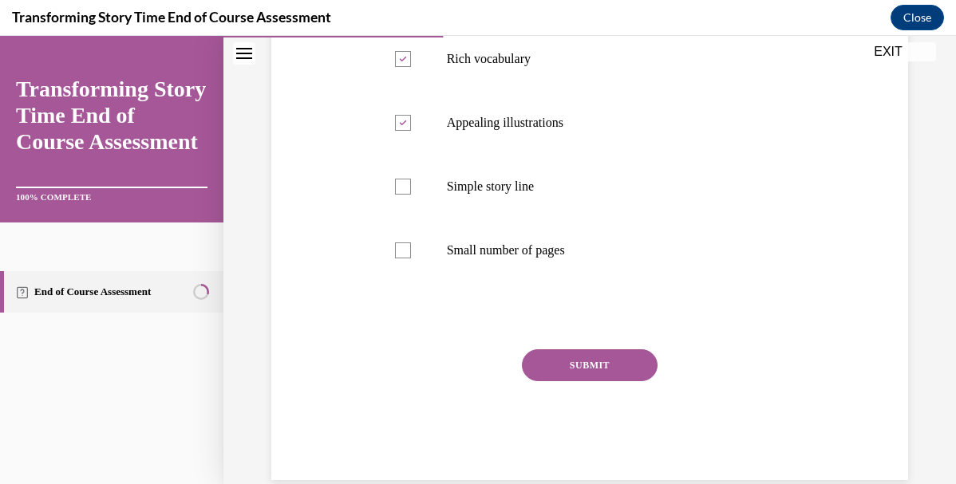
click at [638, 363] on button "SUBMIT" at bounding box center [590, 365] width 136 height 32
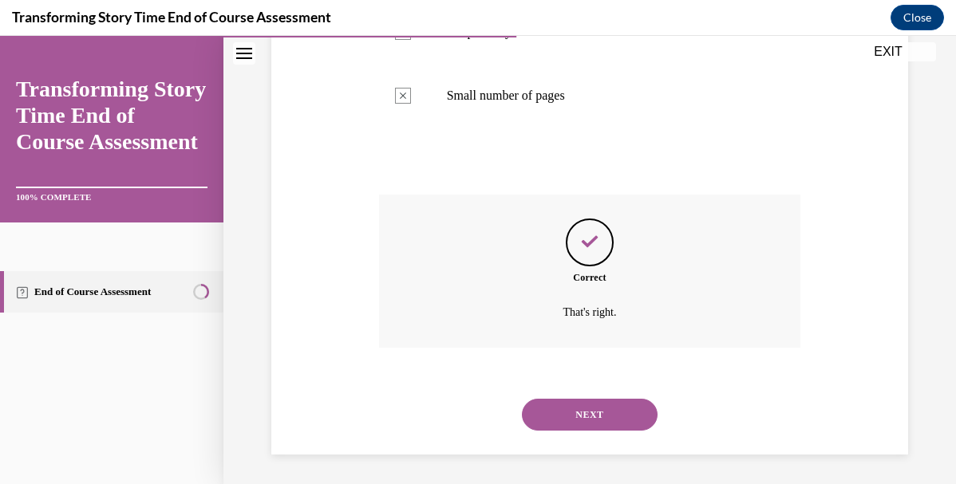
scroll to position [486, 0]
click at [570, 397] on button "NEXT" at bounding box center [590, 413] width 136 height 32
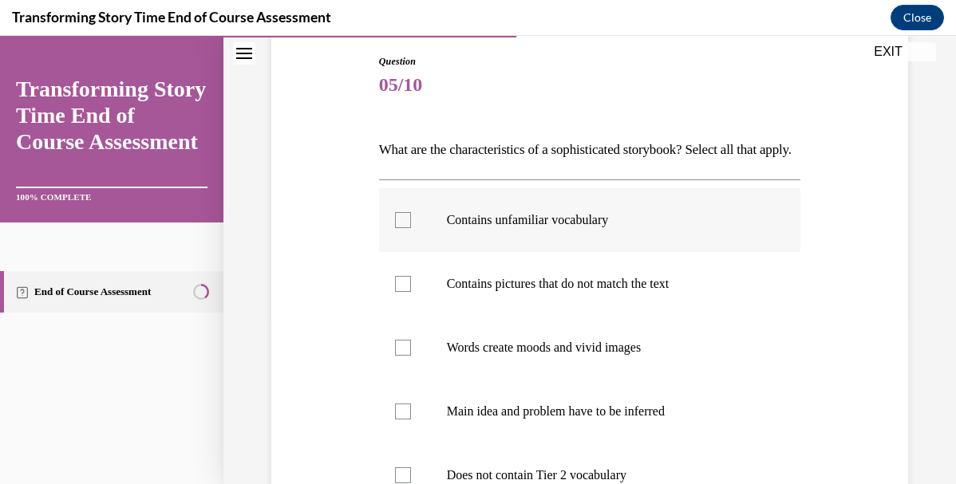
scroll to position [172, 0]
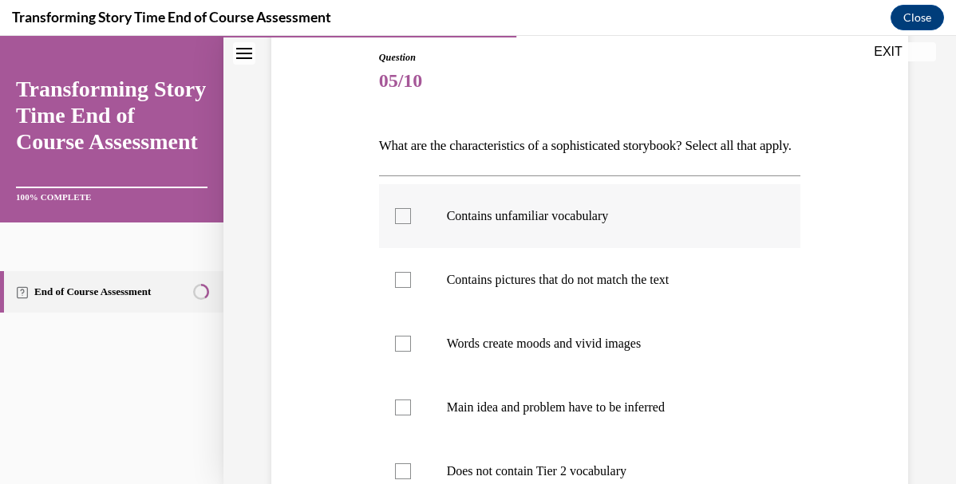
click at [544, 248] on label "Contains unfamiliar vocabulary" at bounding box center [590, 216] width 422 height 64
click at [411, 224] on input "Contains unfamiliar vocabulary" at bounding box center [403, 216] width 16 height 16
checkbox input "true"
click at [543, 288] on p "Contains pictures that do not match the text" at bounding box center [604, 280] width 314 height 16
click at [411, 288] on input "Contains pictures that do not match the text" at bounding box center [403, 280] width 16 height 16
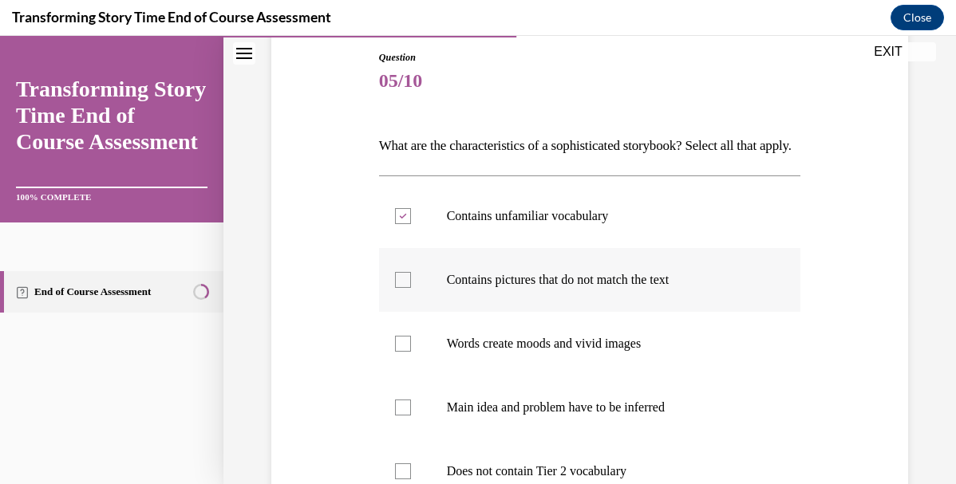
checkbox input "true"
click at [543, 352] on p "Words create moods and vivid images" at bounding box center [604, 344] width 314 height 16
click at [411, 352] on input "Words create moods and vivid images" at bounding box center [403, 344] width 16 height 16
checkbox input "true"
click at [543, 413] on label "Main idea and problem have to be inferred" at bounding box center [590, 408] width 422 height 64
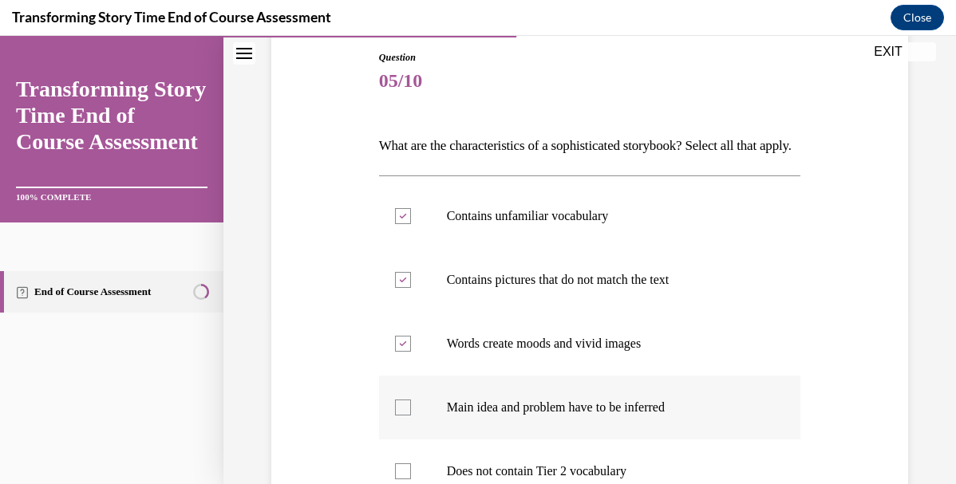
click at [411, 413] on input "Main idea and problem have to be inferred" at bounding box center [403, 408] width 16 height 16
checkbox input "true"
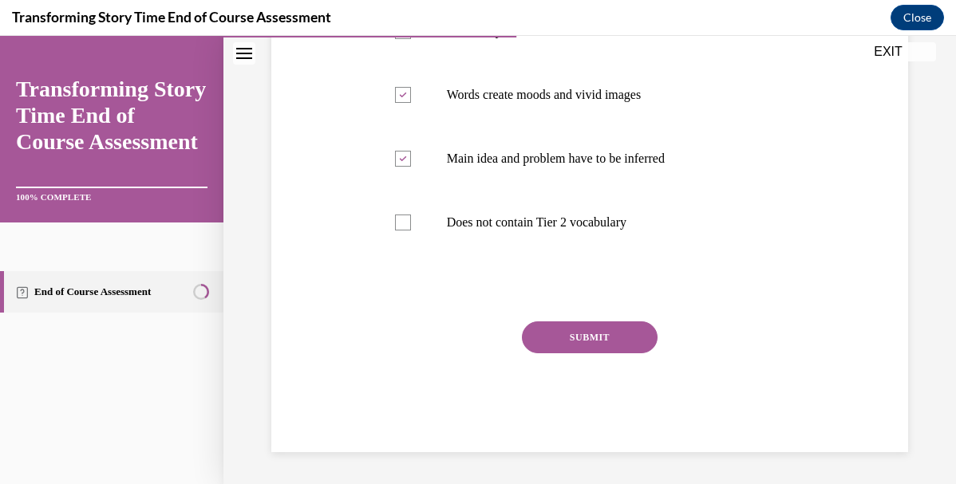
scroll to position [448, 0]
click at [610, 330] on button "SUBMIT" at bounding box center [590, 338] width 136 height 32
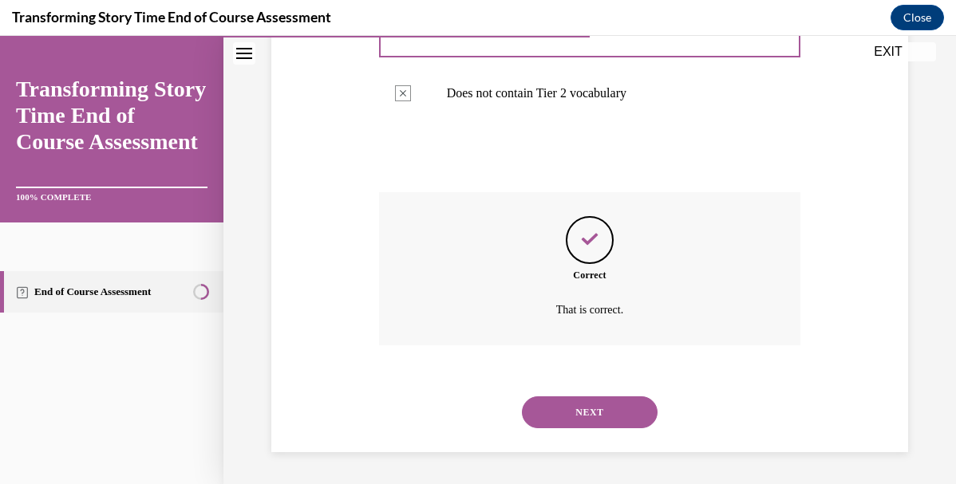
scroll to position [577, 0]
click at [603, 406] on button "NEXT" at bounding box center [590, 413] width 136 height 32
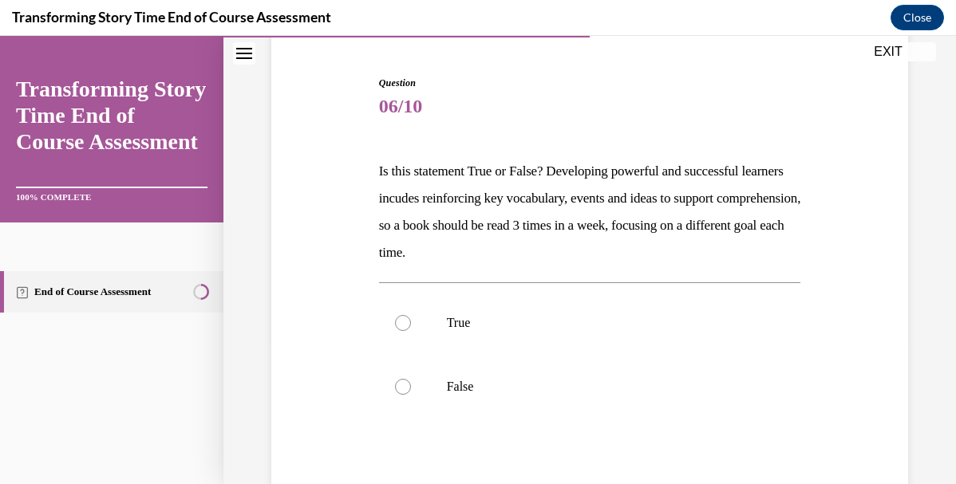
scroll to position [158, 0]
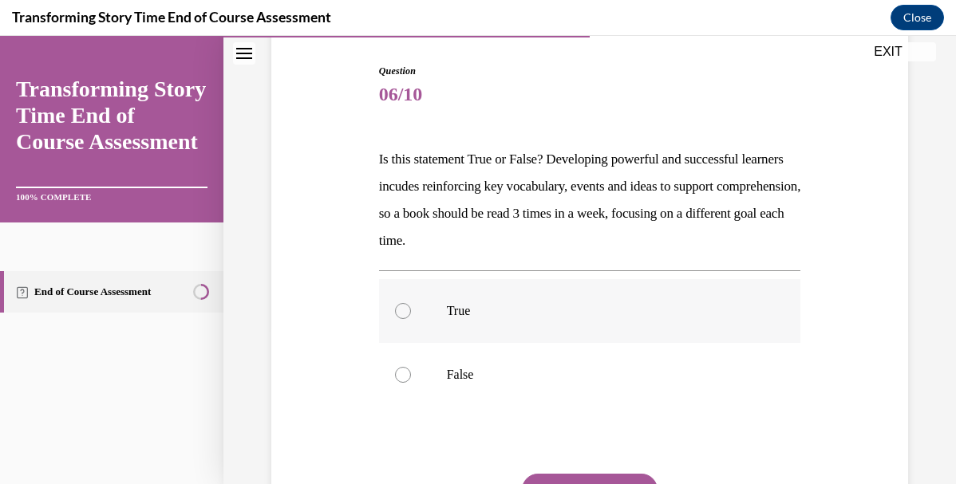
click at [551, 313] on p "True" at bounding box center [604, 311] width 314 height 16
click at [411, 313] on input "True" at bounding box center [403, 311] width 16 height 16
radio input "true"
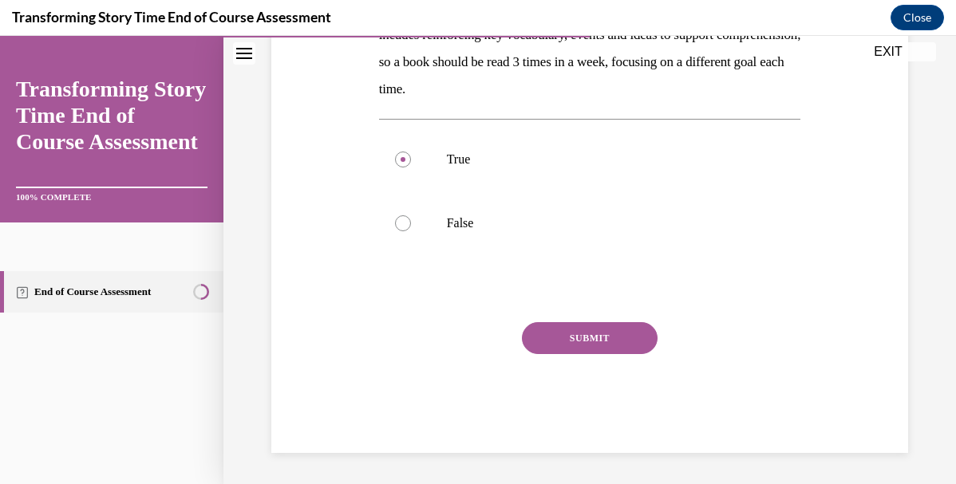
click at [568, 345] on button "SUBMIT" at bounding box center [590, 338] width 136 height 32
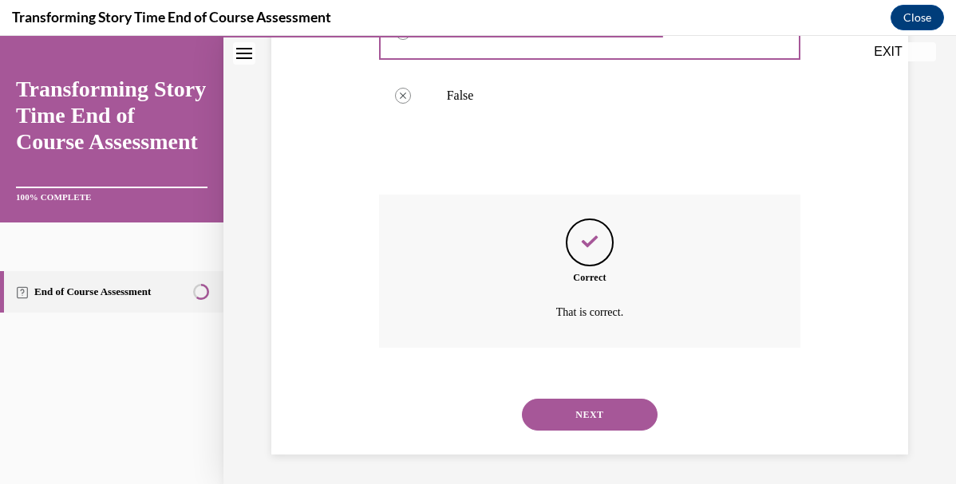
scroll to position [440, 0]
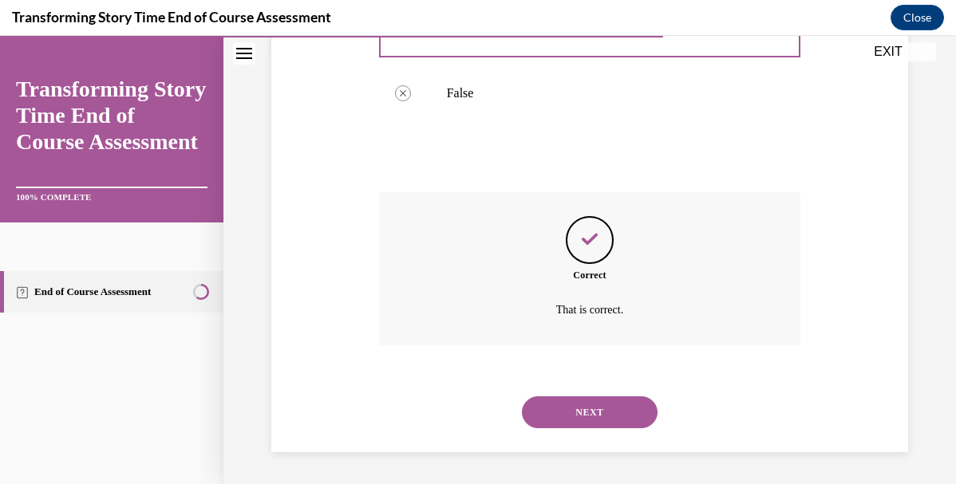
click at [589, 409] on button "NEXT" at bounding box center [590, 413] width 136 height 32
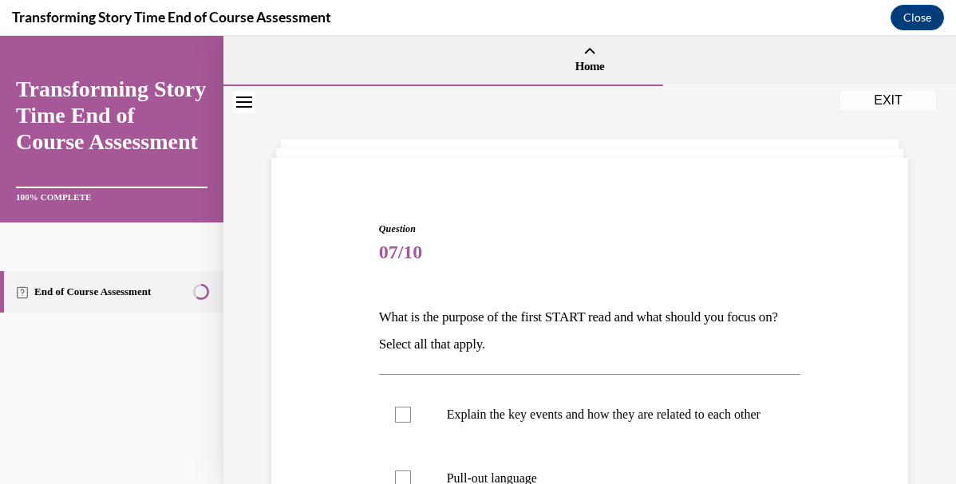
scroll to position [186, 0]
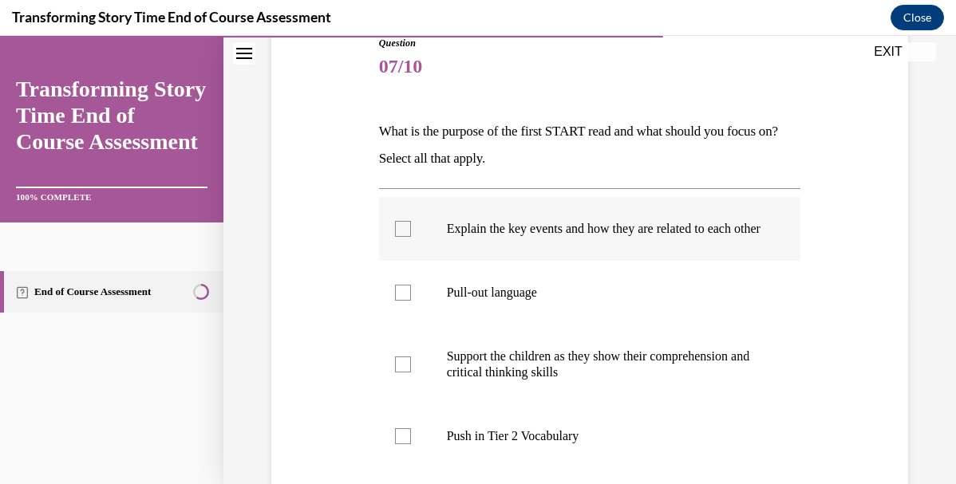
click at [599, 229] on p "Explain the key events and how they are related to each other" at bounding box center [604, 229] width 314 height 16
click at [411, 229] on input "Explain the key events and how they are related to each other" at bounding box center [403, 229] width 16 height 16
checkbox input "true"
click at [572, 397] on label "Support the children as they show their comprehension and critical thinking ski…" at bounding box center [590, 365] width 422 height 80
click at [411, 373] on input "Support the children as they show their comprehension and critical thinking ski…" at bounding box center [403, 365] width 16 height 16
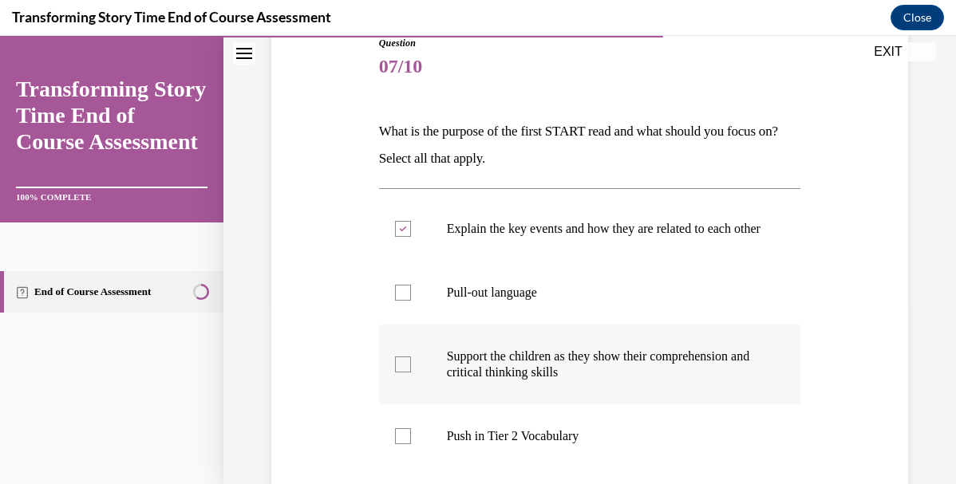
checkbox input "true"
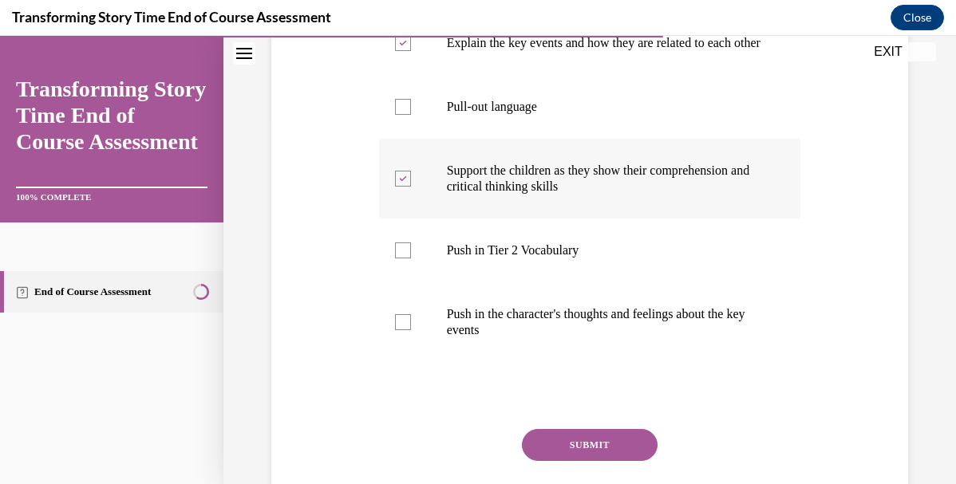
scroll to position [373, 0]
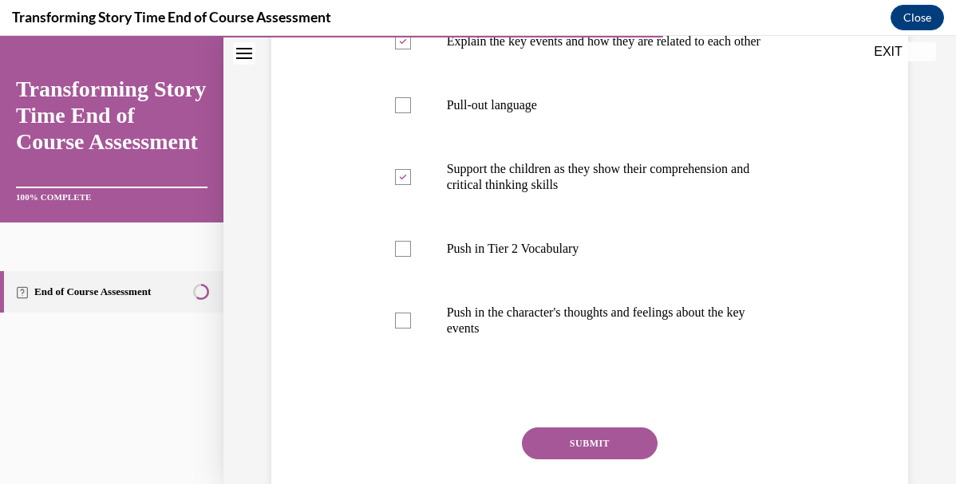
click at [574, 453] on button "SUBMIT" at bounding box center [590, 444] width 136 height 32
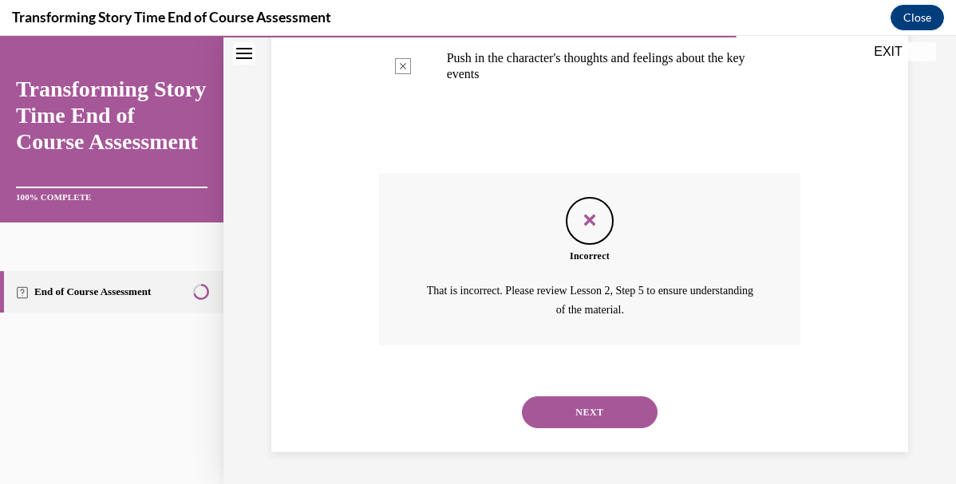
scroll to position [643, 0]
click at [580, 413] on button "NEXT" at bounding box center [590, 413] width 136 height 32
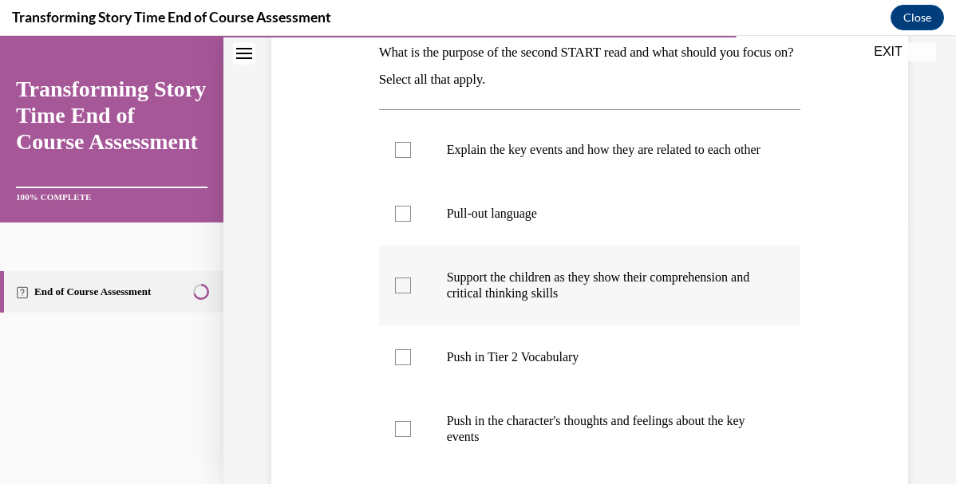
scroll to position [278, 0]
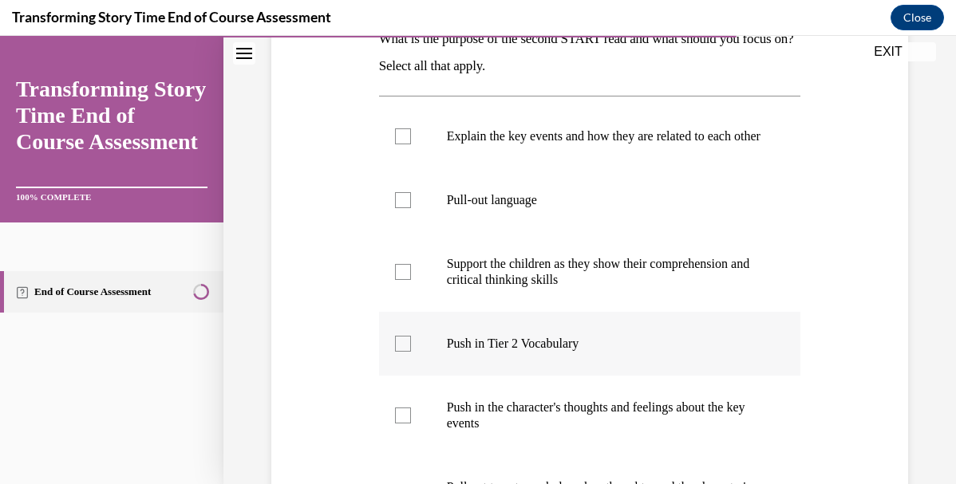
click at [576, 369] on label "Push in Tier 2 Vocabulary" at bounding box center [590, 344] width 422 height 64
click at [411, 352] on input "Push in Tier 2 Vocabulary" at bounding box center [403, 344] width 16 height 16
checkbox input "true"
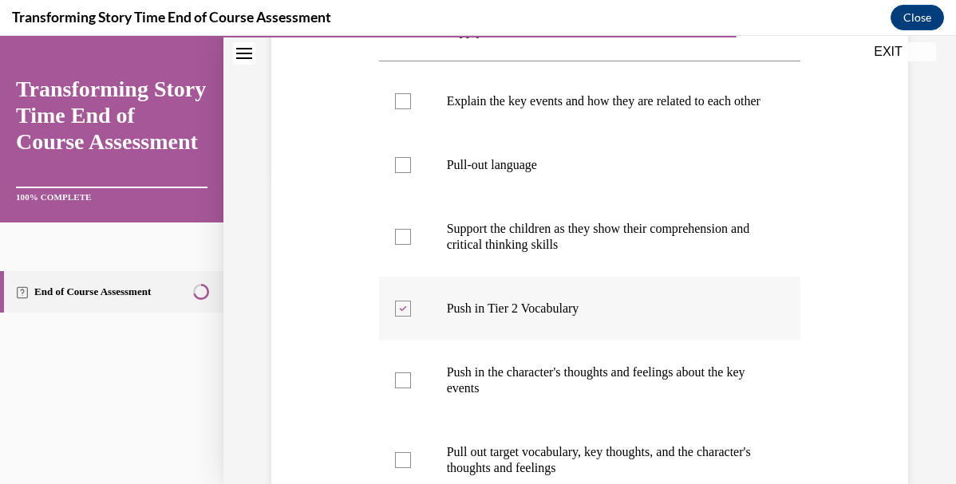
scroll to position [331, 0]
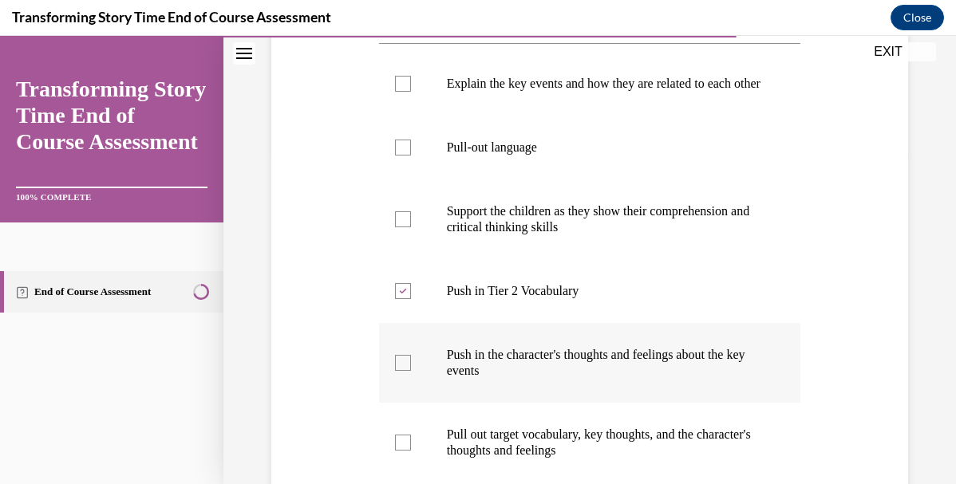
click at [560, 379] on p "Push in the character's thoughts and feelings about the key events" at bounding box center [604, 363] width 314 height 32
click at [411, 371] on input "Push in the character's thoughts and feelings about the key events" at bounding box center [403, 363] width 16 height 16
checkbox input "true"
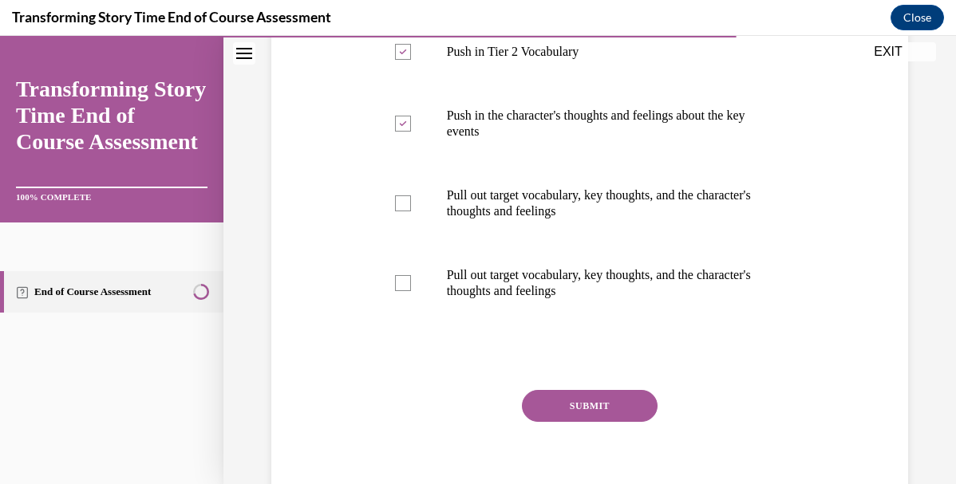
click at [570, 422] on button "SUBMIT" at bounding box center [590, 406] width 136 height 32
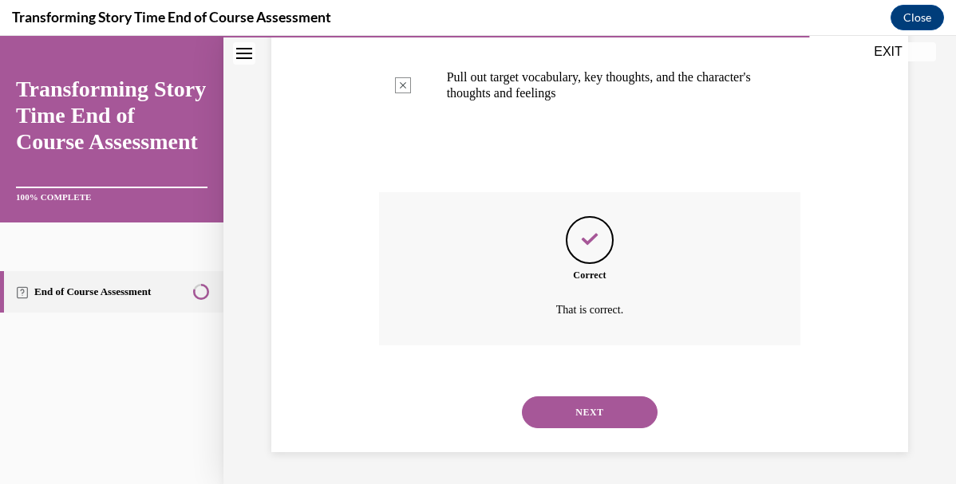
scroll to position [784, 0]
click at [575, 397] on button "NEXT" at bounding box center [590, 413] width 136 height 32
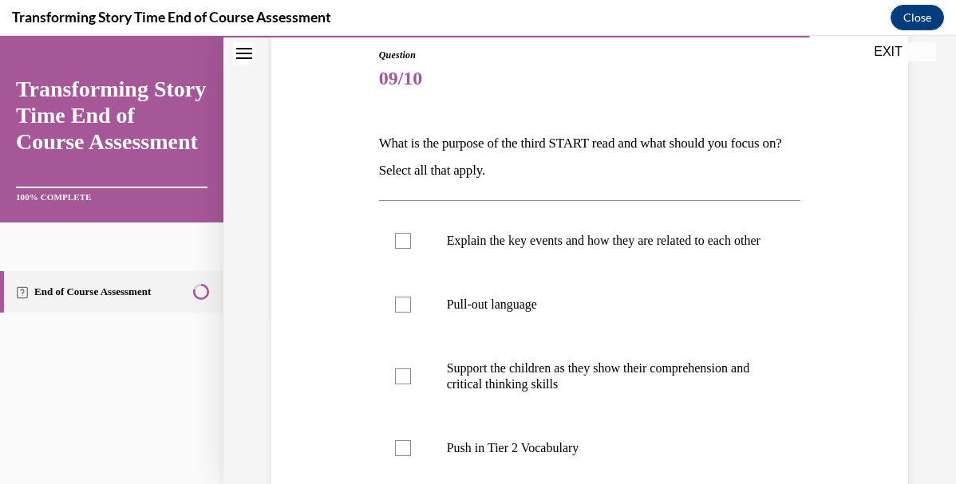
scroll to position [183, 0]
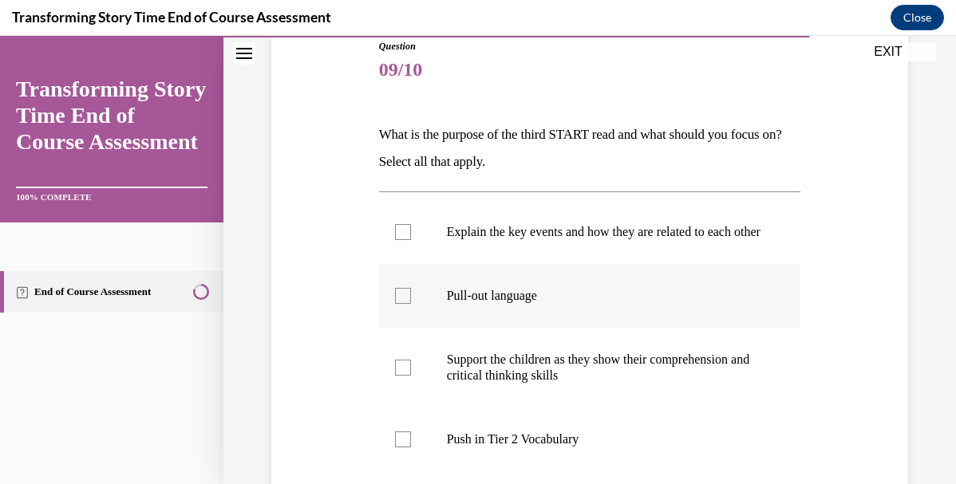
click at [559, 322] on label "Pull-out language" at bounding box center [590, 296] width 422 height 64
click at [411, 304] on input "Pull-out language" at bounding box center [403, 296] width 16 height 16
checkbox input "true"
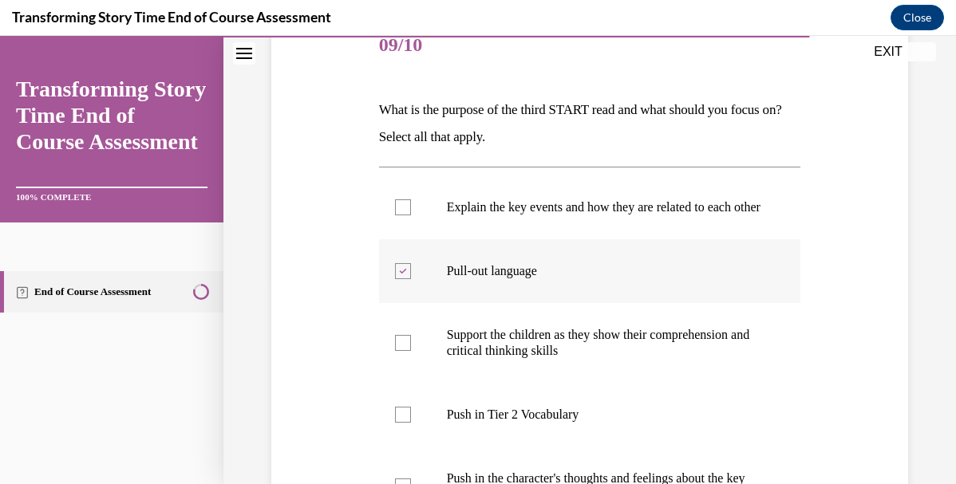
scroll to position [209, 0]
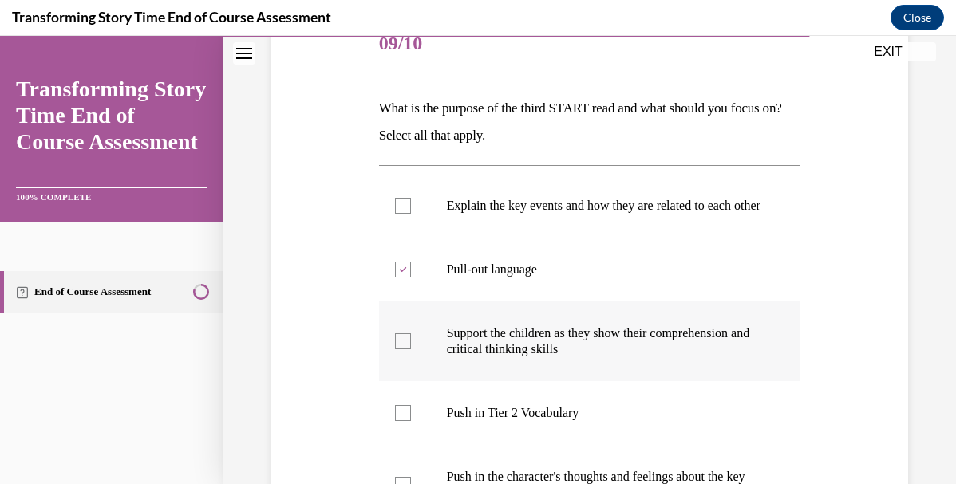
click at [559, 344] on p "Support the children as they show their comprehension and critical thinking ski…" at bounding box center [604, 342] width 314 height 32
click at [411, 344] on input "Support the children as they show their comprehension and critical thinking ski…" at bounding box center [403, 342] width 16 height 16
checkbox input "true"
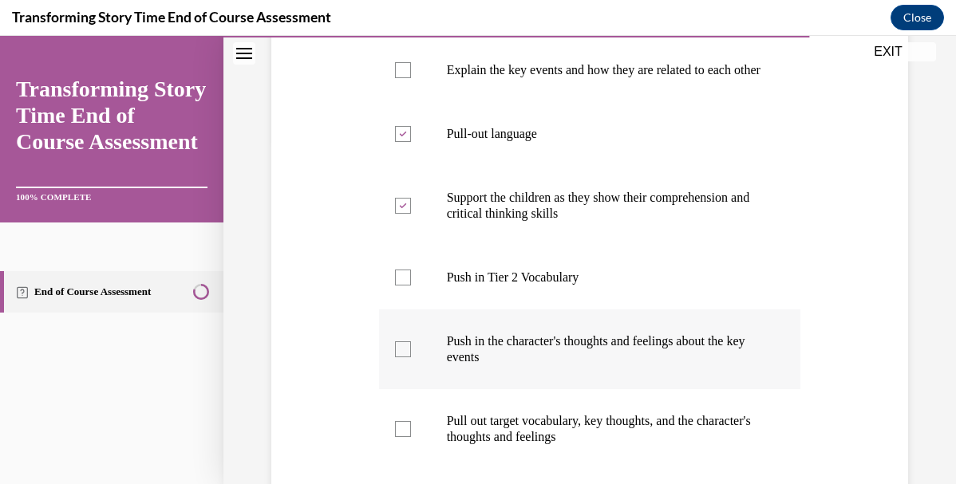
scroll to position [351, 0]
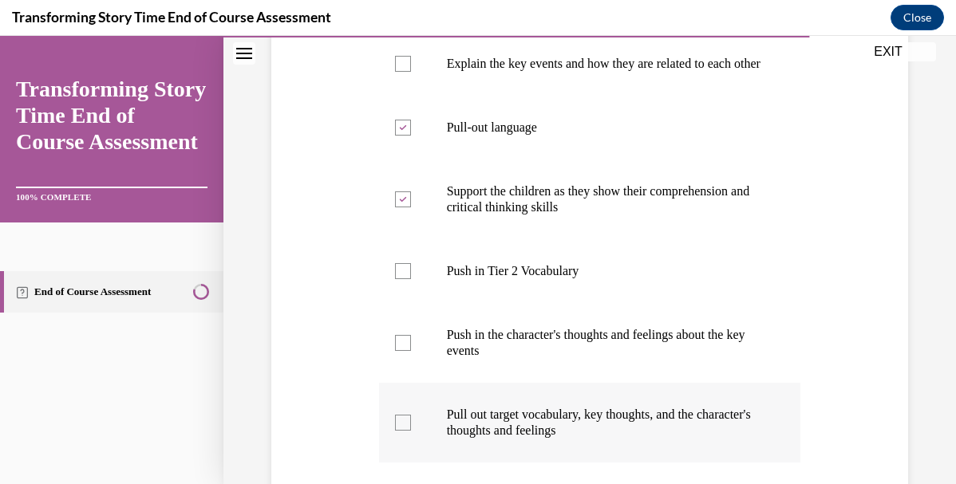
click at [541, 436] on p "Pull out target vocabulary, key thoughts, and the character's thoughts and feel…" at bounding box center [604, 423] width 314 height 32
click at [411, 431] on input "Pull out target vocabulary, key thoughts, and the character's thoughts and feel…" at bounding box center [403, 423] width 16 height 16
checkbox input "true"
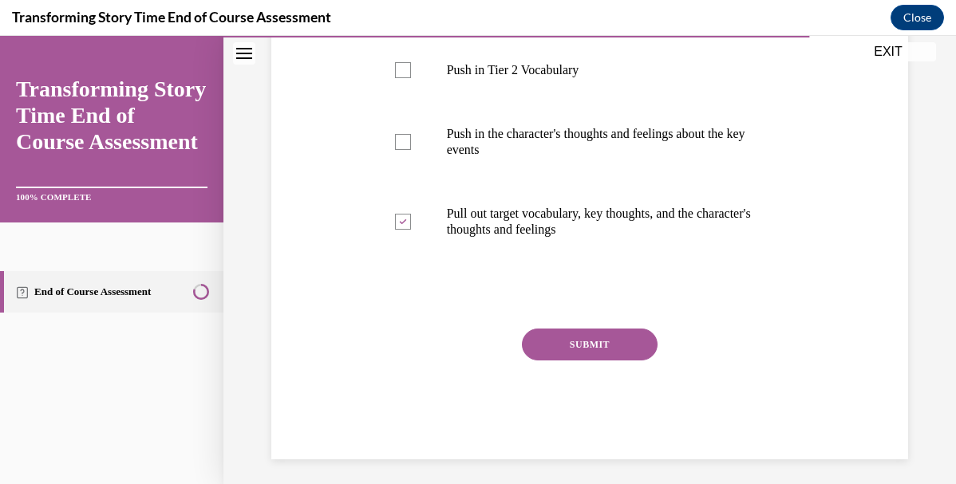
click at [578, 361] on button "SUBMIT" at bounding box center [590, 345] width 136 height 32
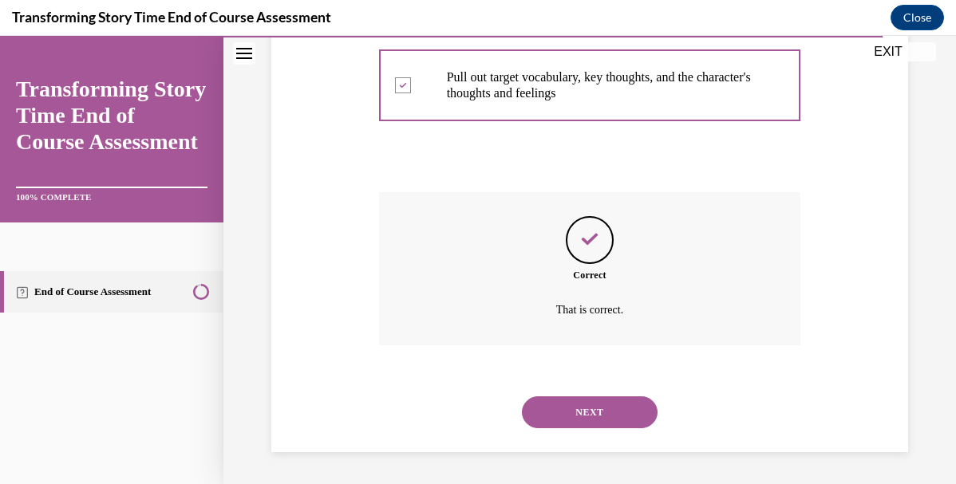
scroll to position [705, 0]
click at [573, 412] on button "NEXT" at bounding box center [590, 413] width 136 height 32
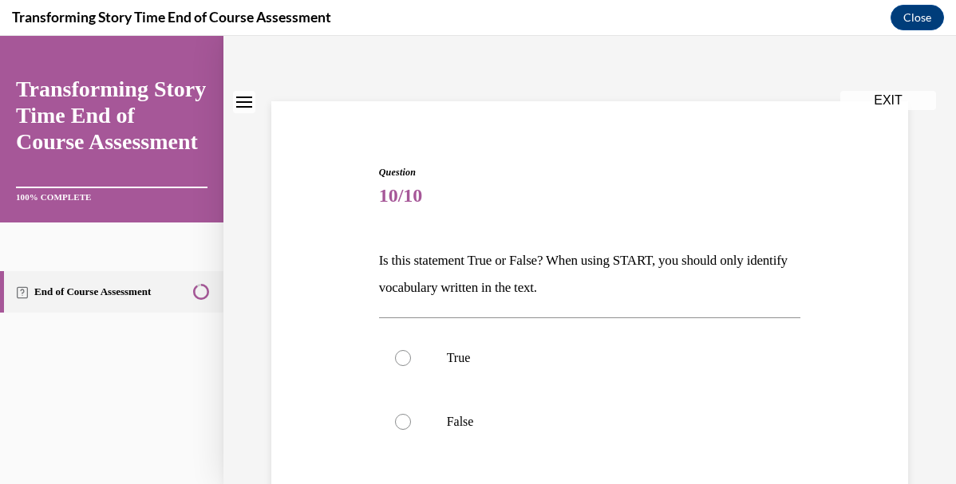
scroll to position [65, 0]
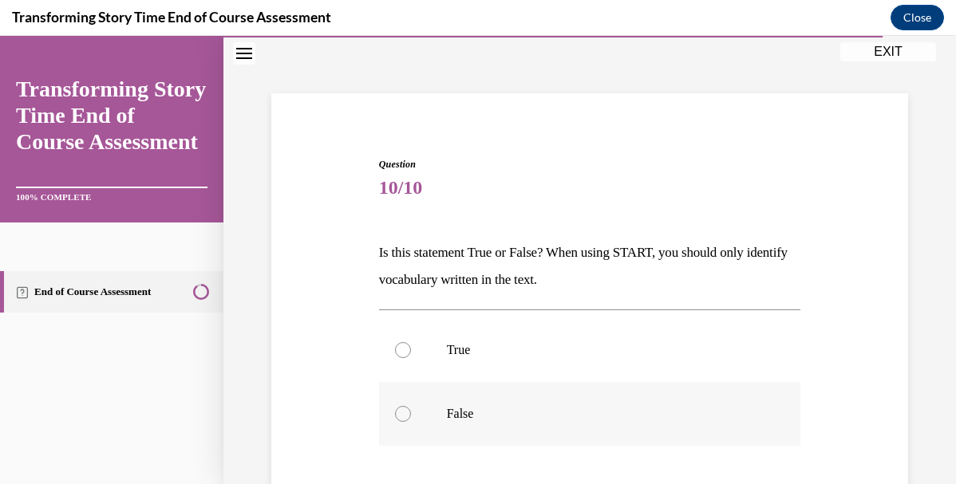
click at [570, 416] on p "False" at bounding box center [604, 414] width 314 height 16
click at [411, 416] on input "False" at bounding box center [403, 414] width 16 height 16
radio input "true"
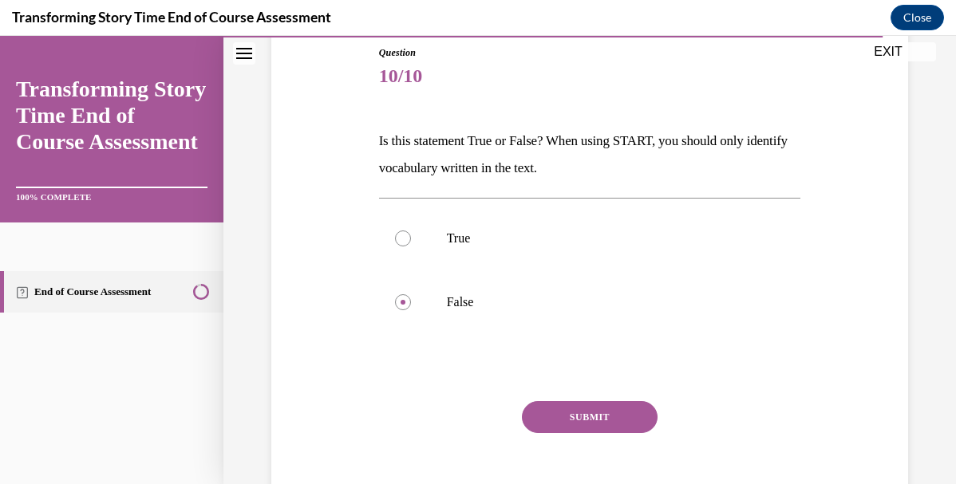
click at [570, 416] on button "SUBMIT" at bounding box center [590, 417] width 136 height 32
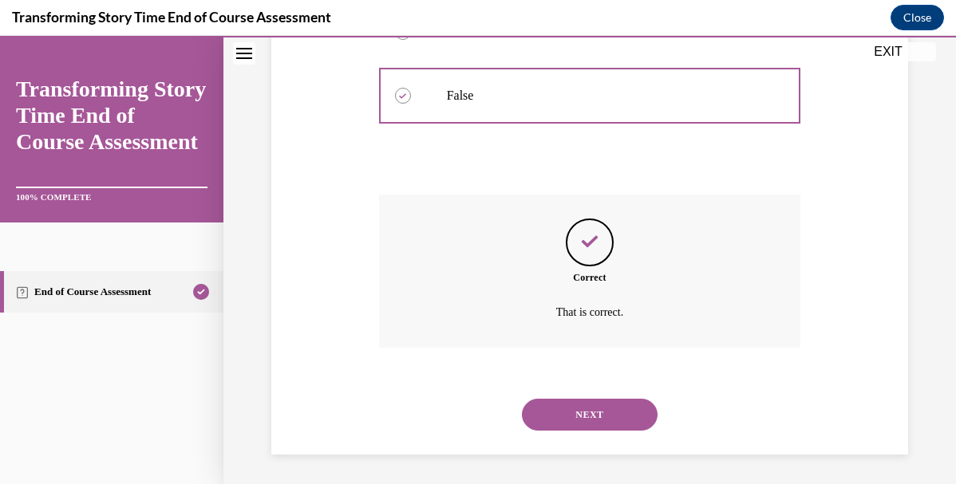
scroll to position [385, 0]
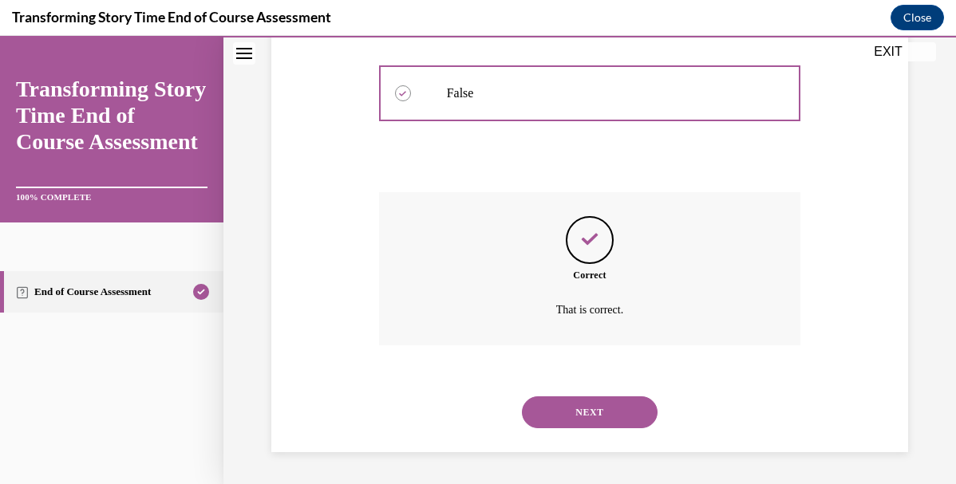
click at [570, 416] on button "NEXT" at bounding box center [590, 413] width 136 height 32
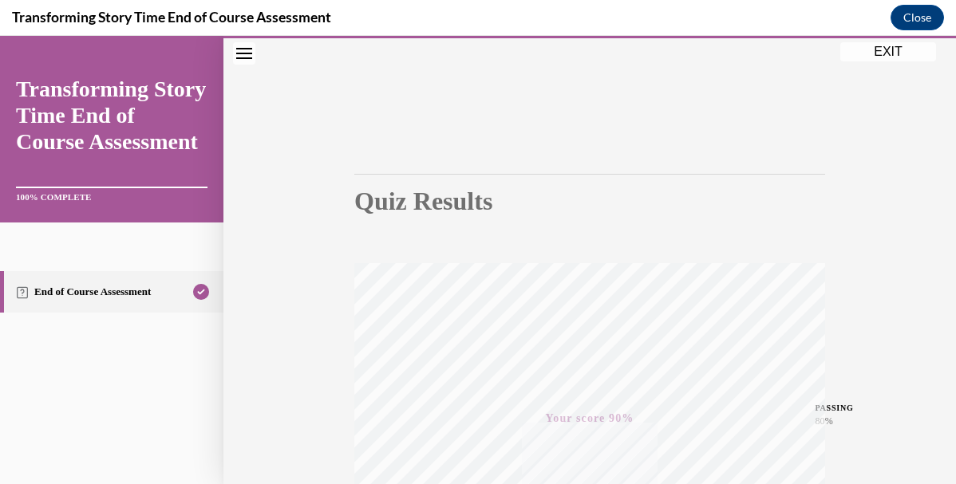
scroll to position [0, 0]
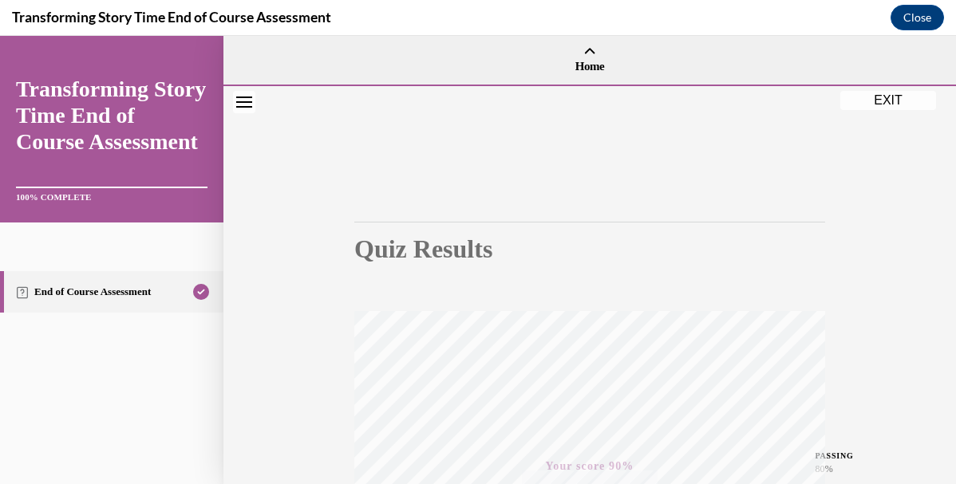
click at [868, 100] on button "EXIT" at bounding box center [888, 100] width 96 height 19
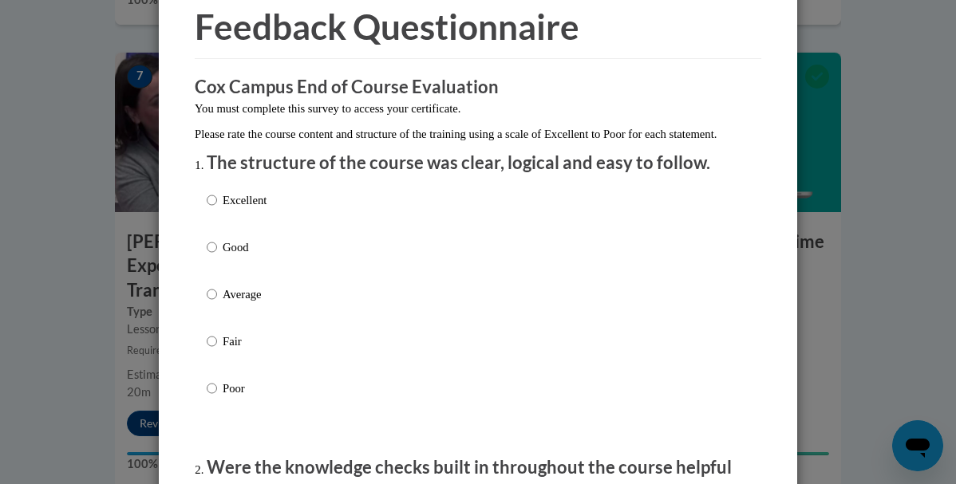
scroll to position [106, 0]
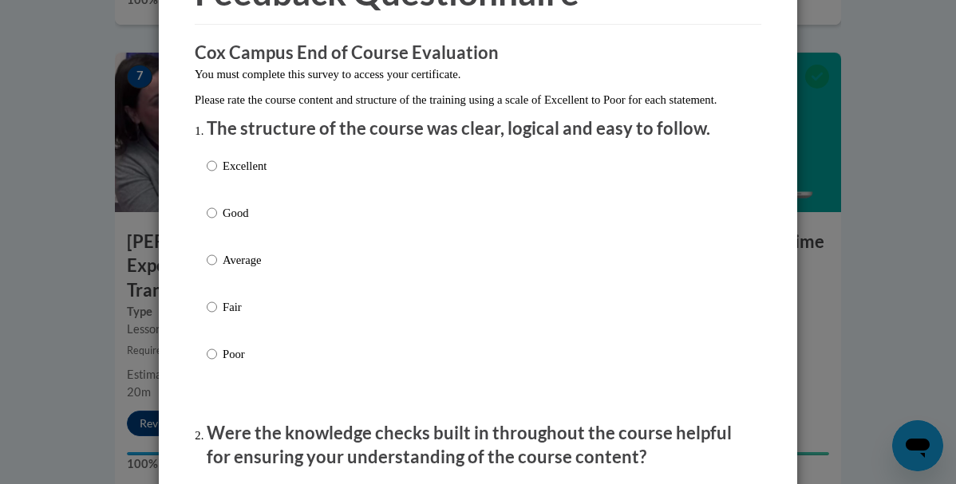
click at [511, 184] on div "Excellent Good Average Fair Poor" at bounding box center [478, 279] width 543 height 260
click at [499, 186] on div "Excellent Good Average Fair Poor" at bounding box center [478, 279] width 543 height 260
click at [231, 175] on p "Excellent" at bounding box center [245, 166] width 44 height 18
click at [217, 175] on input "Excellent" at bounding box center [212, 166] width 10 height 18
radio input "true"
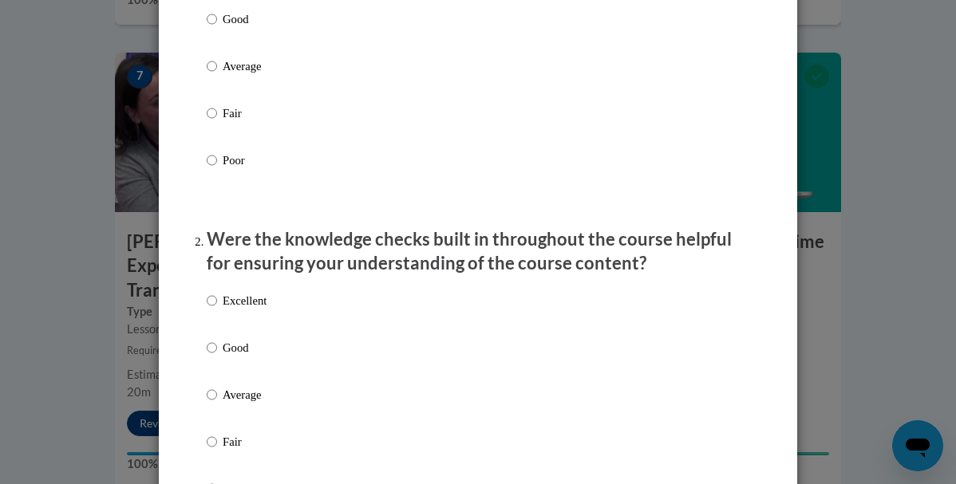
scroll to position [314, 0]
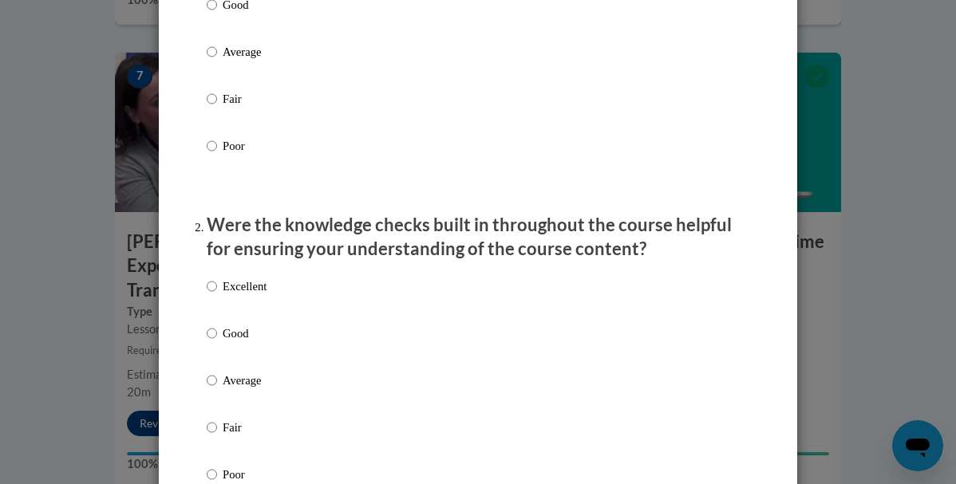
click at [247, 295] on p "Excellent" at bounding box center [245, 287] width 44 height 18
click at [217, 295] on input "Excellent" at bounding box center [212, 287] width 10 height 18
radio input "true"
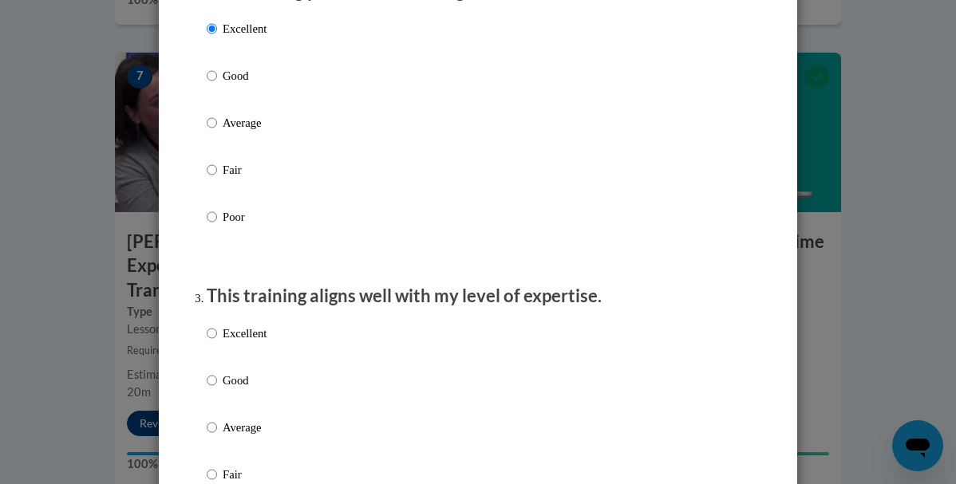
click at [243, 342] on p "Excellent" at bounding box center [245, 334] width 44 height 18
click at [217, 342] on input "Excellent" at bounding box center [212, 334] width 10 height 18
radio input "true"
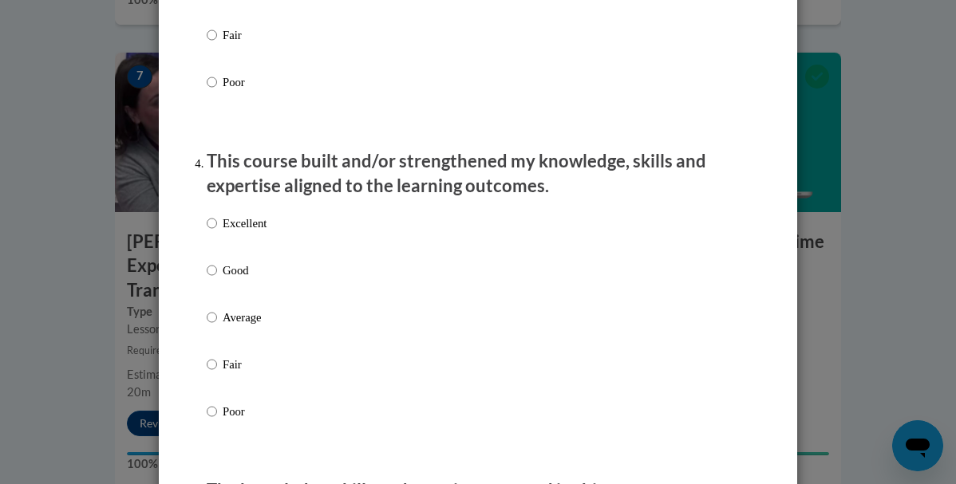
scroll to position [1027, 0]
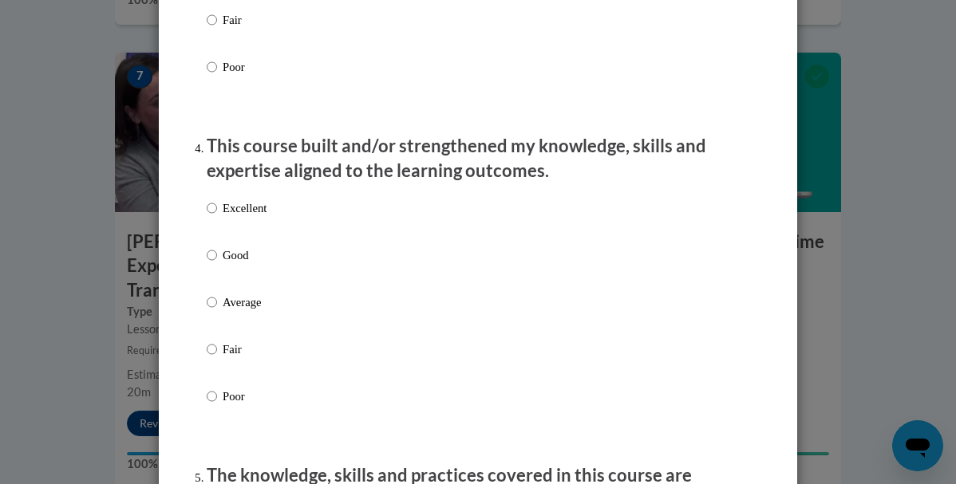
click at [236, 217] on p "Excellent" at bounding box center [245, 208] width 44 height 18
click at [217, 217] on input "Excellent" at bounding box center [212, 208] width 10 height 18
radio input "true"
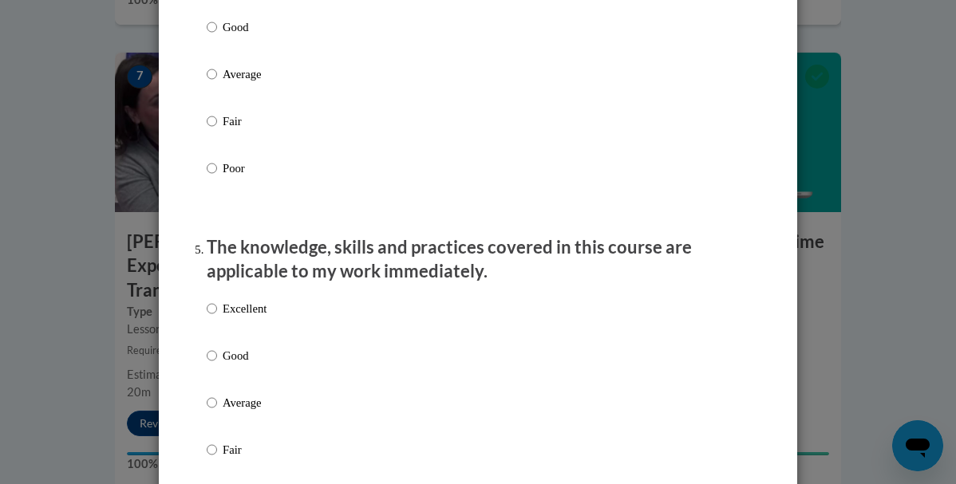
click at [238, 318] on p "Excellent" at bounding box center [245, 309] width 44 height 18
click at [217, 318] on input "Excellent" at bounding box center [212, 309] width 10 height 18
radio input "true"
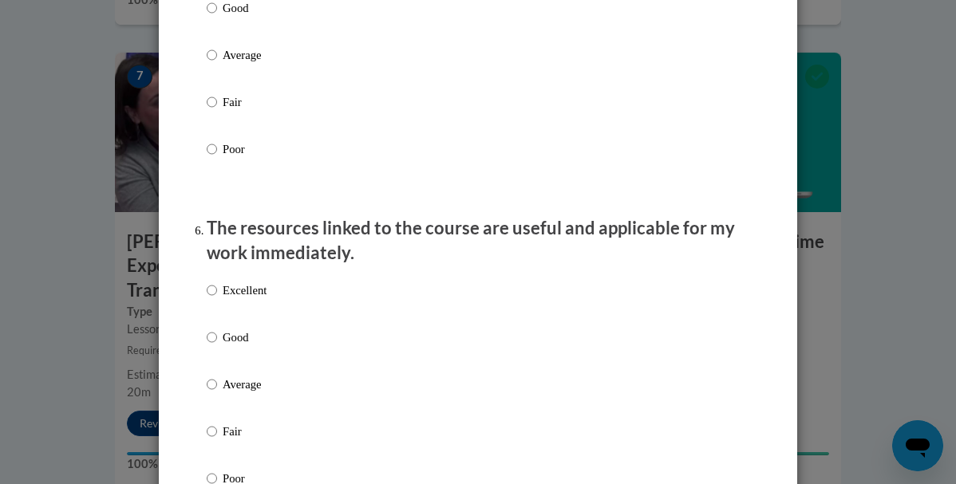
scroll to position [1629, 0]
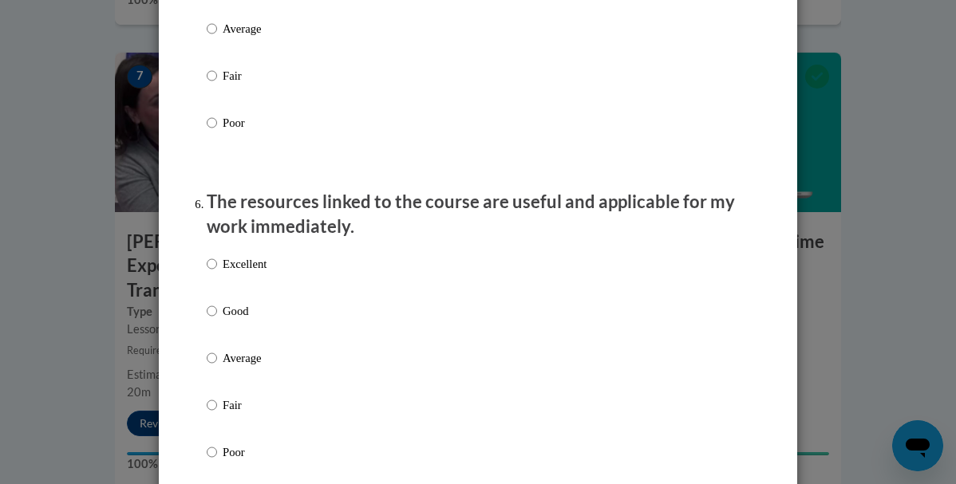
click at [231, 273] on p "Excellent" at bounding box center [245, 264] width 44 height 18
click at [217, 273] on input "Excellent" at bounding box center [212, 264] width 10 height 18
radio input "true"
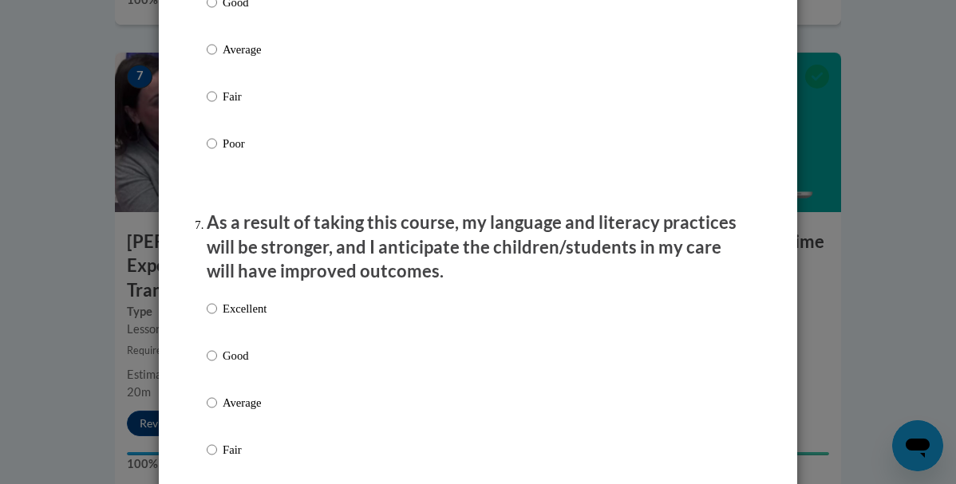
click at [223, 334] on label "Excellent" at bounding box center [237, 321] width 60 height 43
click at [217, 318] on input "Excellent" at bounding box center [212, 309] width 10 height 18
radio input "true"
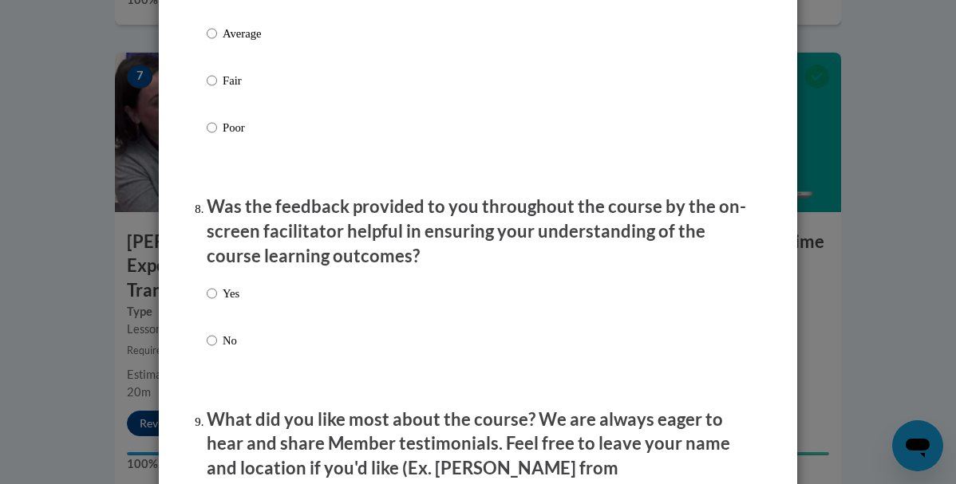
click at [230, 302] on p "Yes" at bounding box center [231, 294] width 17 height 18
click at [217, 302] on input "Yes" at bounding box center [212, 294] width 10 height 18
radio input "true"
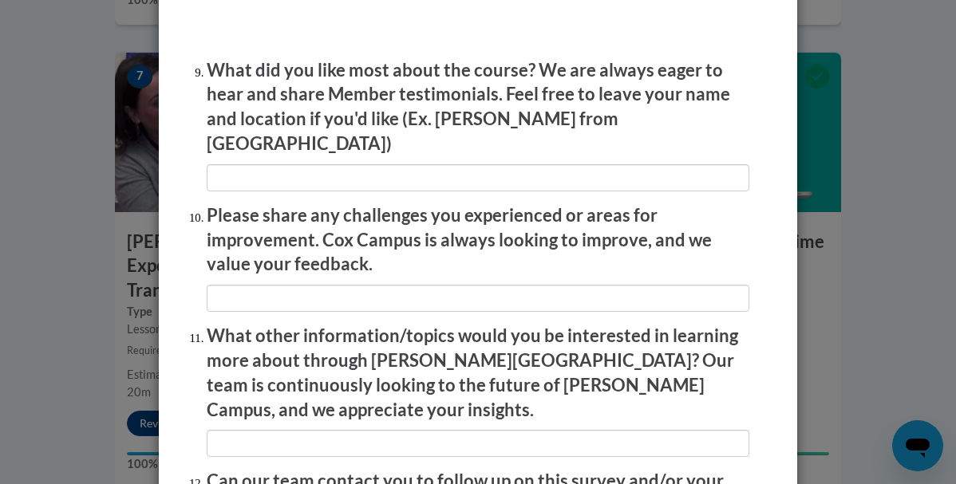
scroll to position [2835, 0]
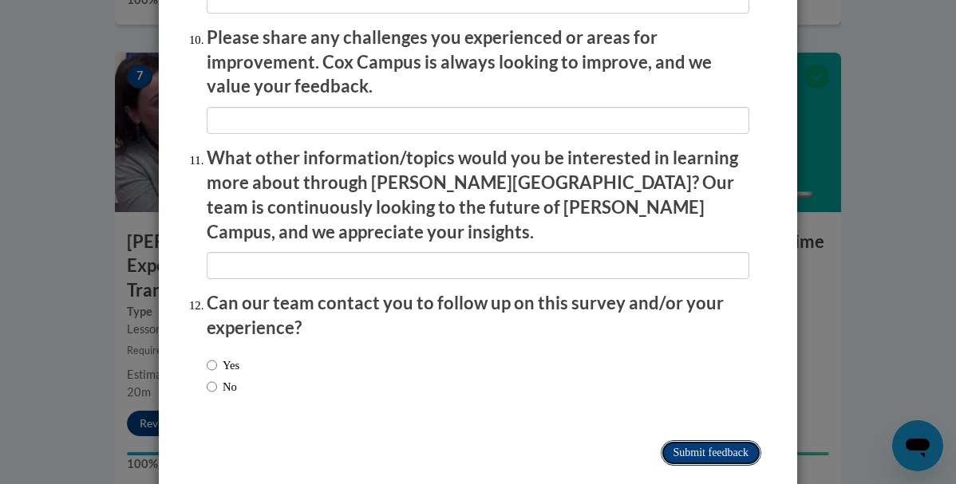
click at [703, 440] on input "Submit feedback" at bounding box center [711, 453] width 101 height 26
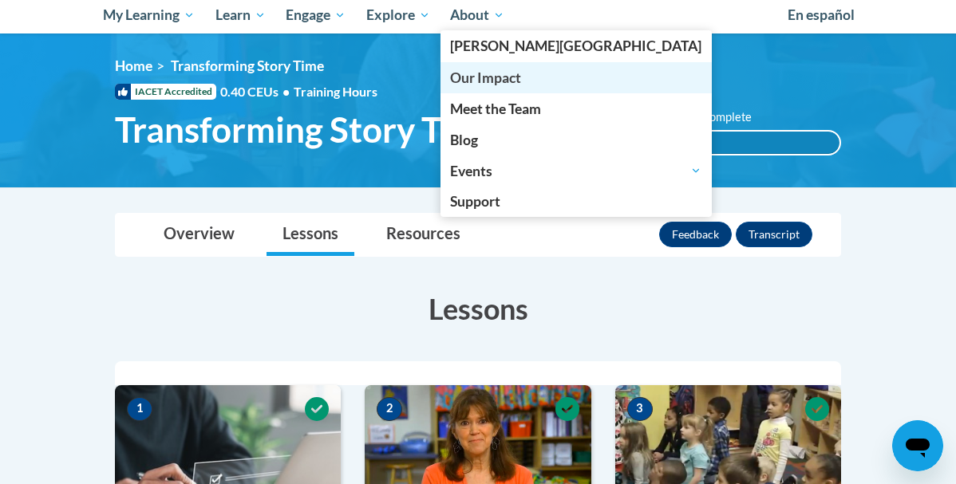
scroll to position [184, 0]
